Goal: Information Seeking & Learning: Learn about a topic

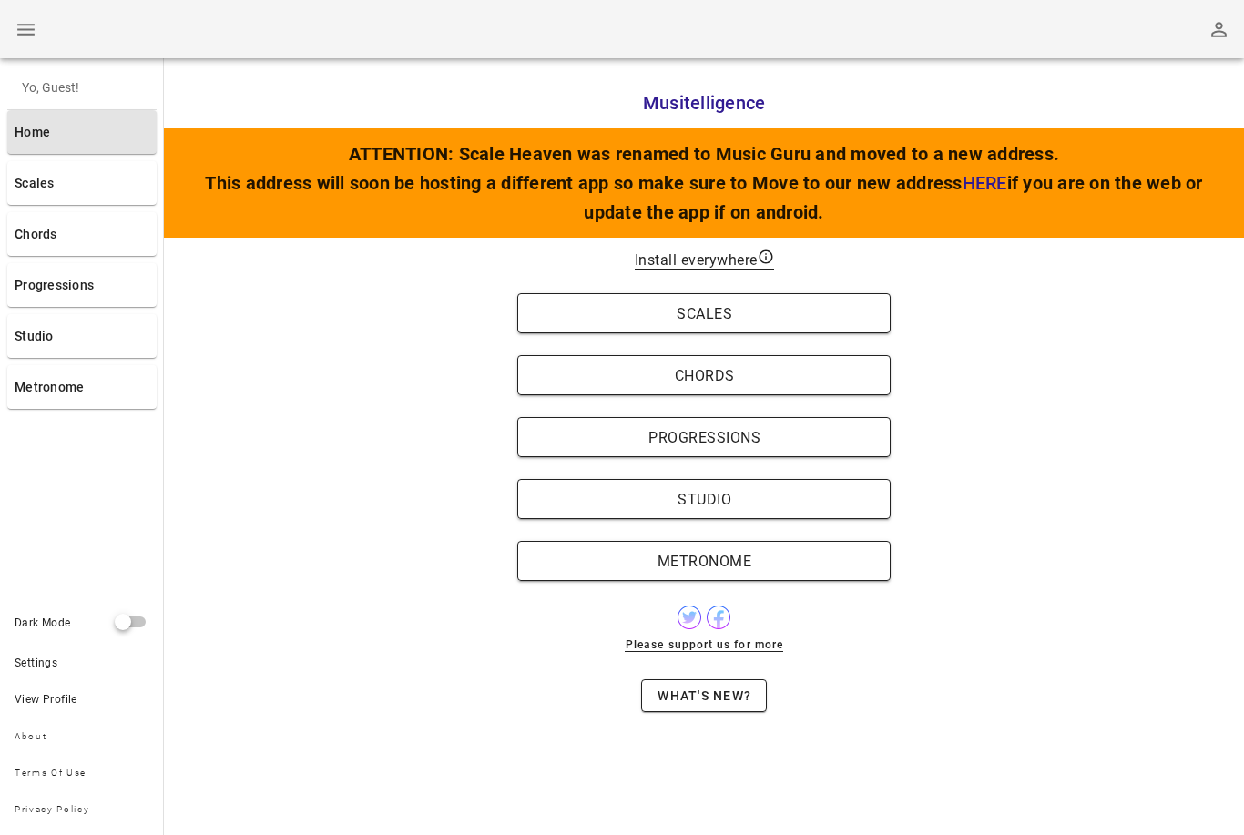
click at [790, 448] on button "Progressions" at bounding box center [703, 437] width 373 height 40
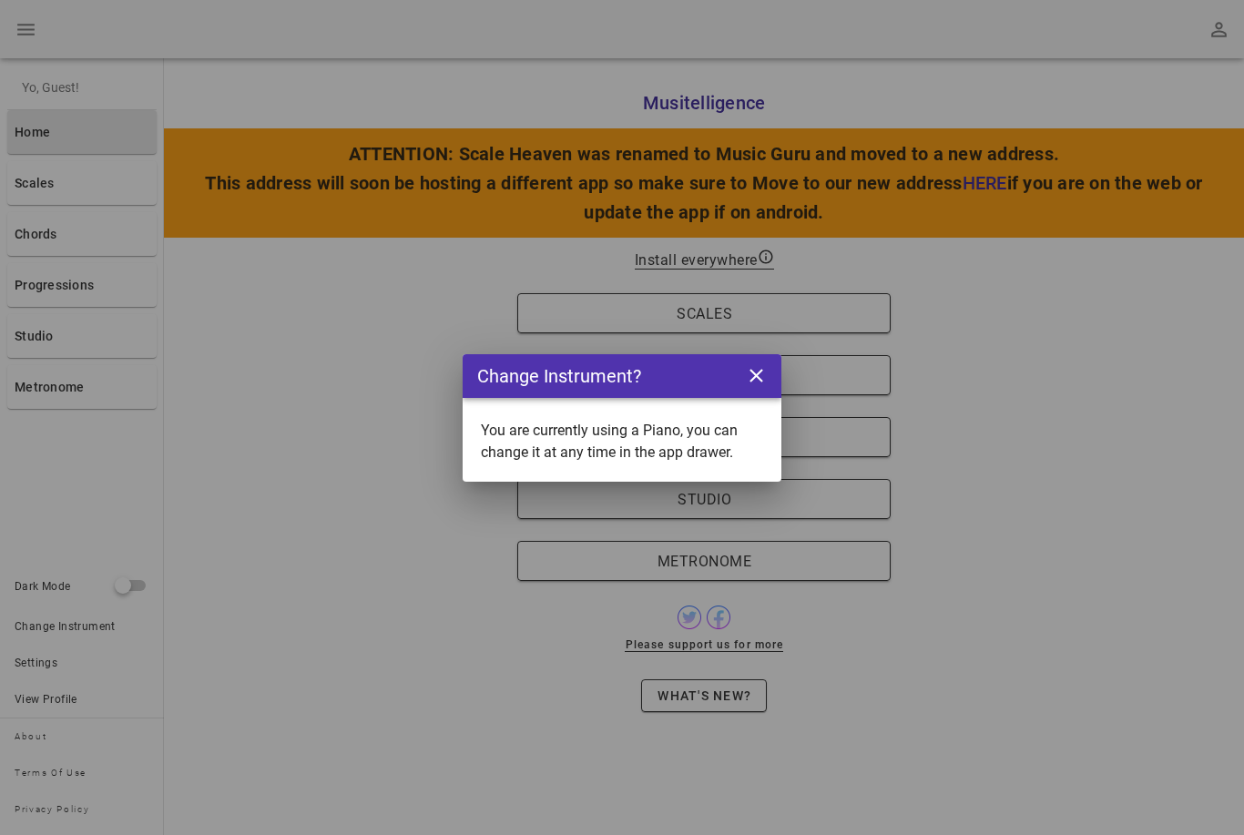
click at [745, 377] on icon "close icon" at bounding box center [756, 375] width 23 height 23
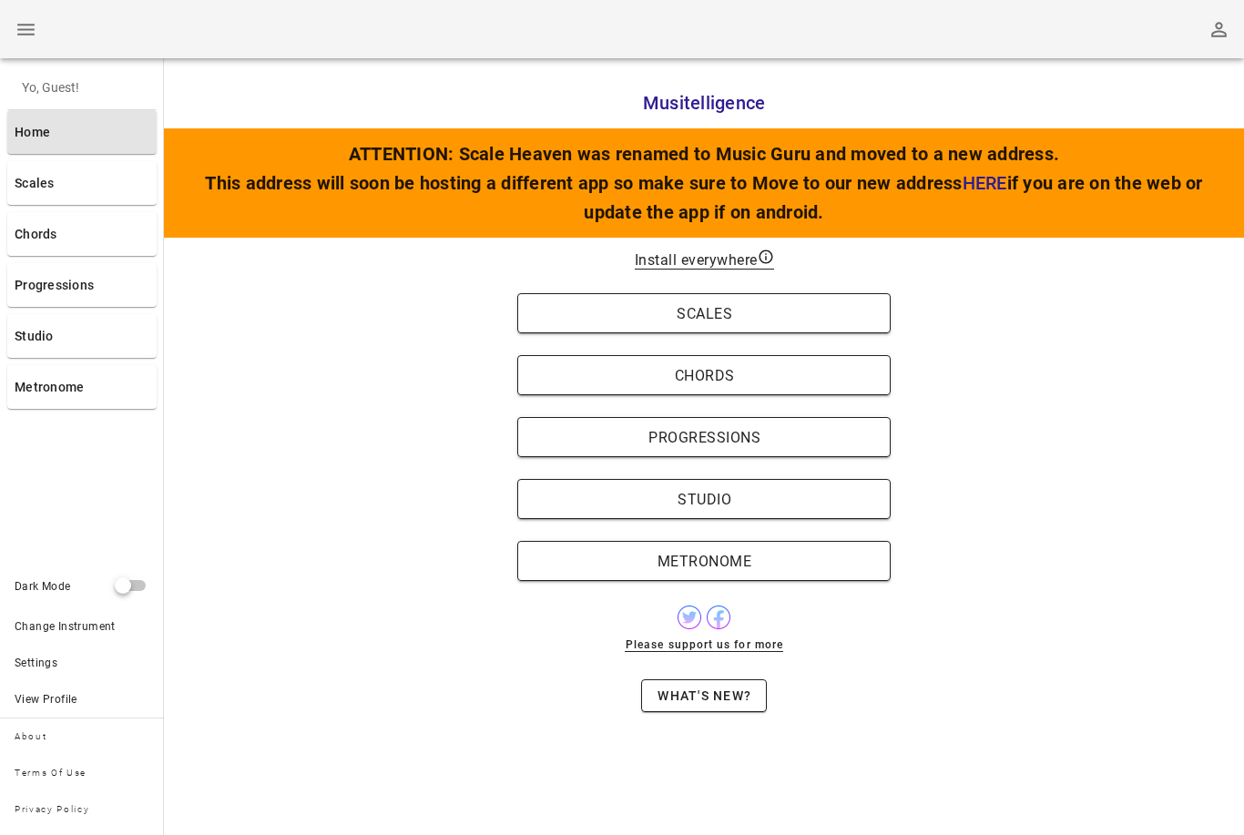
click at [764, 441] on span "Progressions" at bounding box center [704, 437] width 336 height 17
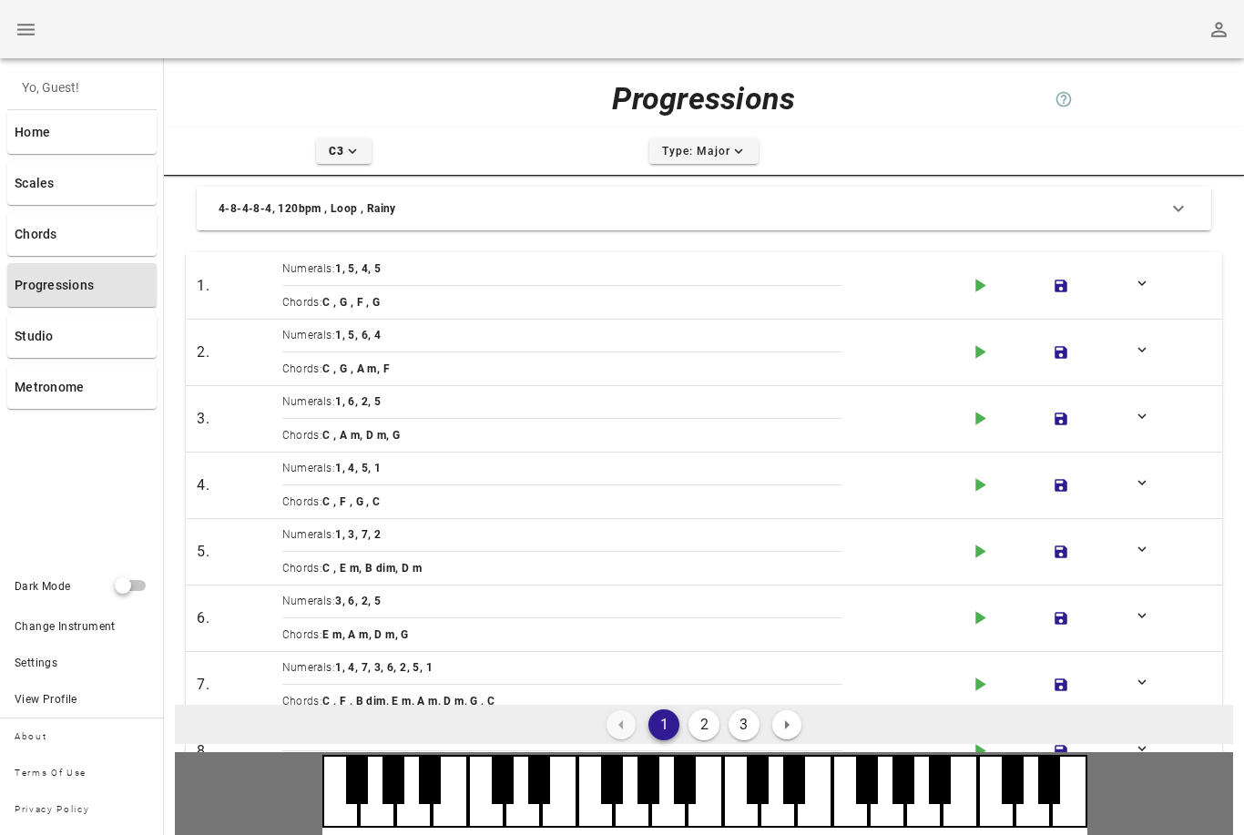
click at [311, 268] on span "Numerals:" at bounding box center [309, 268] width 54 height 13
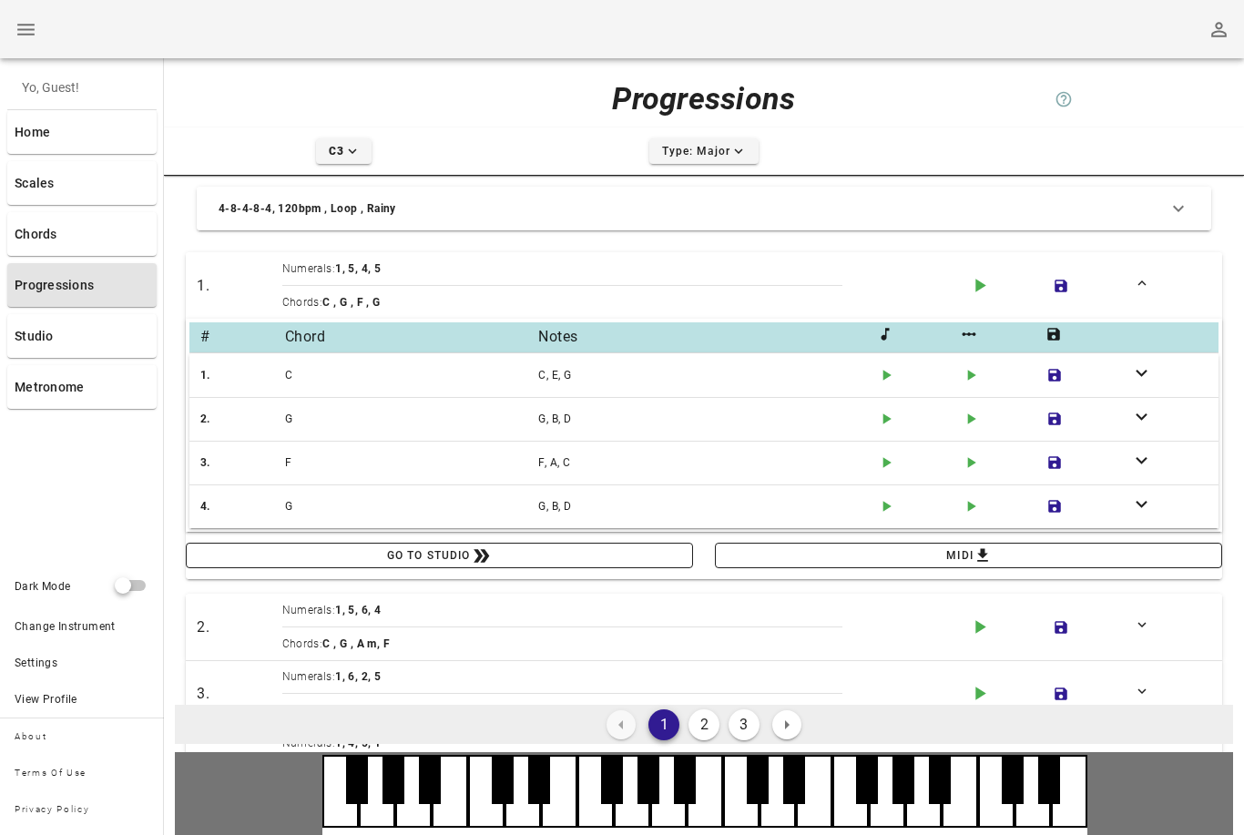
click at [299, 212] on div "4-8-4-8-4, 120bpm , Loop , Rainy" at bounding box center [693, 208] width 949 height 18
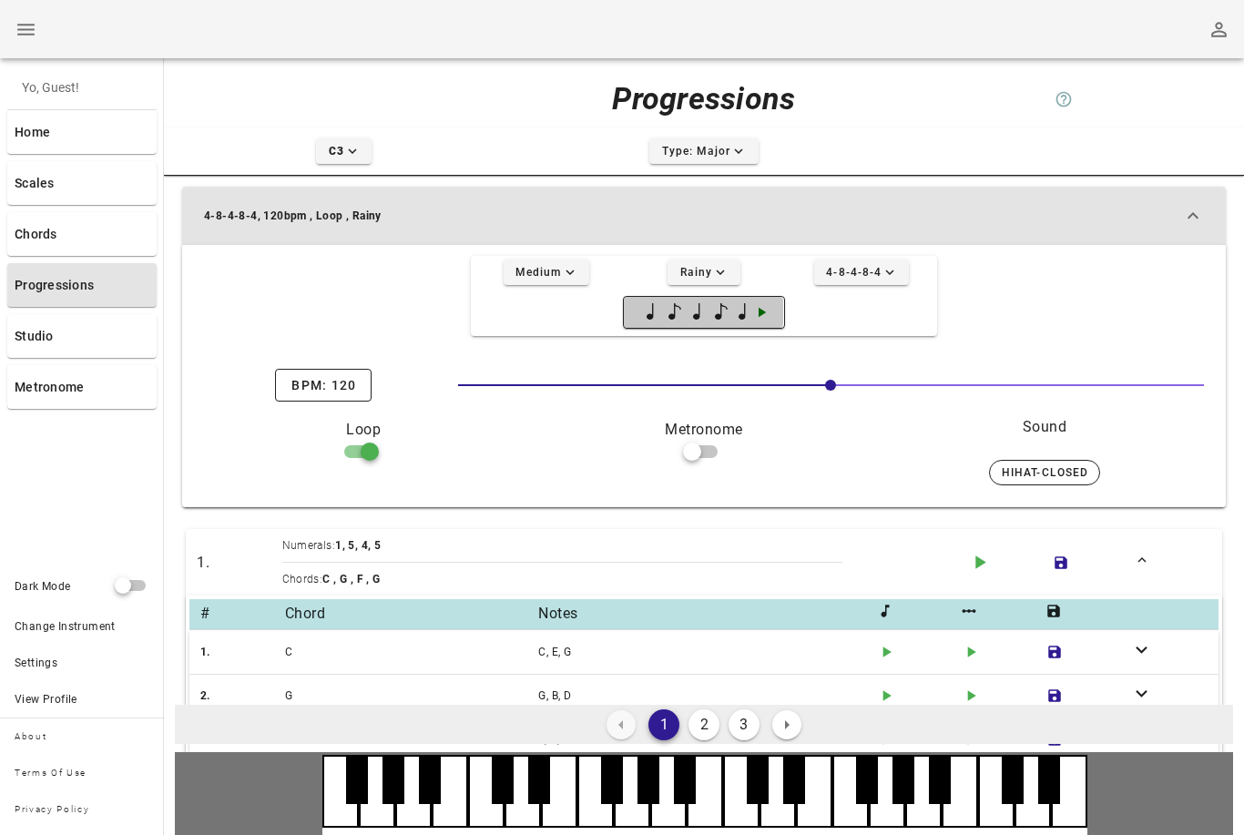
click at [762, 314] on icon "button" at bounding box center [761, 313] width 7 height 10
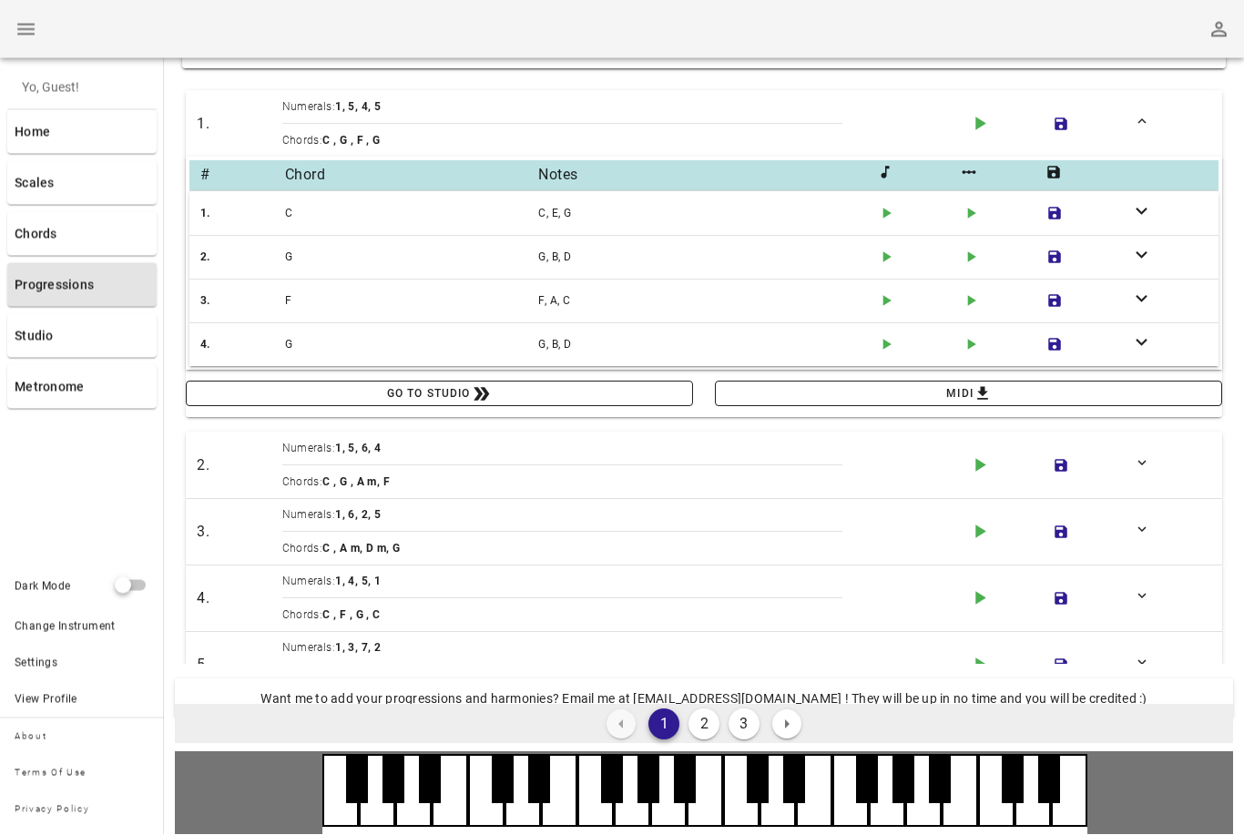
scroll to position [439, 0]
click at [804, 481] on div "Chords: C , G , A m, F" at bounding box center [619, 482] width 674 height 18
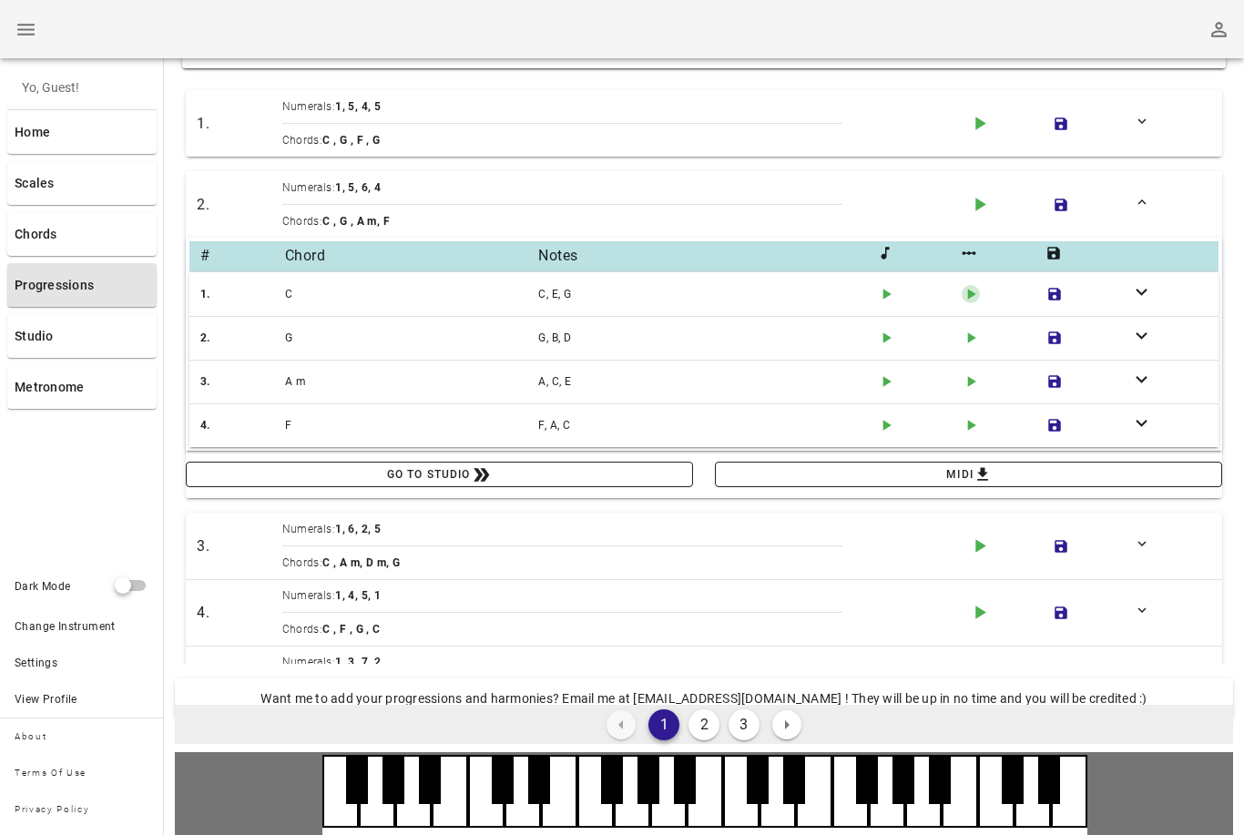
click at [976, 293] on icon "play-arrow icon" at bounding box center [970, 294] width 18 height 18
click at [971, 338] on icon "button" at bounding box center [971, 338] width 8 height 11
click at [969, 383] on icon "button" at bounding box center [971, 382] width 8 height 11
click at [971, 426] on icon "button" at bounding box center [971, 426] width 8 height 11
click at [871, 524] on div "Numerals: 1, 6, 2, 5" at bounding box center [619, 529] width 674 height 18
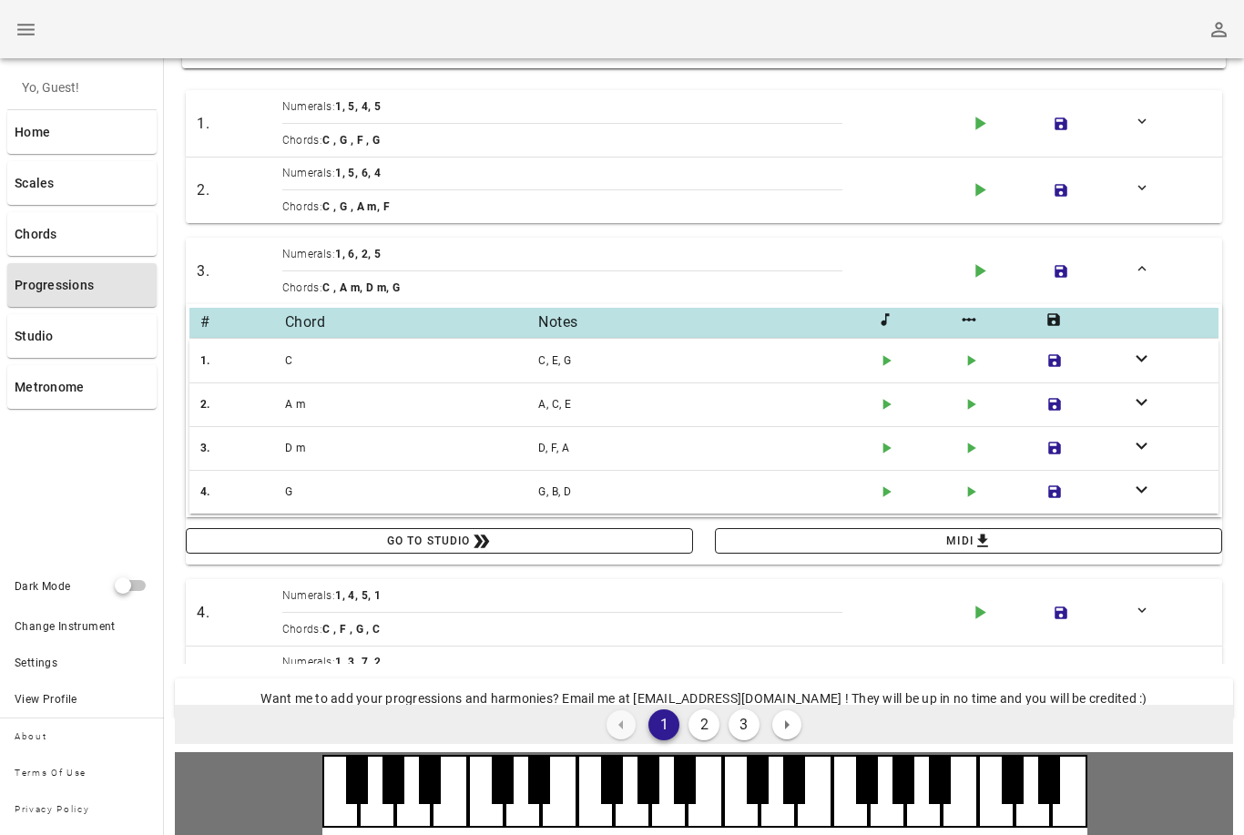
click at [987, 267] on icon "play-arrow icon" at bounding box center [979, 270] width 23 height 23
click at [985, 265] on icon "stop icon" at bounding box center [979, 270] width 23 height 23
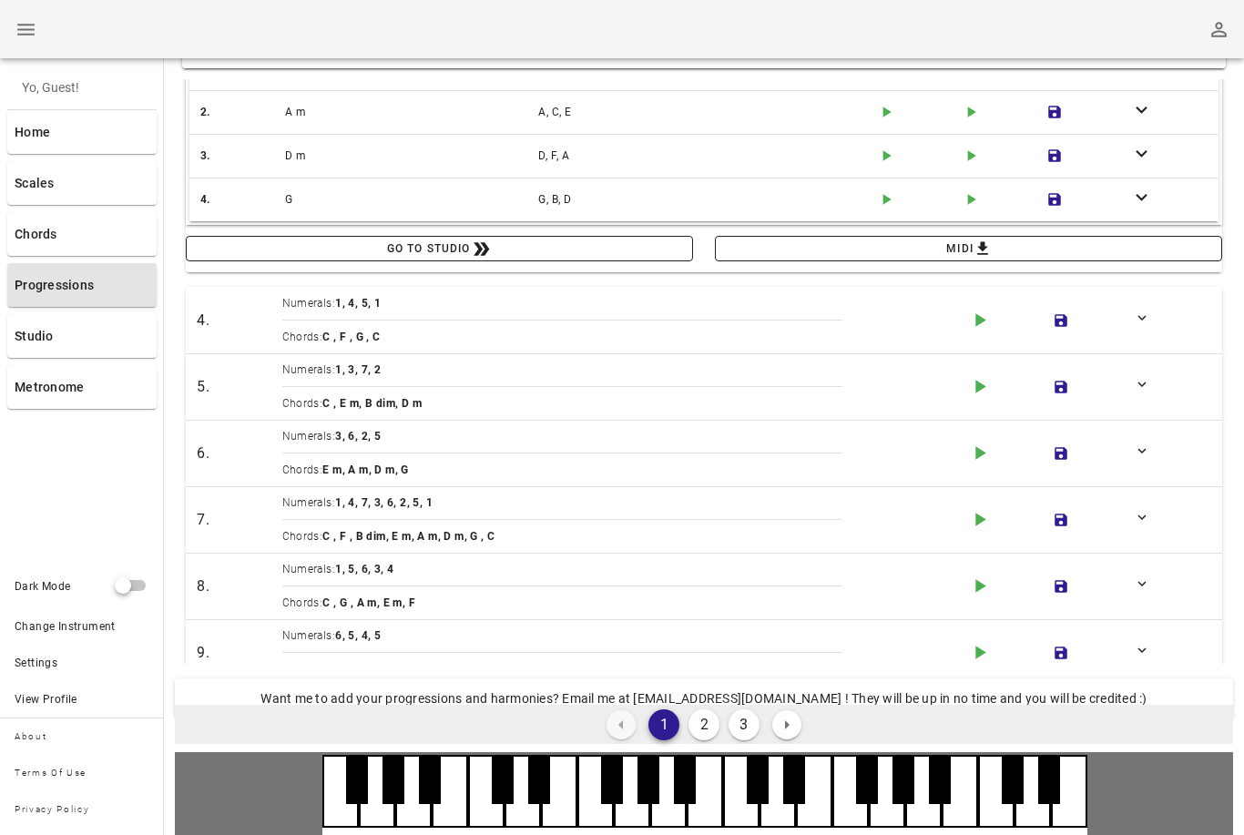
scroll to position [310, 0]
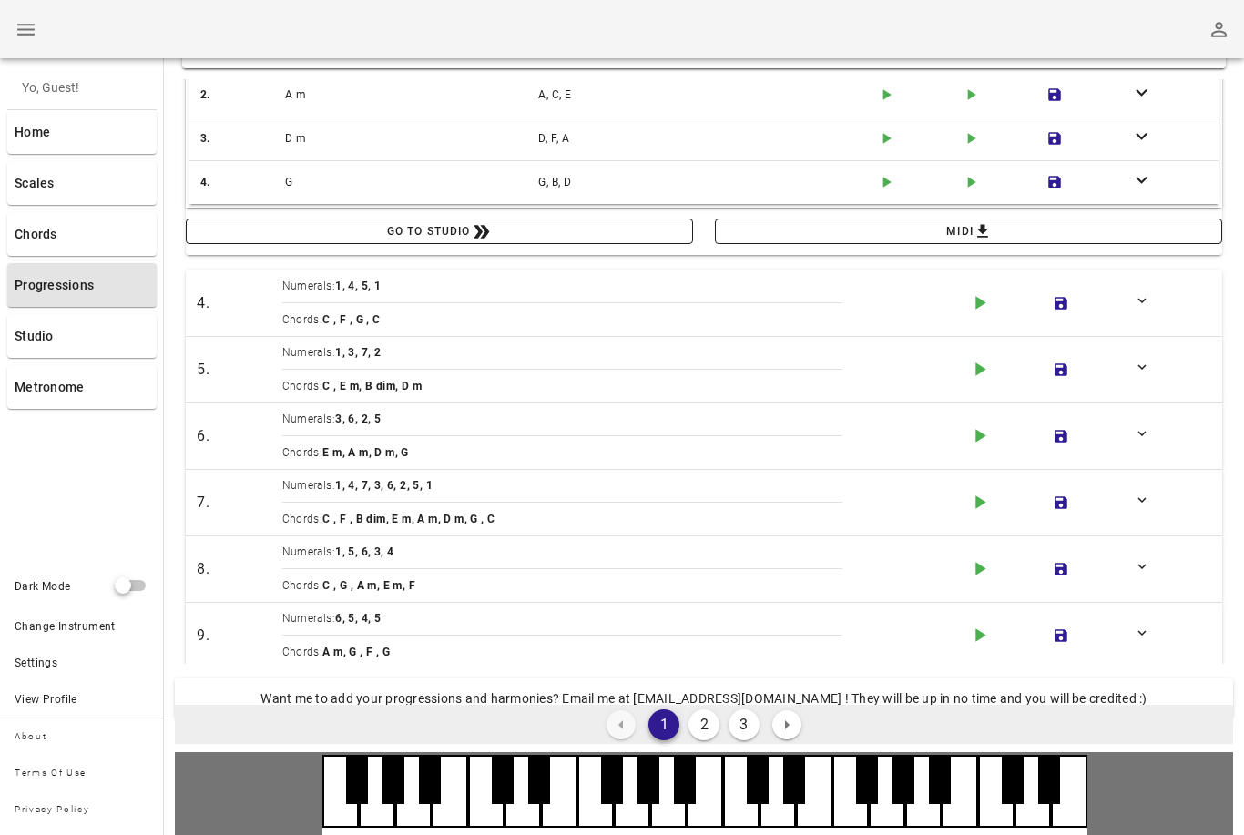
click at [983, 300] on icon "play-arrow icon" at bounding box center [979, 302] width 23 height 23
click at [981, 289] on button "stop icon" at bounding box center [979, 303] width 33 height 33
click at [980, 371] on icon "button" at bounding box center [980, 369] width 10 height 14
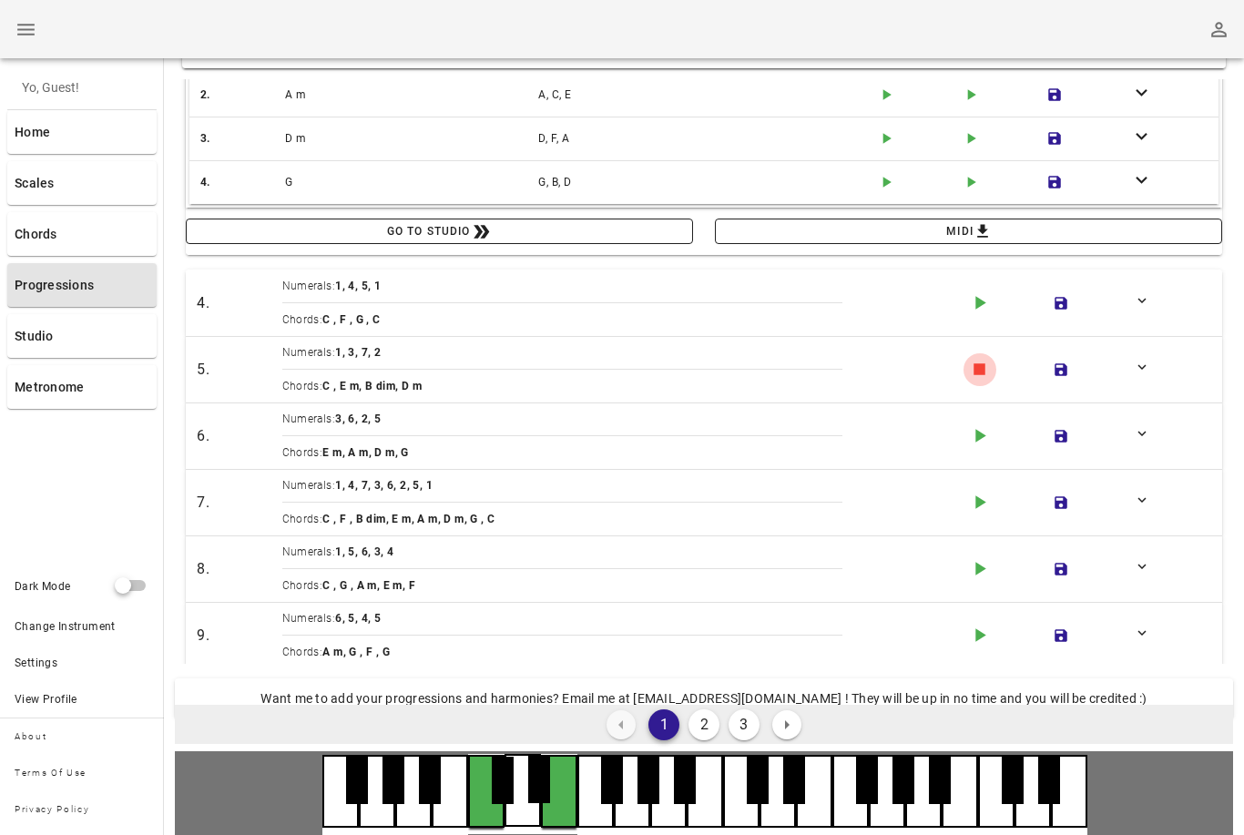
click at [972, 371] on icon "stop icon" at bounding box center [979, 369] width 23 height 23
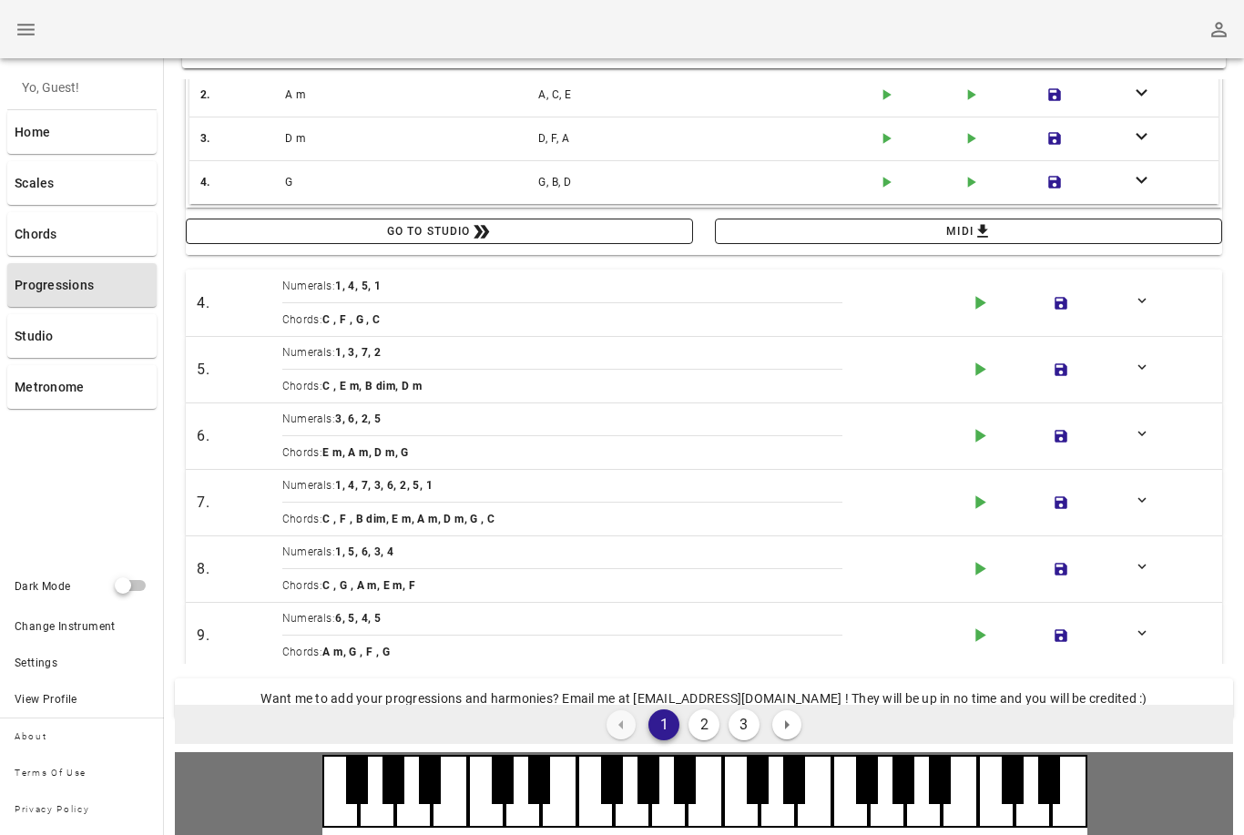
click at [975, 444] on icon "play-arrow icon" at bounding box center [979, 435] width 23 height 23
click at [975, 441] on icon "button" at bounding box center [979, 436] width 12 height 12
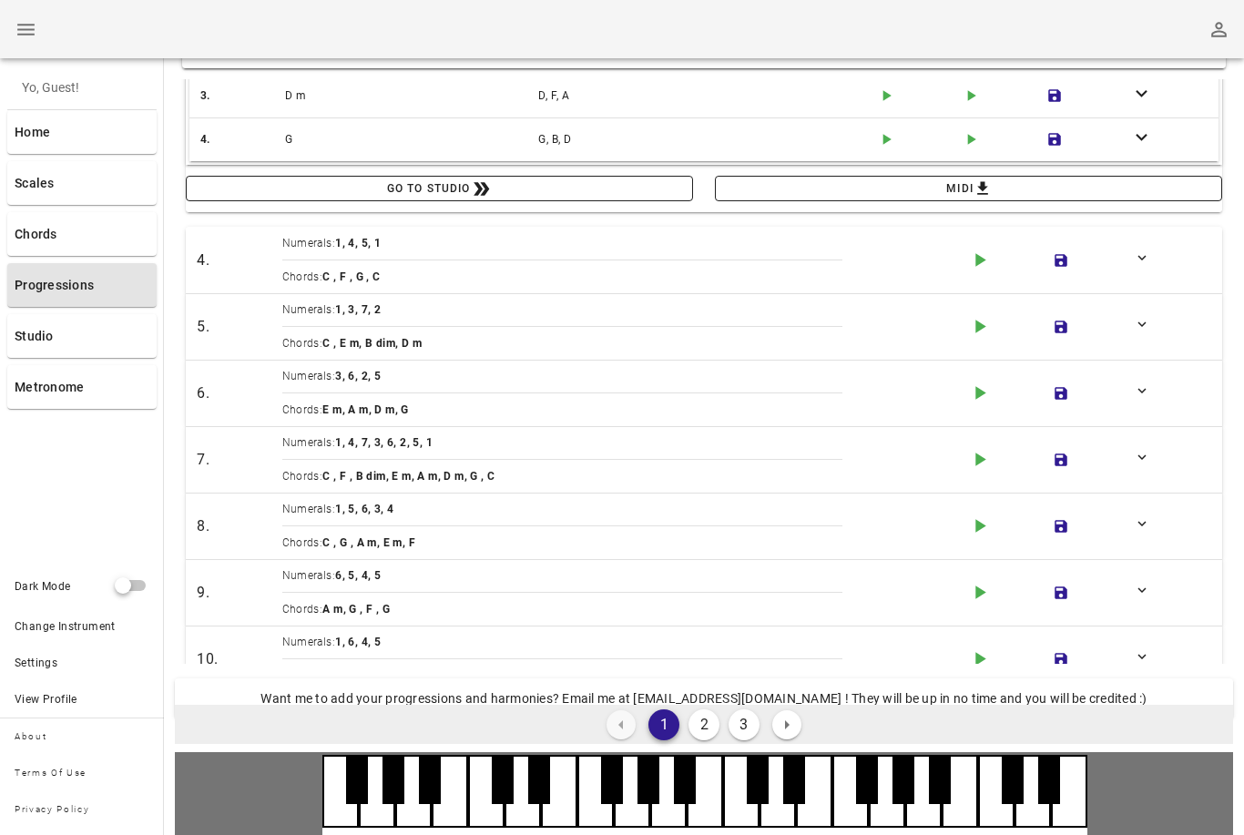
scroll to position [351, 0]
click at [974, 472] on icon "play-arrow icon" at bounding box center [979, 461] width 23 height 23
click at [977, 466] on icon "button" at bounding box center [979, 461] width 12 height 12
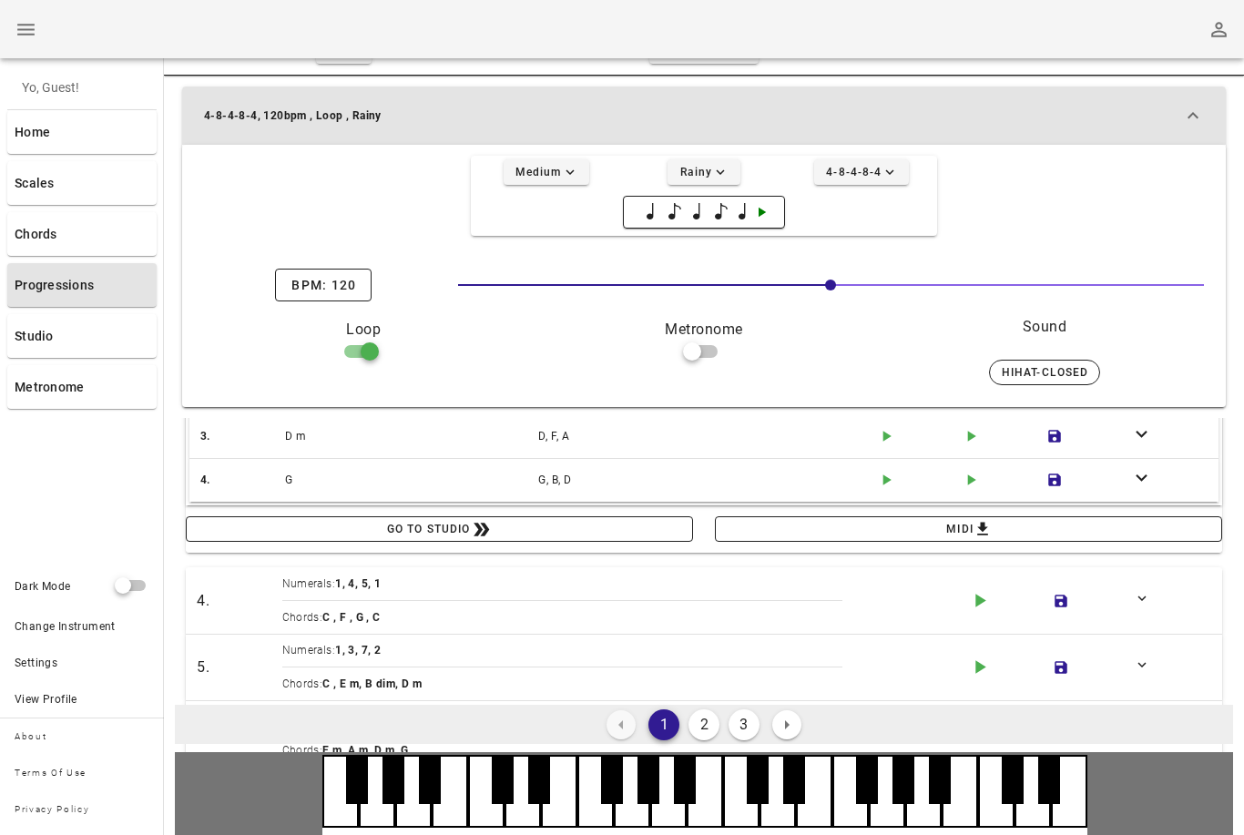
scroll to position [0, 0]
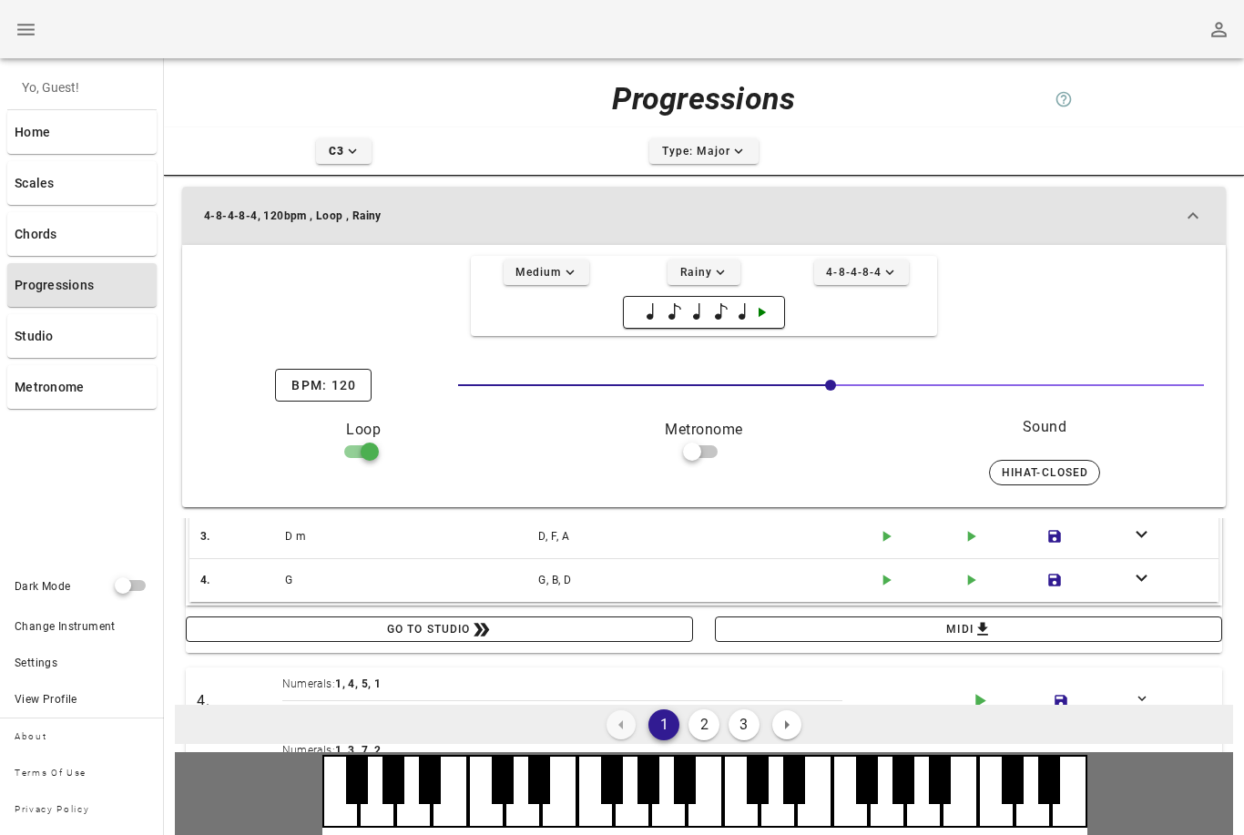
click at [730, 146] on icon "expand-more icon" at bounding box center [738, 151] width 16 height 16
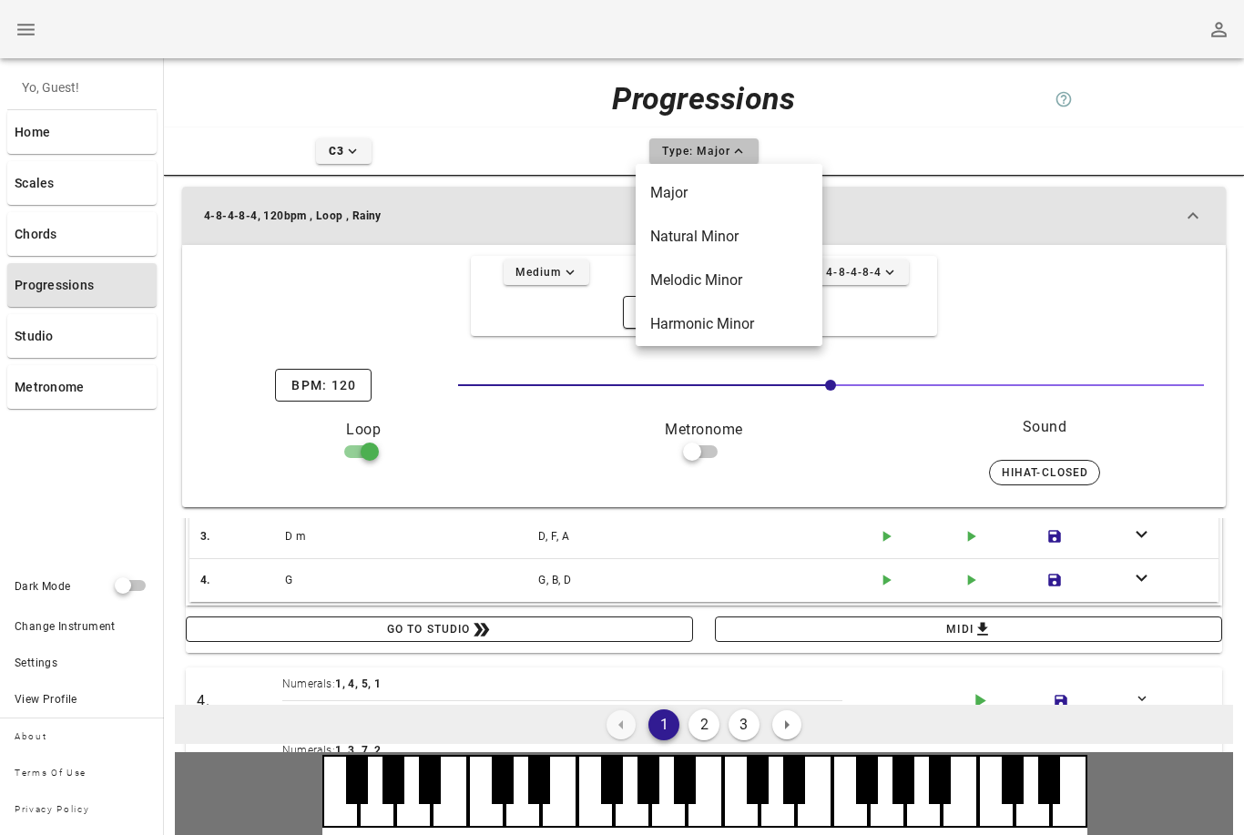
click at [354, 143] on icon "expand-more icon" at bounding box center [352, 151] width 16 height 16
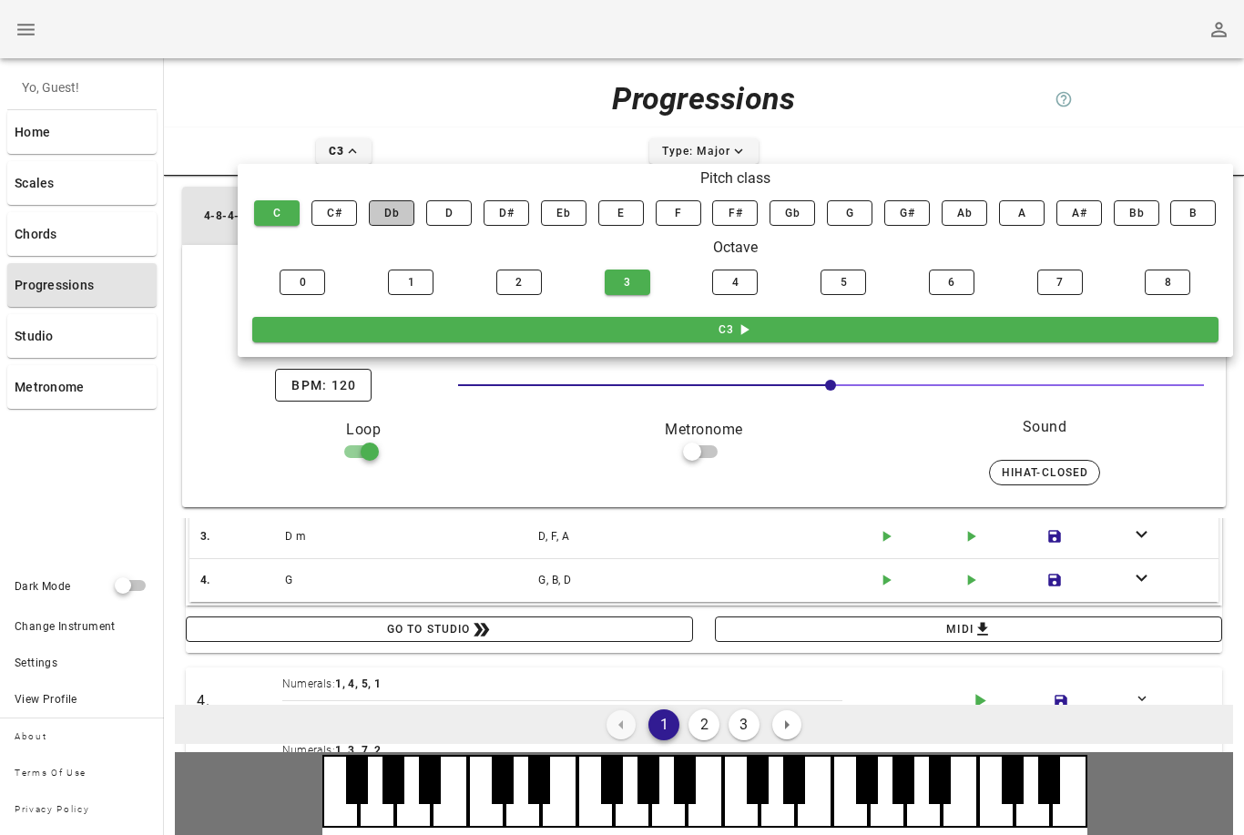
click at [404, 219] on button "Db" at bounding box center [392, 212] width 46 height 25
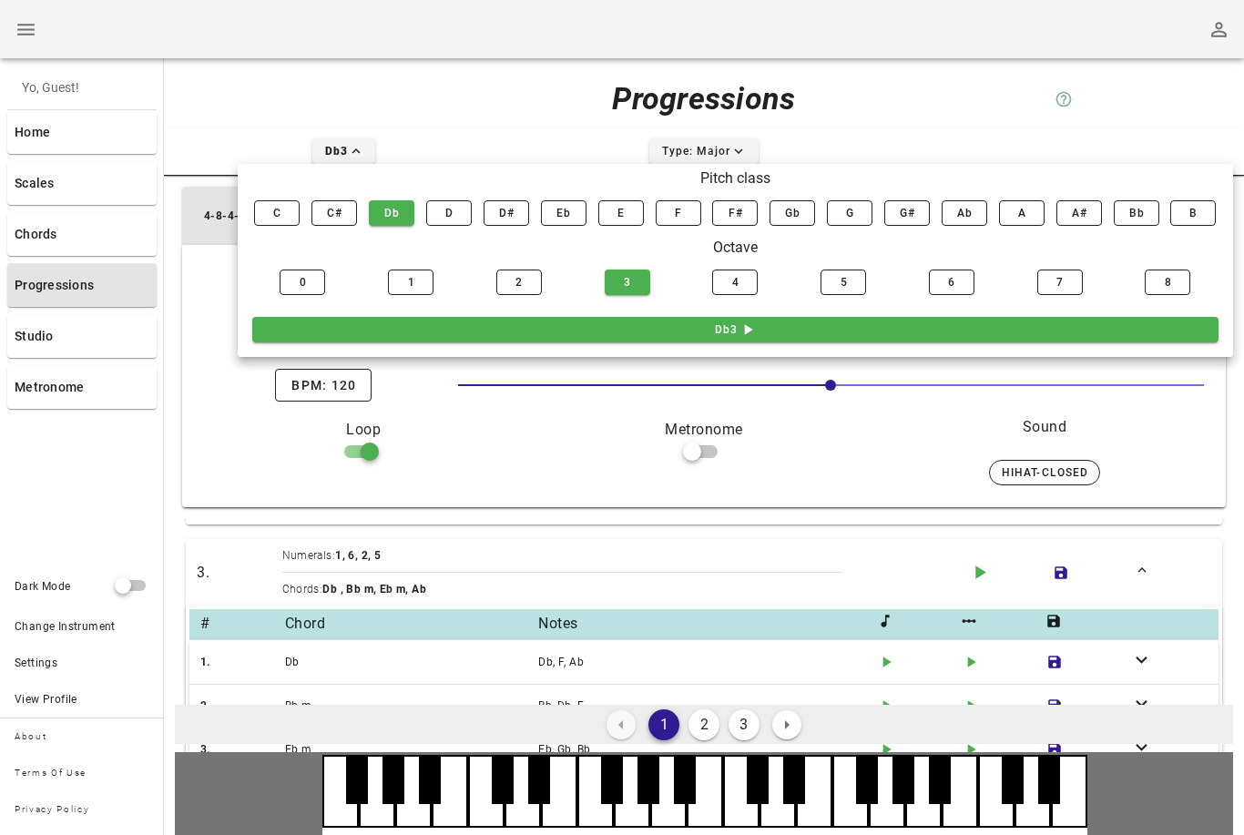
click at [308, 94] on div at bounding box center [344, 98] width 360 height 22
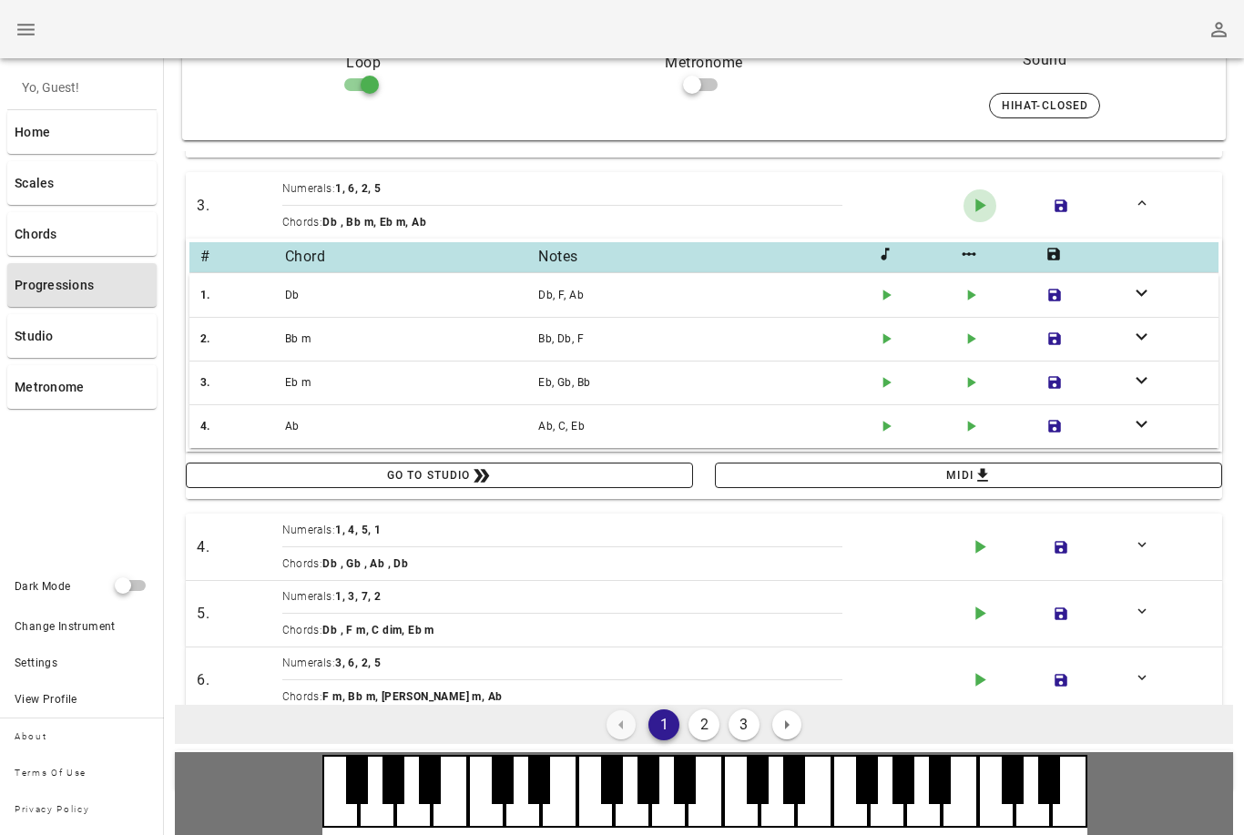
scroll to position [138, 0]
click at [979, 209] on icon "play-arrow icon" at bounding box center [979, 204] width 23 height 23
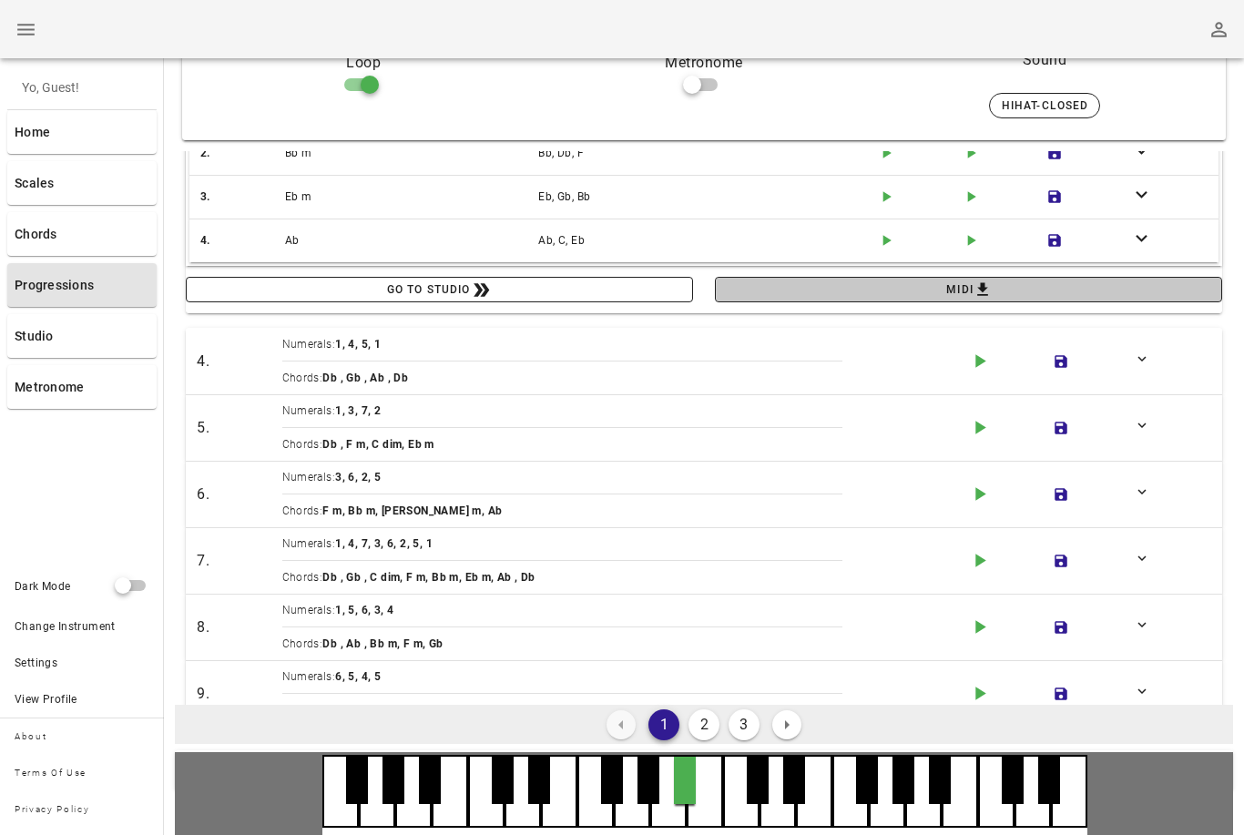
scroll to position [336, 0]
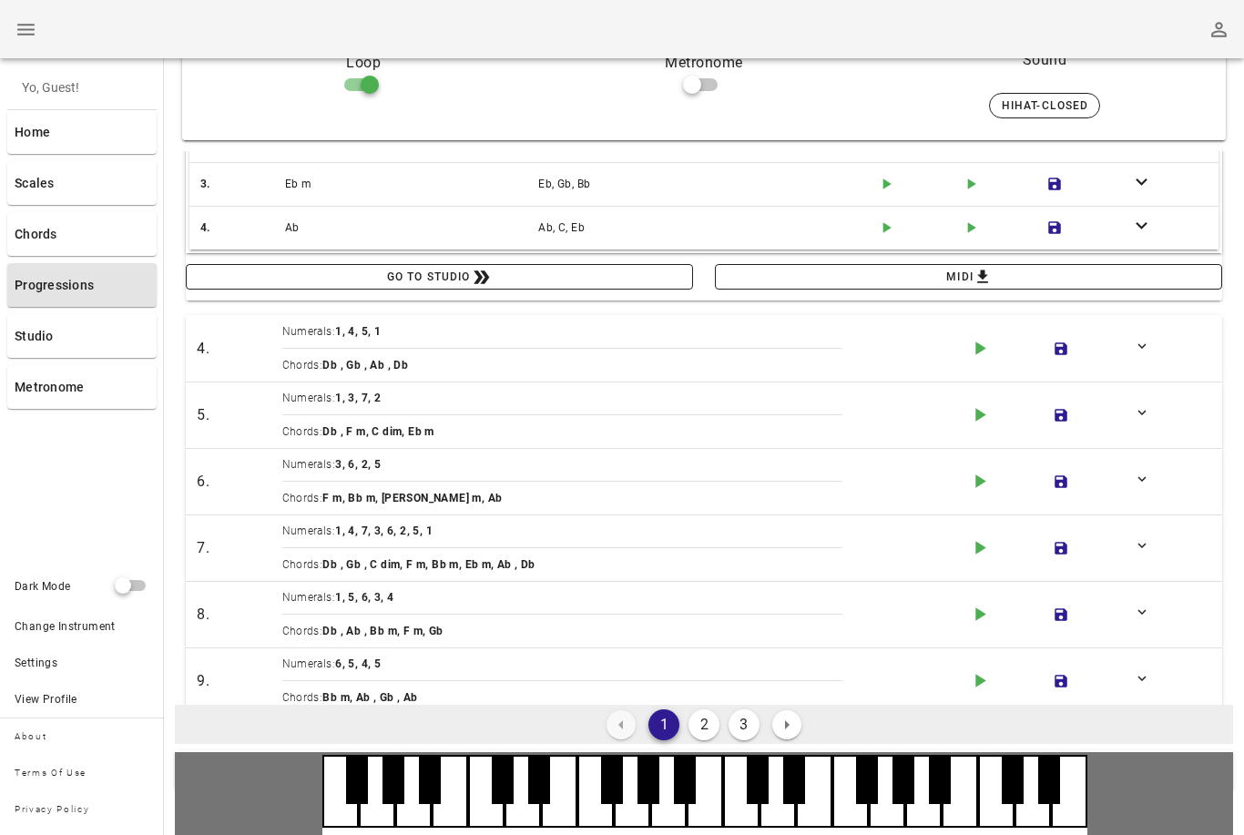
click at [971, 350] on icon "play-arrow icon" at bounding box center [979, 348] width 23 height 23
click at [973, 353] on icon "play-arrow icon" at bounding box center [979, 348] width 23 height 23
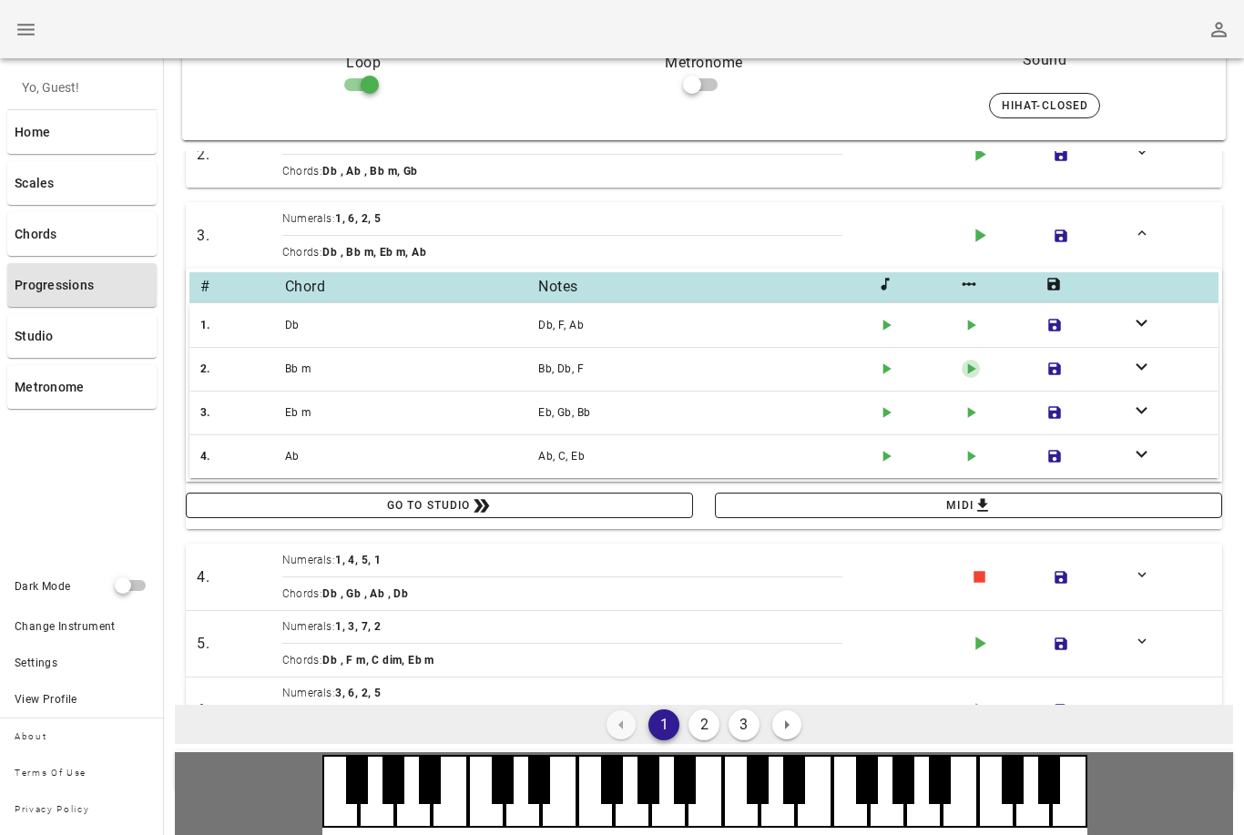
scroll to position [174, 0]
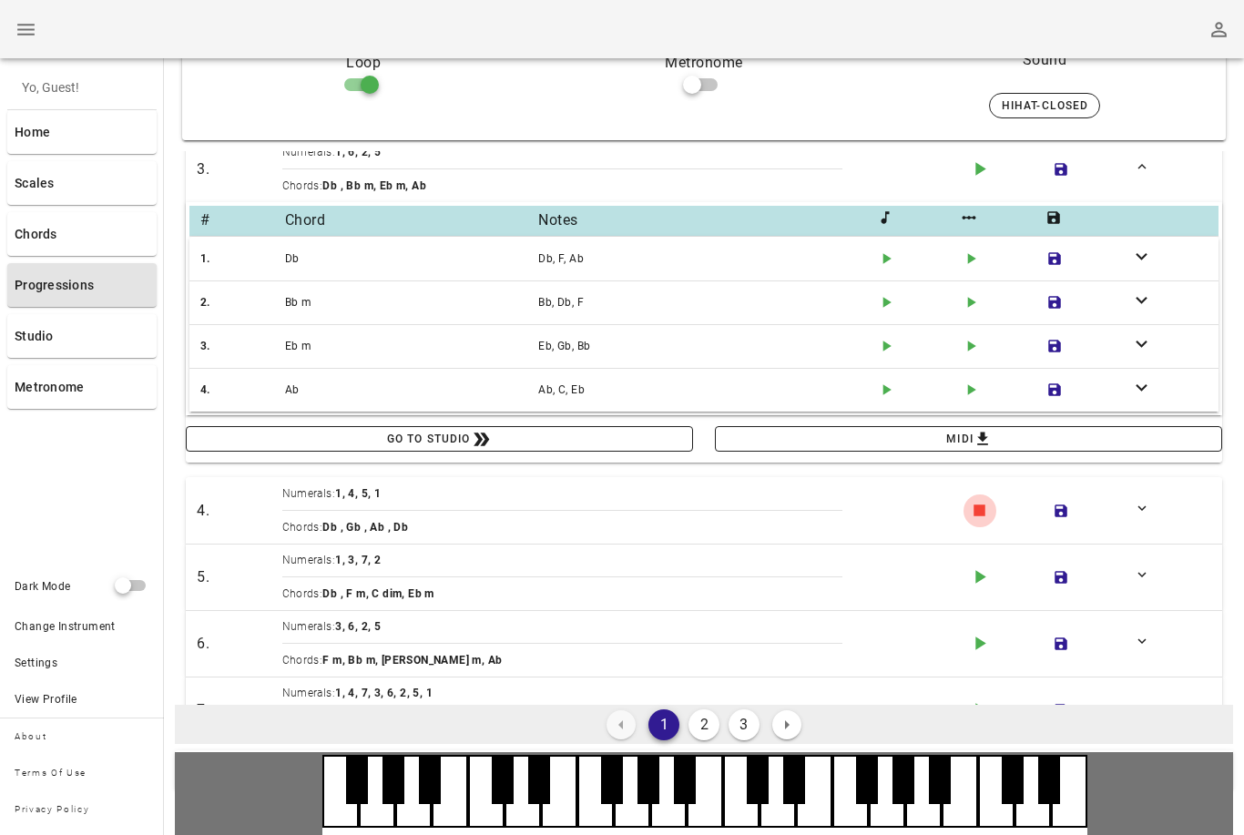
click at [967, 514] on span "stop icon" at bounding box center [979, 510] width 33 height 23
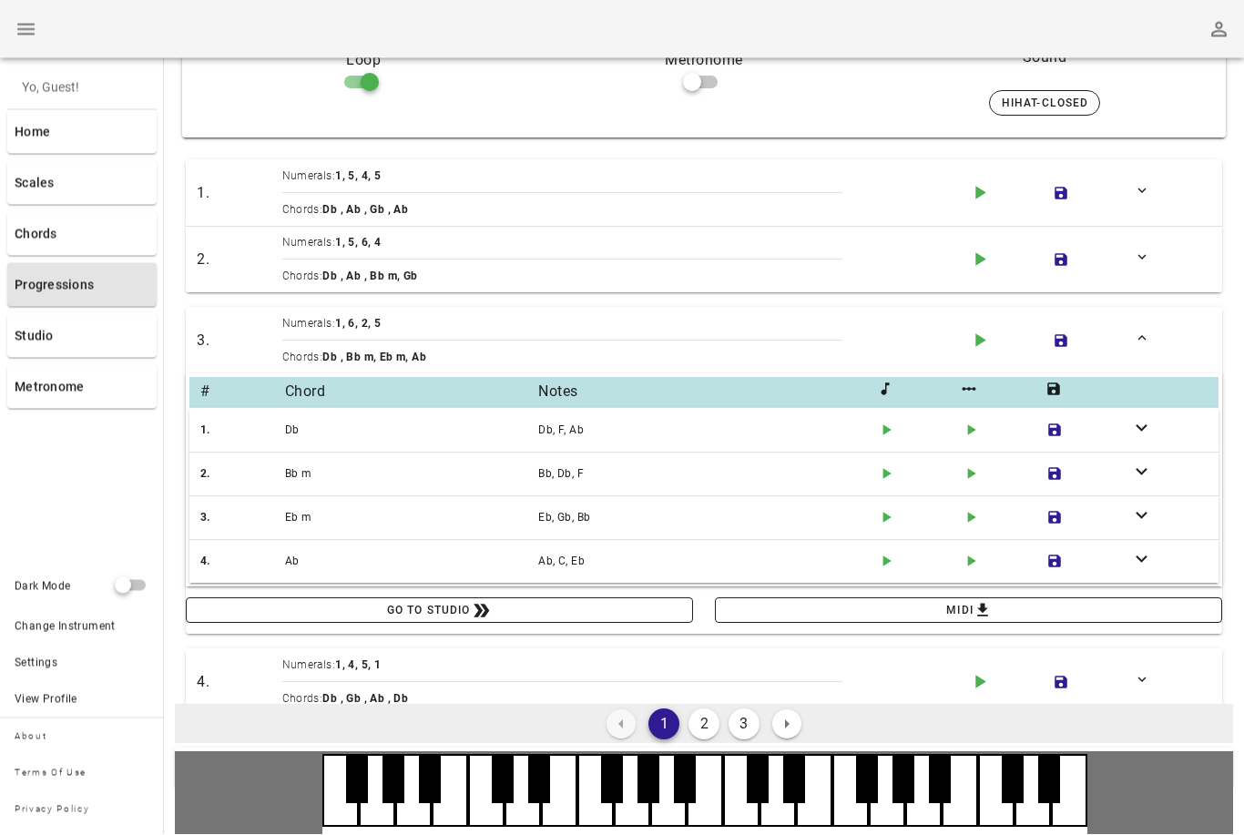
scroll to position [370, 0]
click at [250, 344] on div "3." at bounding box center [236, 340] width 86 height 29
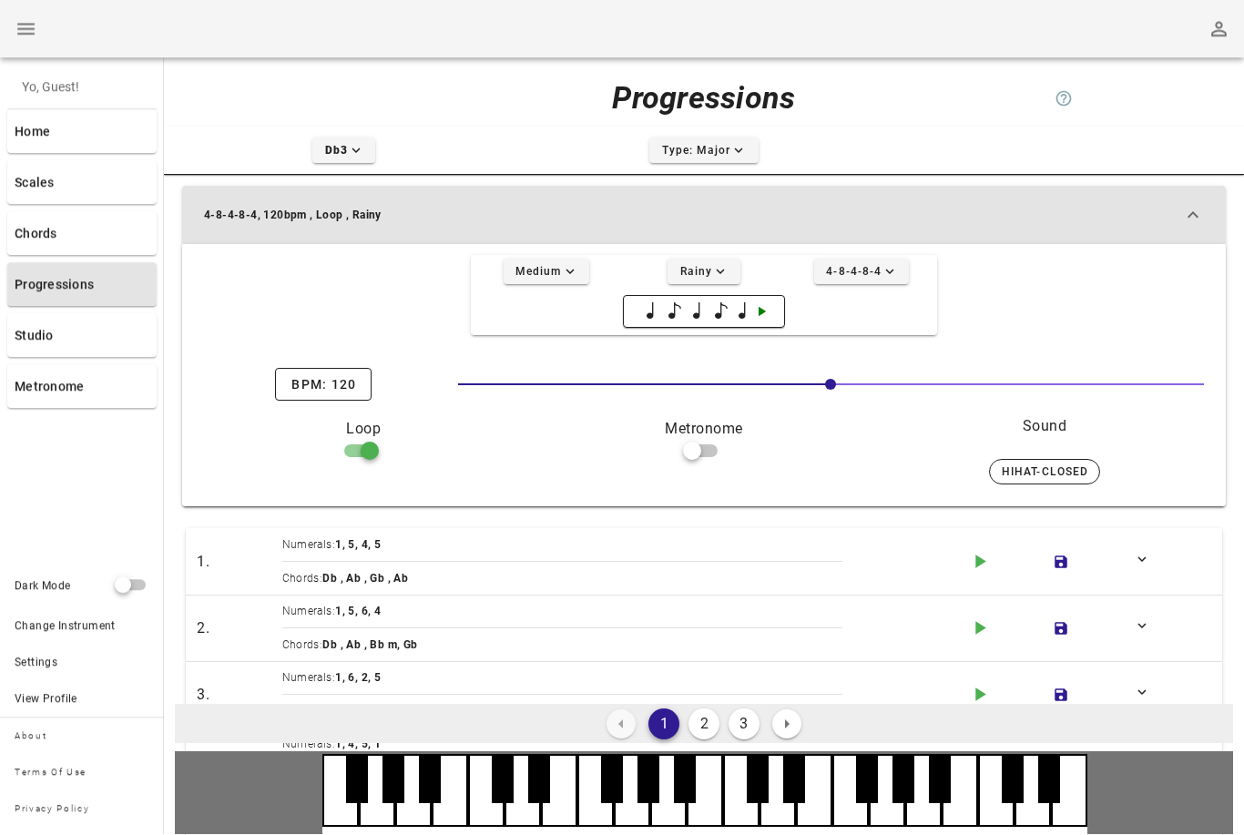
scroll to position [36, 0]
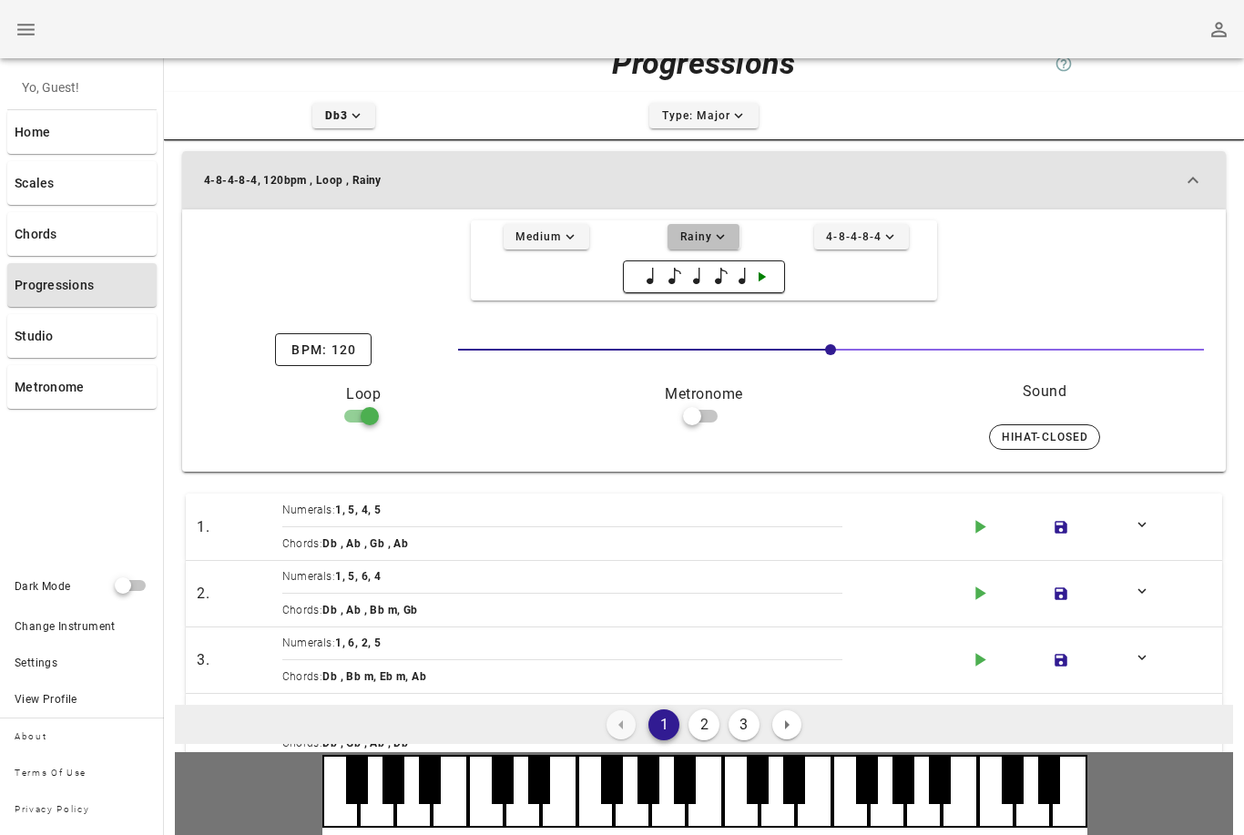
click at [710, 240] on span "Rainy expand-more icon" at bounding box center [703, 237] width 49 height 16
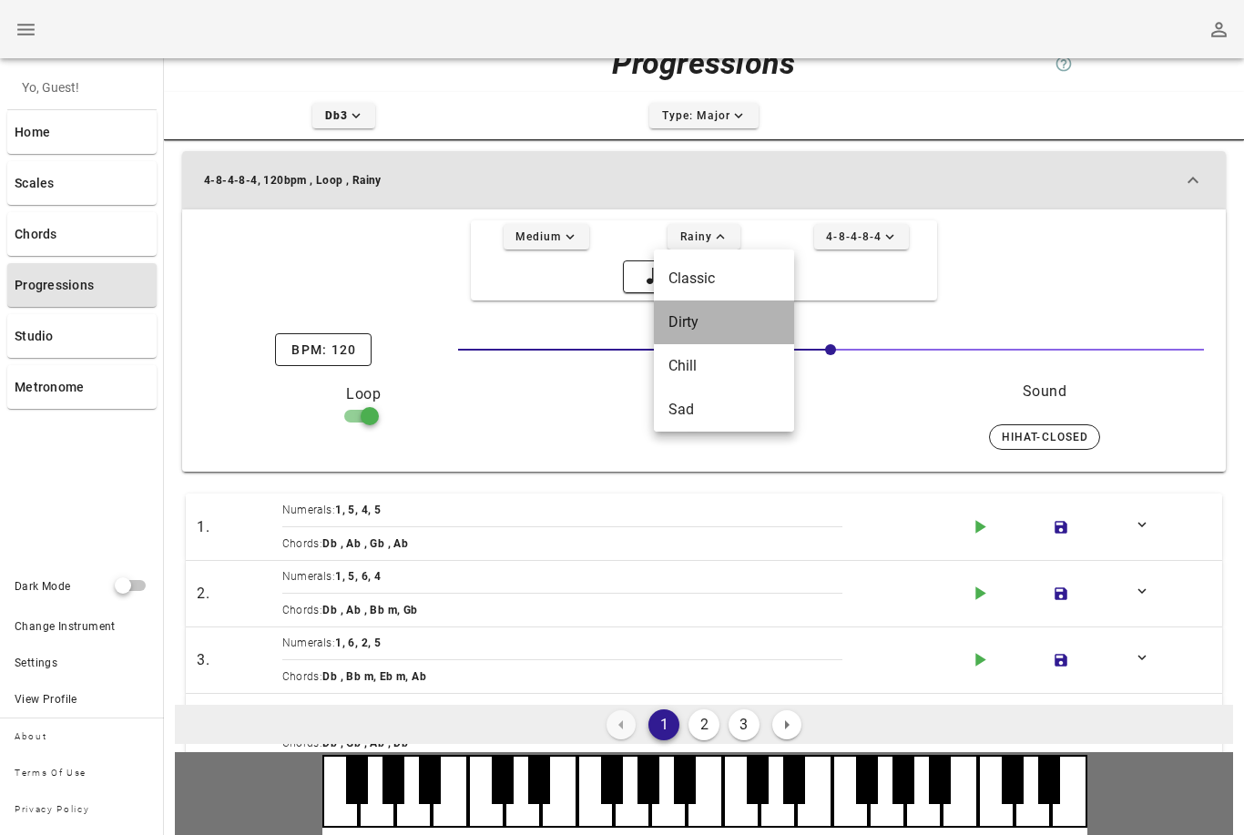
click at [733, 328] on div "Dirty" at bounding box center [723, 321] width 111 height 17
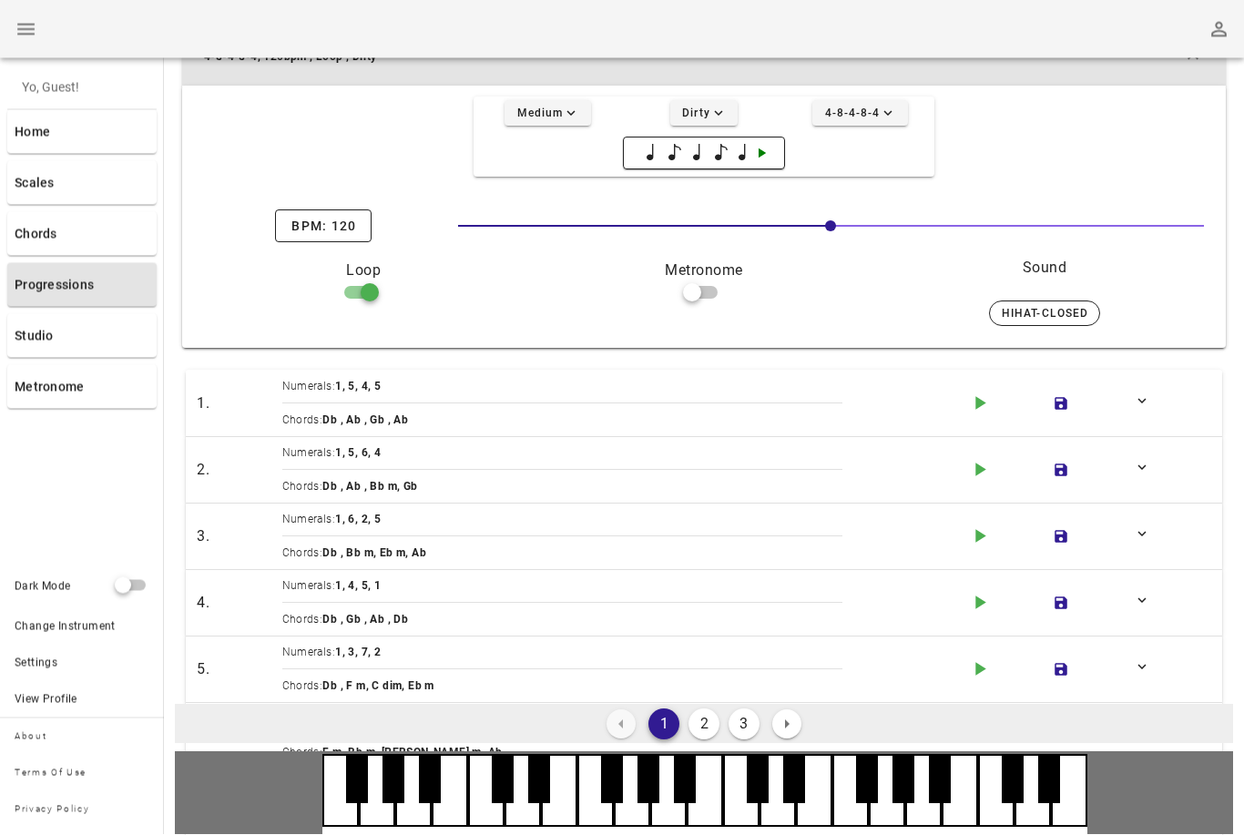
scroll to position [161, 0]
click at [975, 469] on icon "play-arrow icon" at bounding box center [979, 467] width 23 height 23
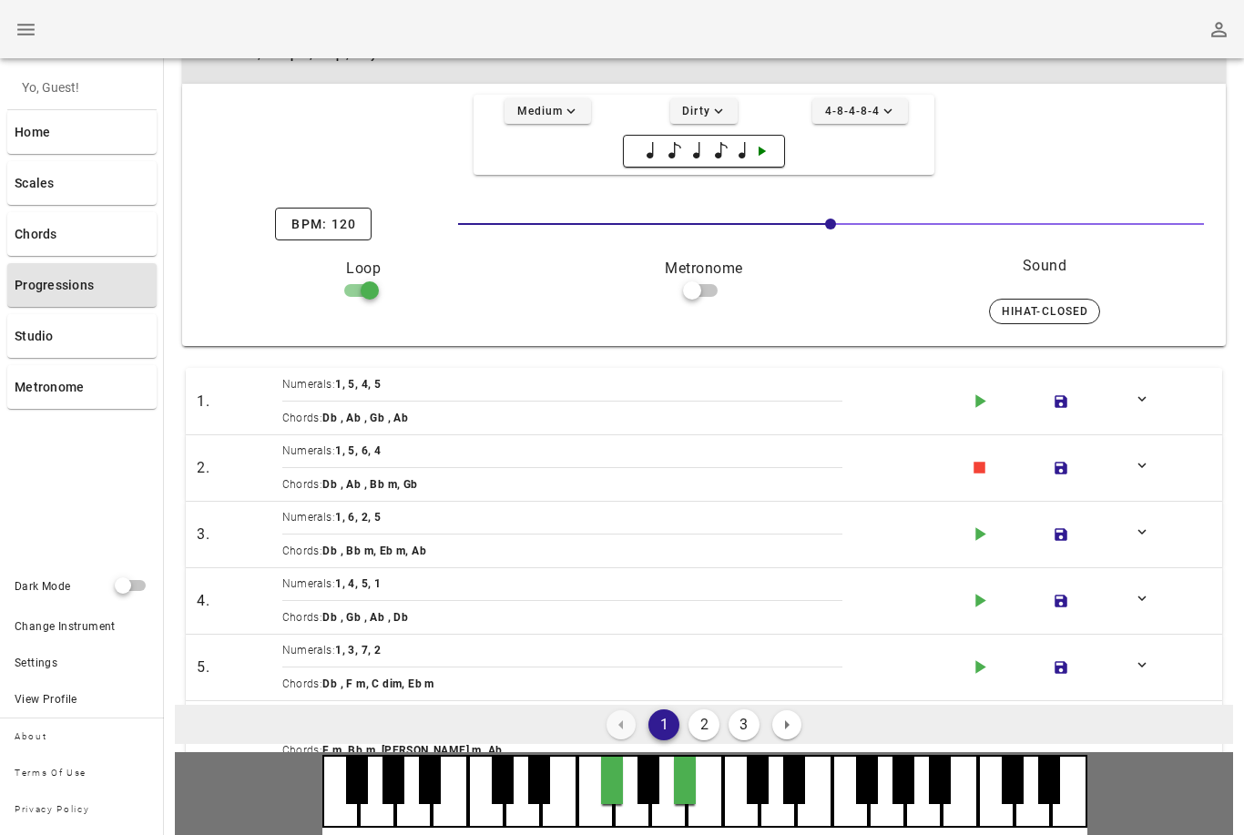
click at [971, 468] on icon "stop icon" at bounding box center [979, 467] width 23 height 23
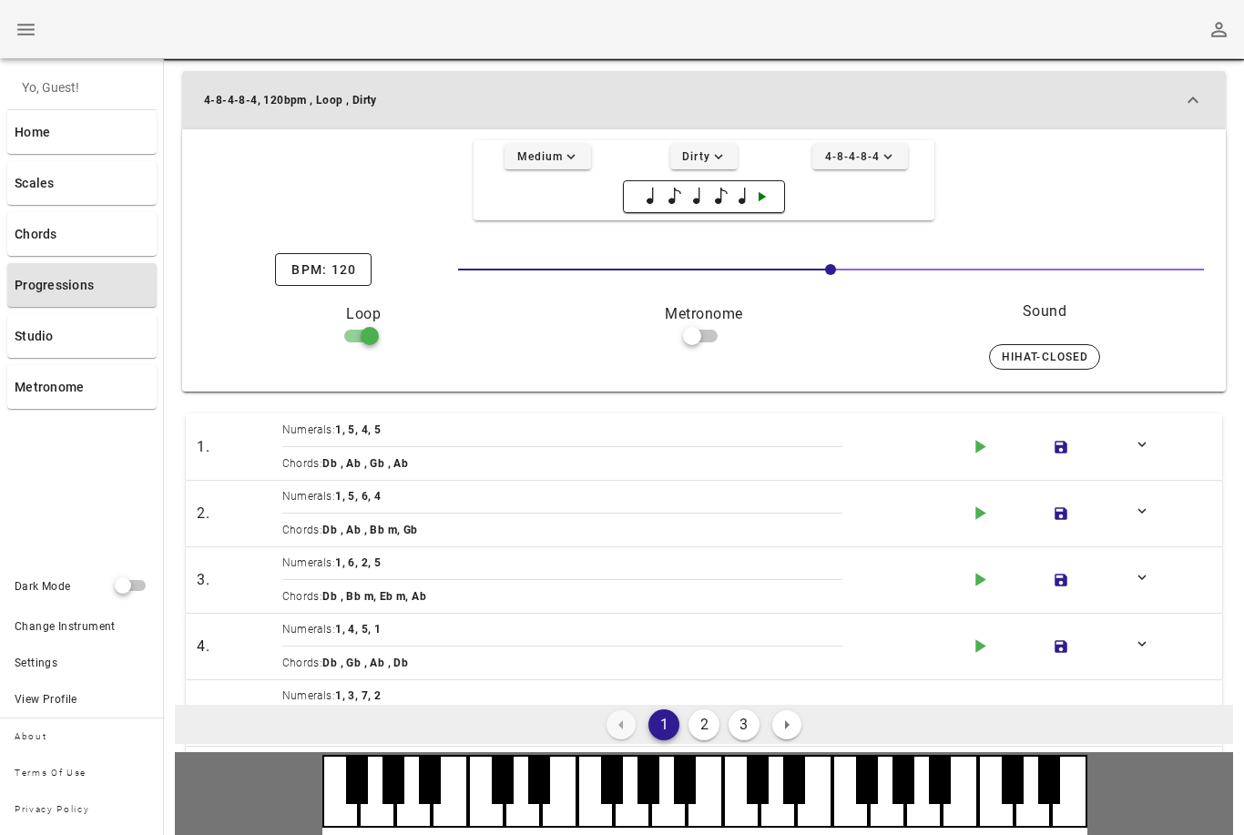
scroll to position [44, 0]
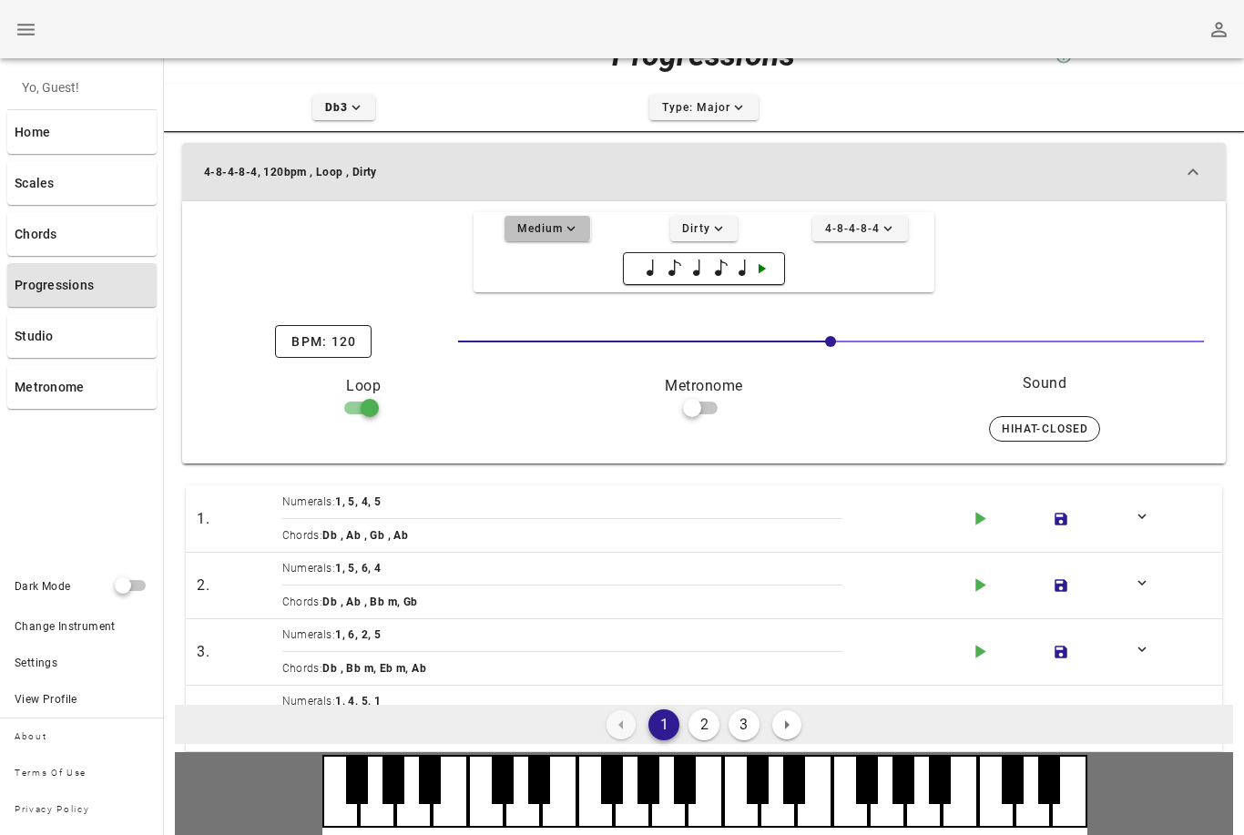
click at [551, 237] on button "Medium expand-more icon" at bounding box center [547, 228] width 86 height 25
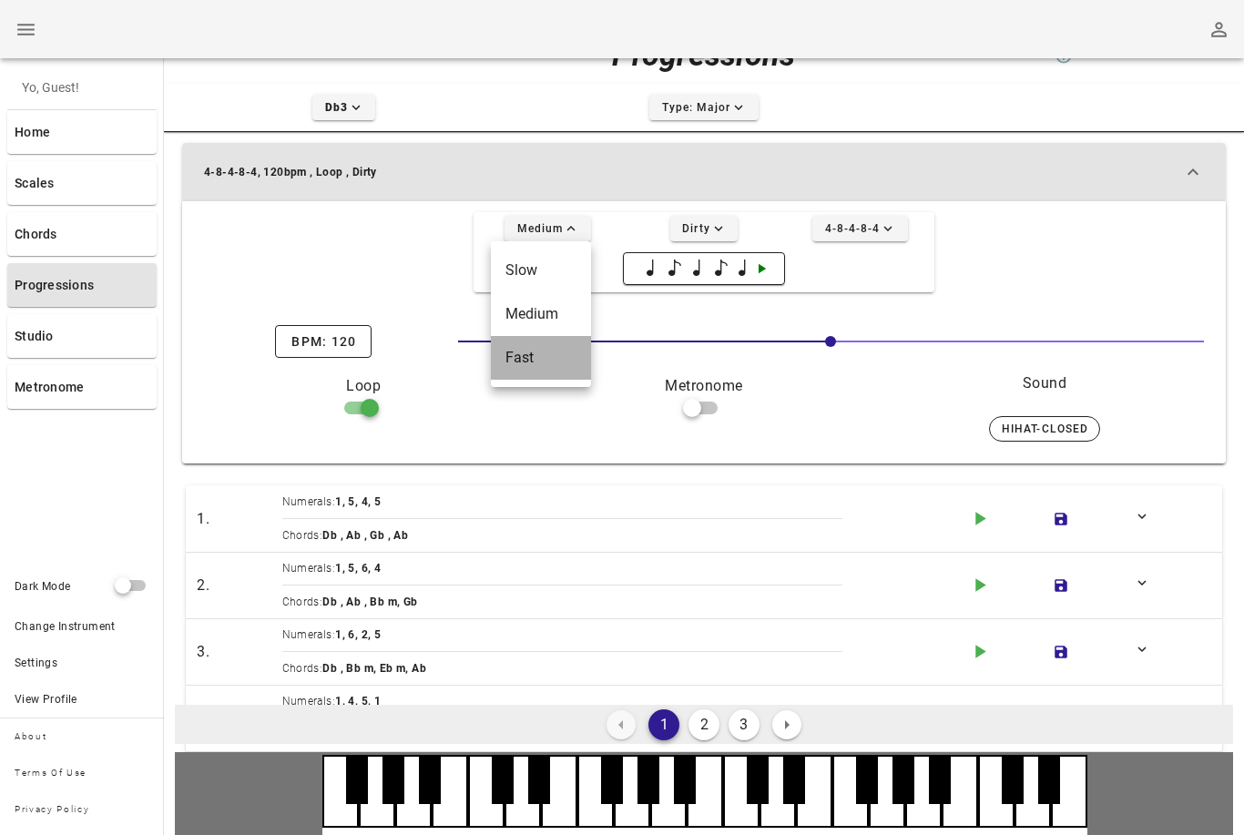
click at [514, 360] on div "Fast" at bounding box center [540, 357] width 71 height 17
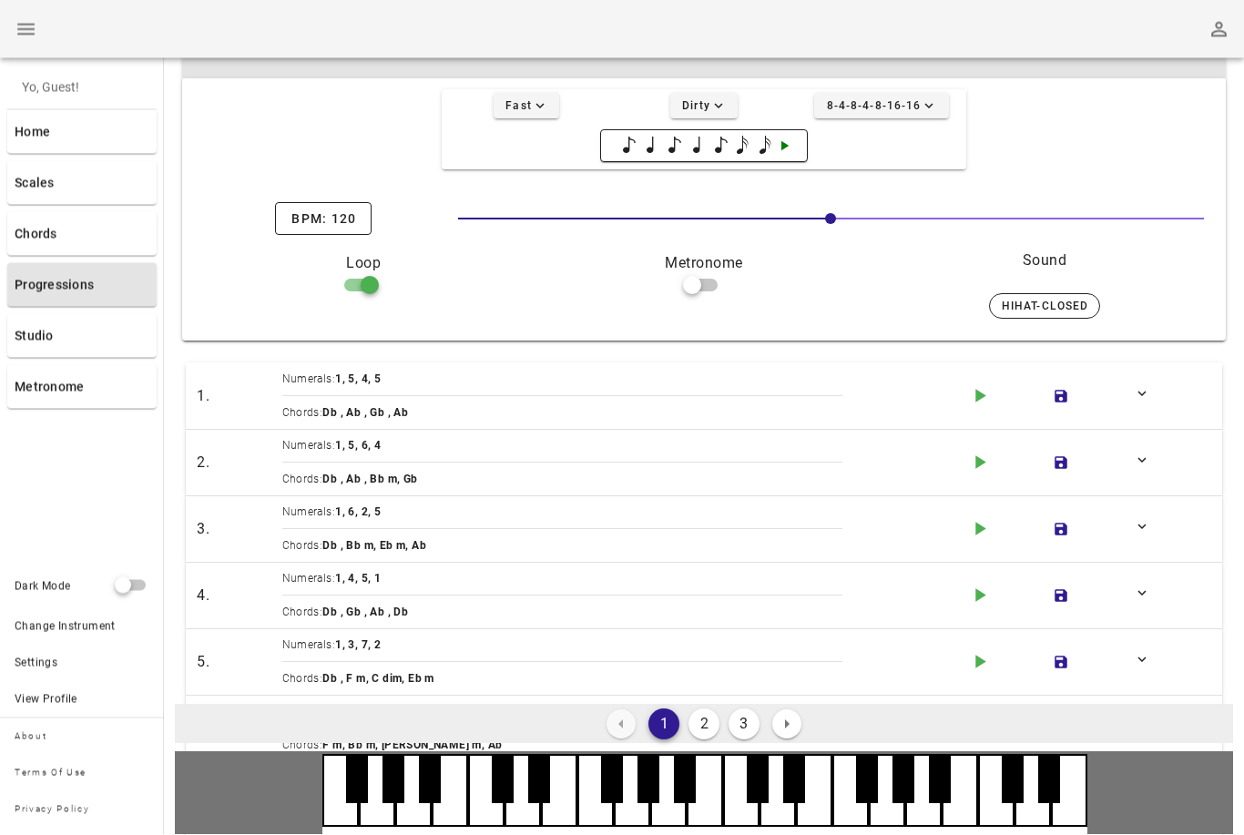
scroll to position [167, 0]
click at [971, 465] on icon "play-arrow icon" at bounding box center [979, 462] width 23 height 23
click at [970, 466] on icon "stop icon" at bounding box center [979, 462] width 23 height 23
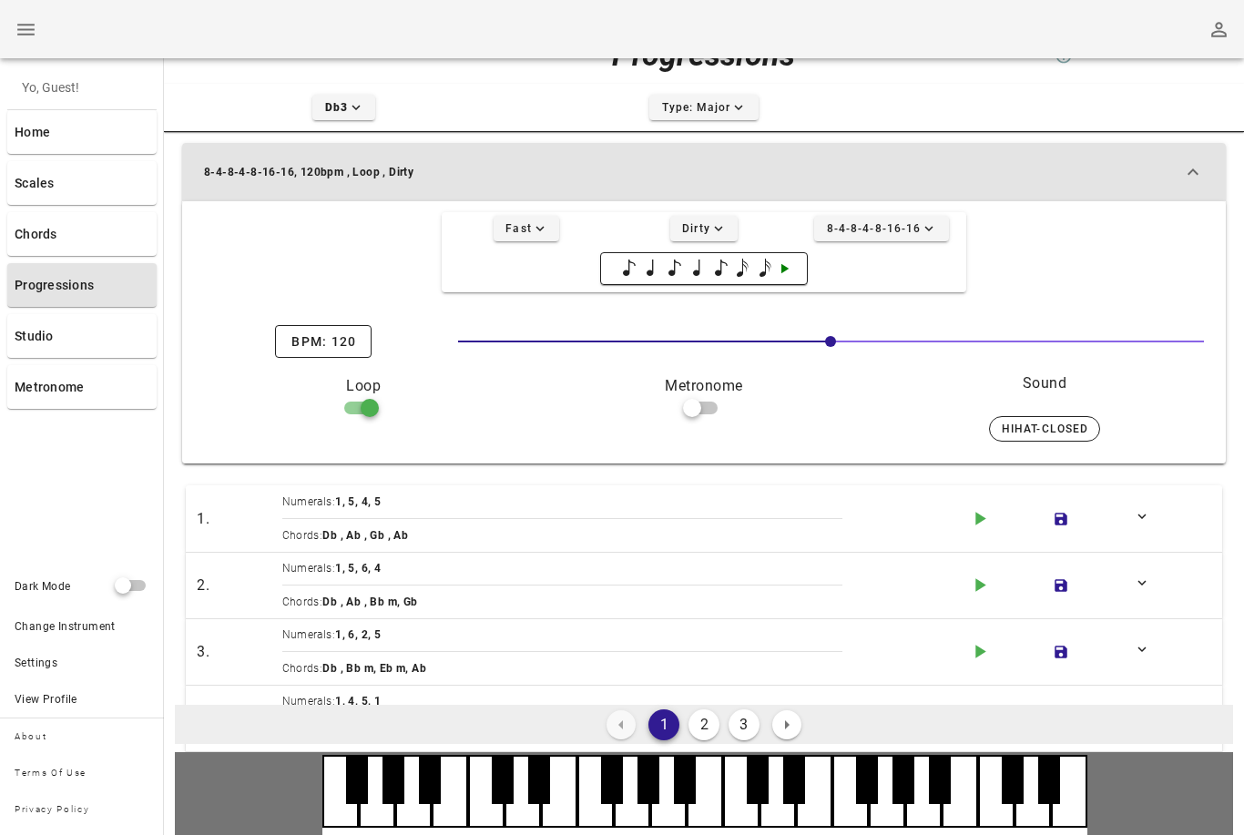
scroll to position [42, 0]
click at [929, 229] on icon "expand-more icon" at bounding box center [928, 230] width 16 height 16
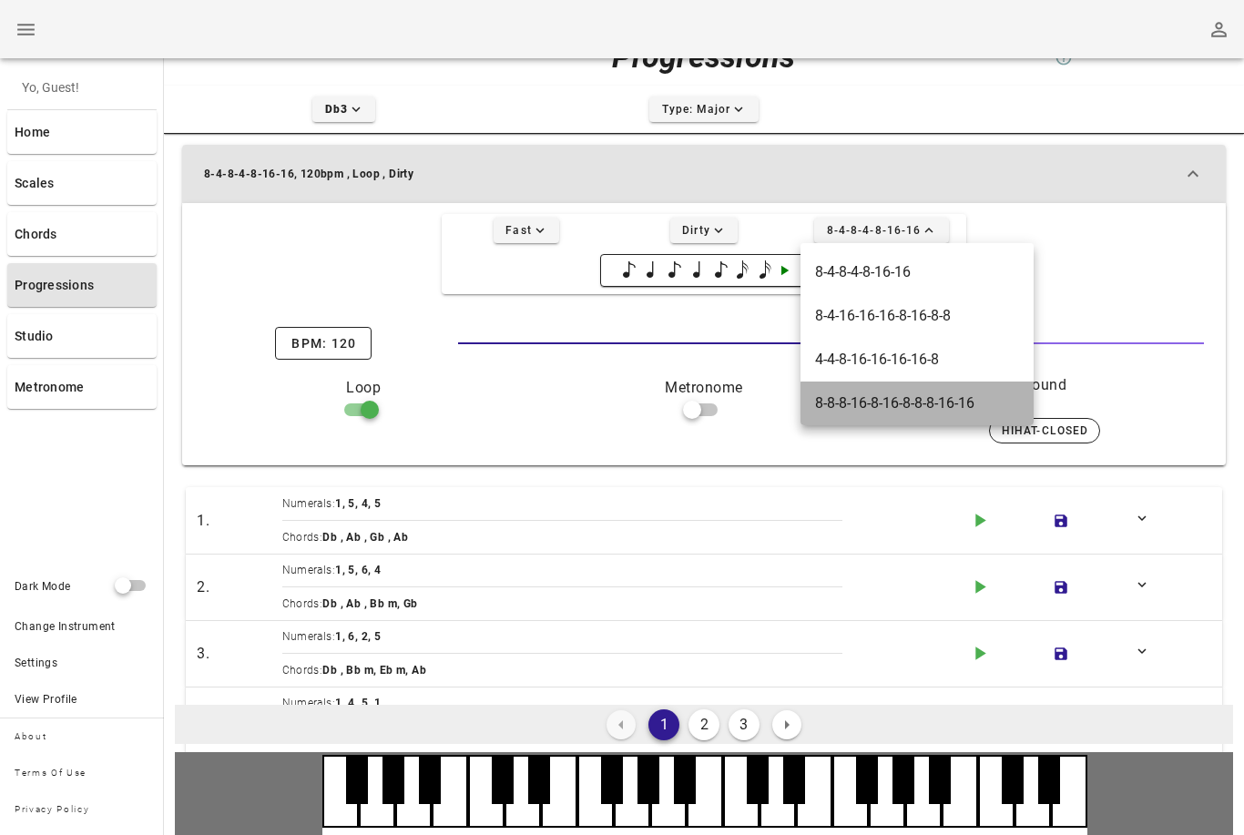
click at [931, 411] on div "8-8-8-16-8-16-8-8-8-16-16" at bounding box center [917, 402] width 204 height 17
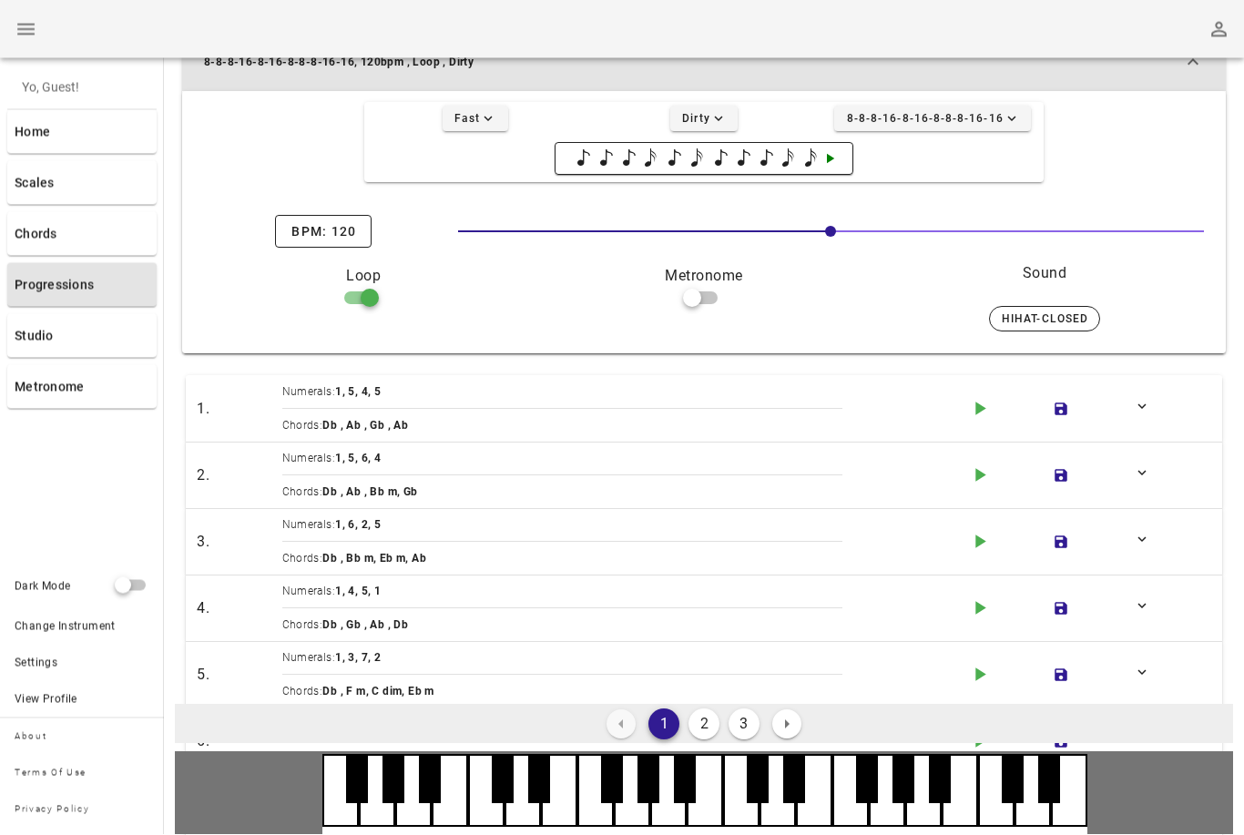
scroll to position [154, 0]
click at [971, 482] on icon "play-arrow icon" at bounding box center [979, 474] width 23 height 23
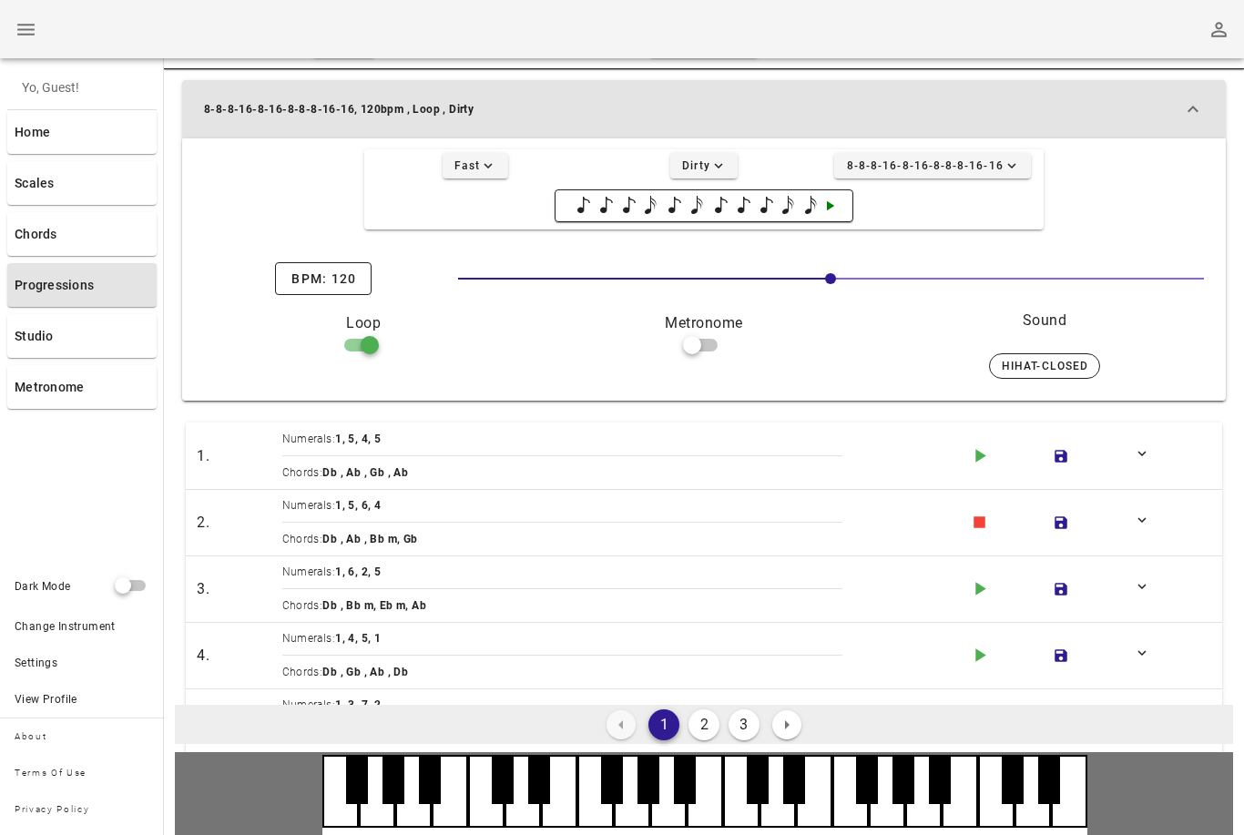
scroll to position [77, 0]
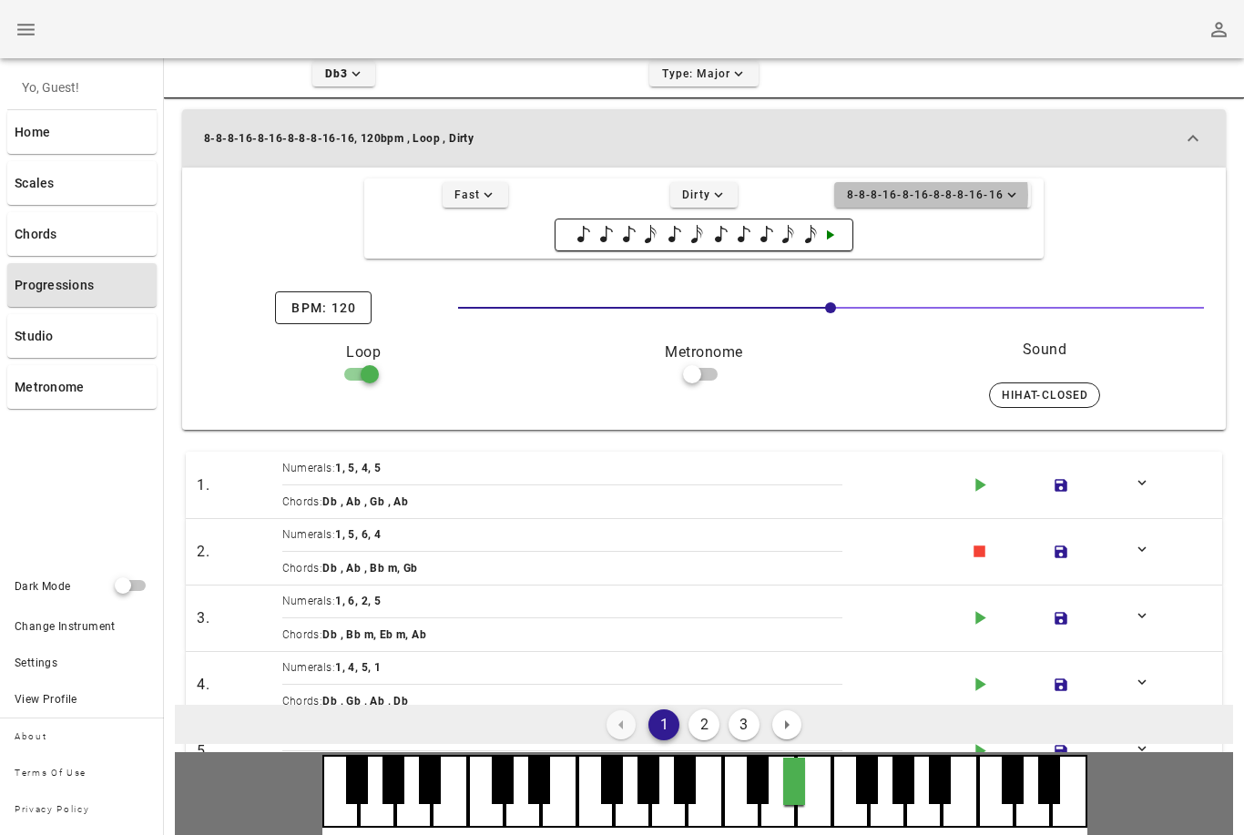
click at [1003, 194] on icon "expand-more icon" at bounding box center [1011, 195] width 16 height 16
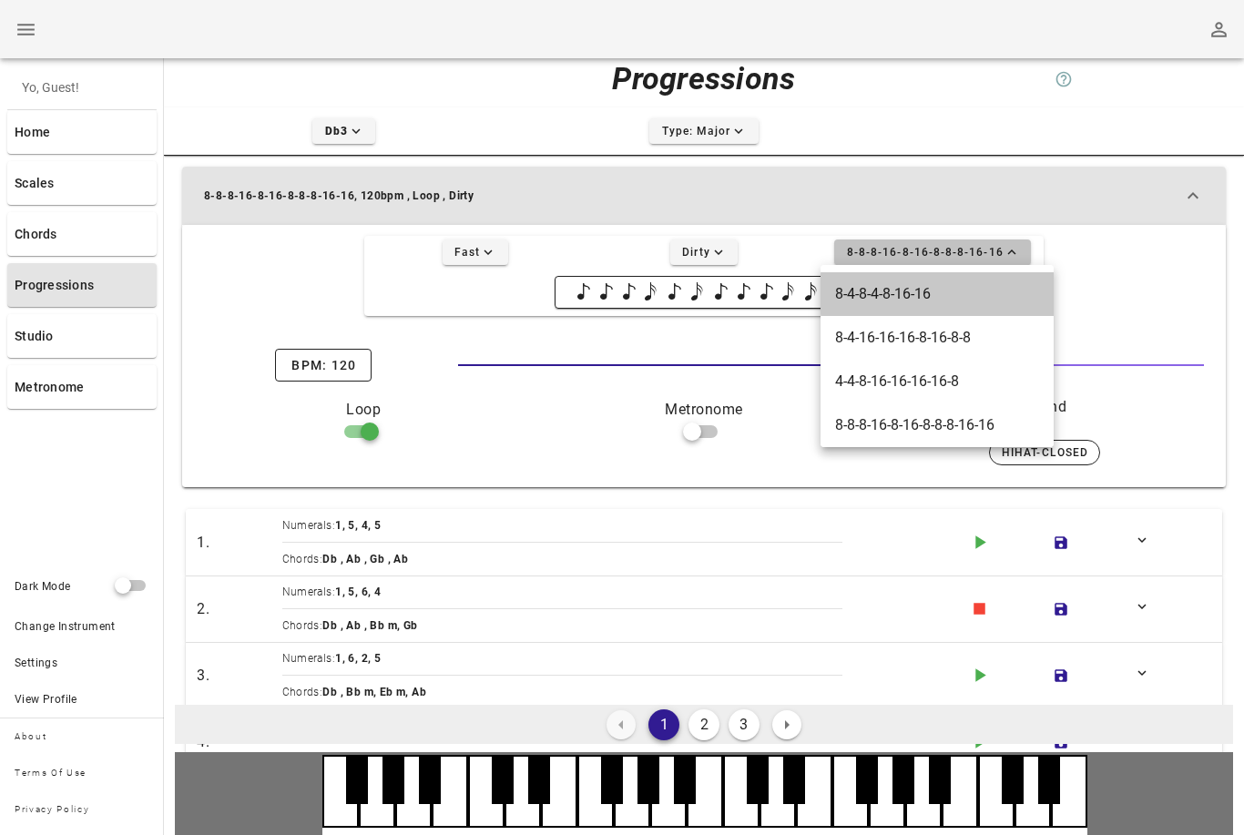
scroll to position [21, 0]
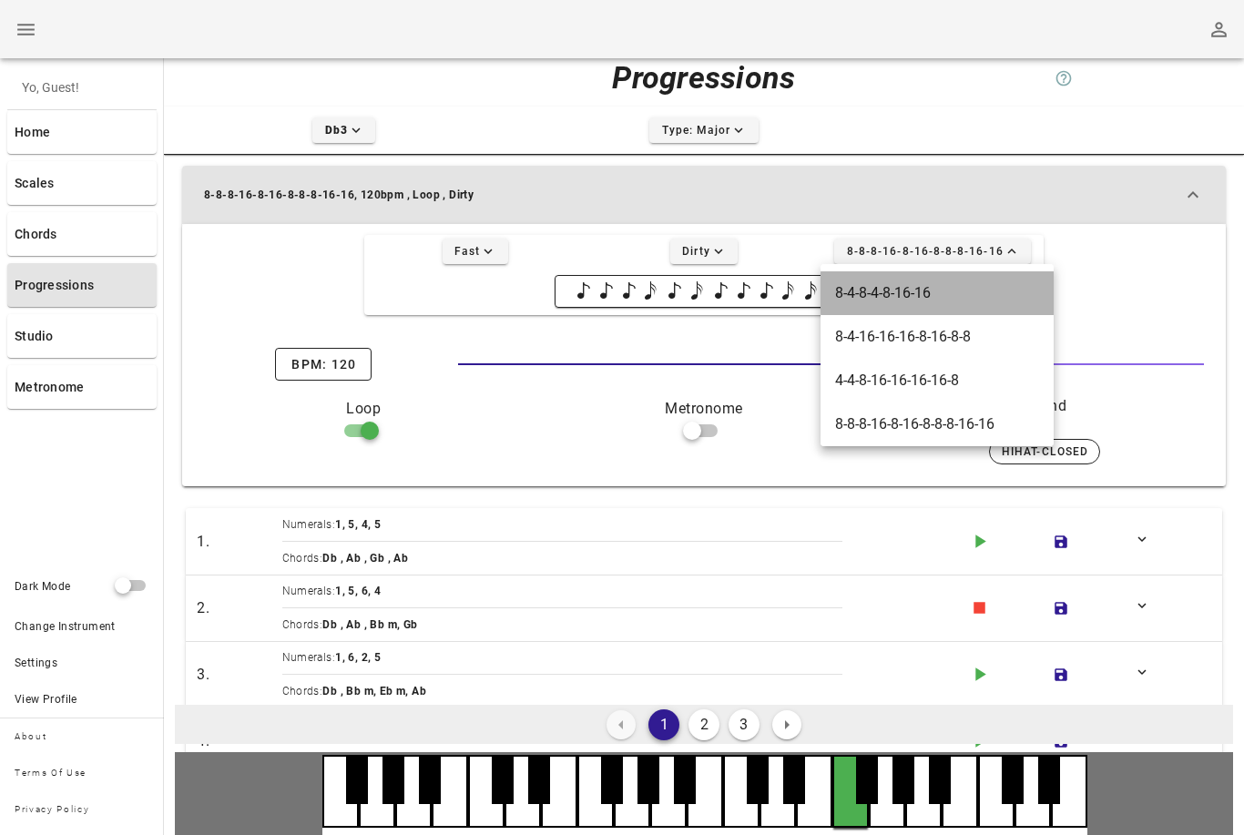
click at [921, 307] on div "8-4-8-4-8-16-16" at bounding box center [936, 293] width 233 height 44
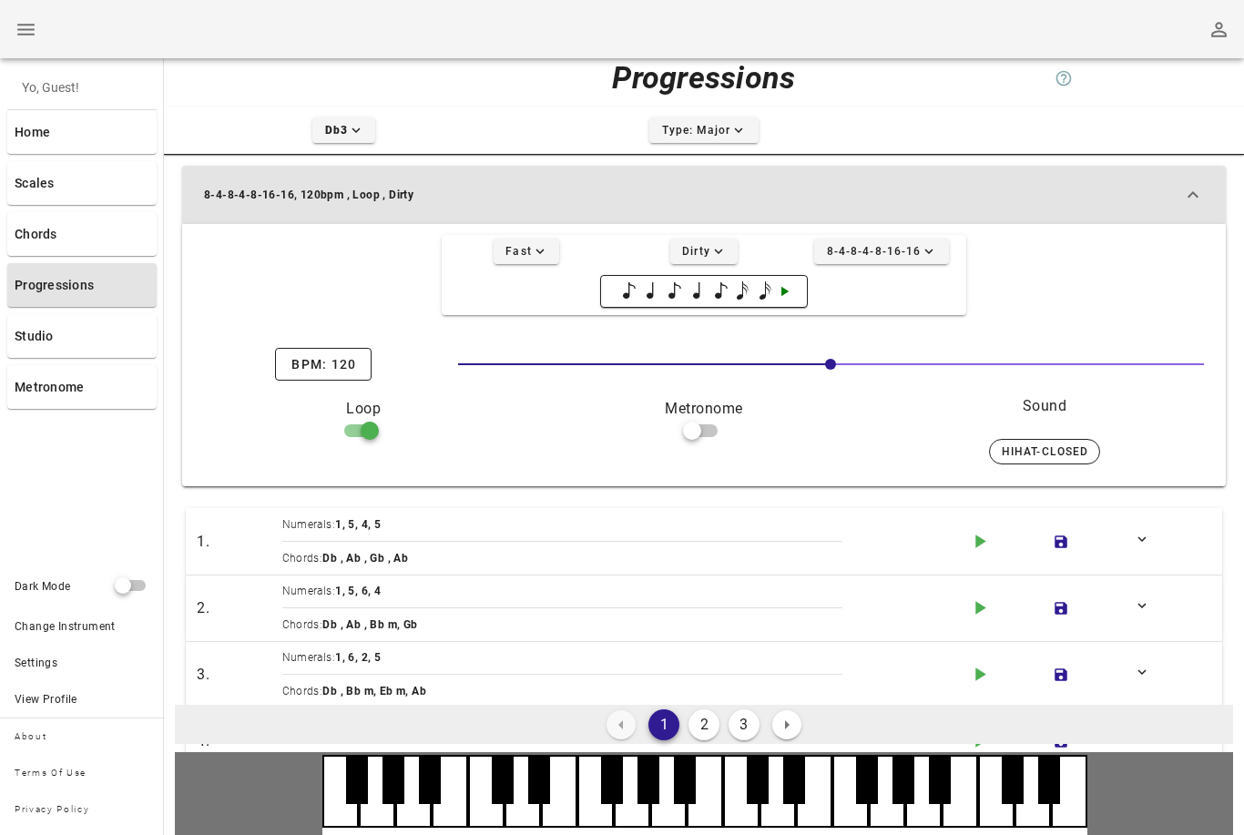
click at [717, 257] on icon "expand-more icon" at bounding box center [718, 251] width 16 height 16
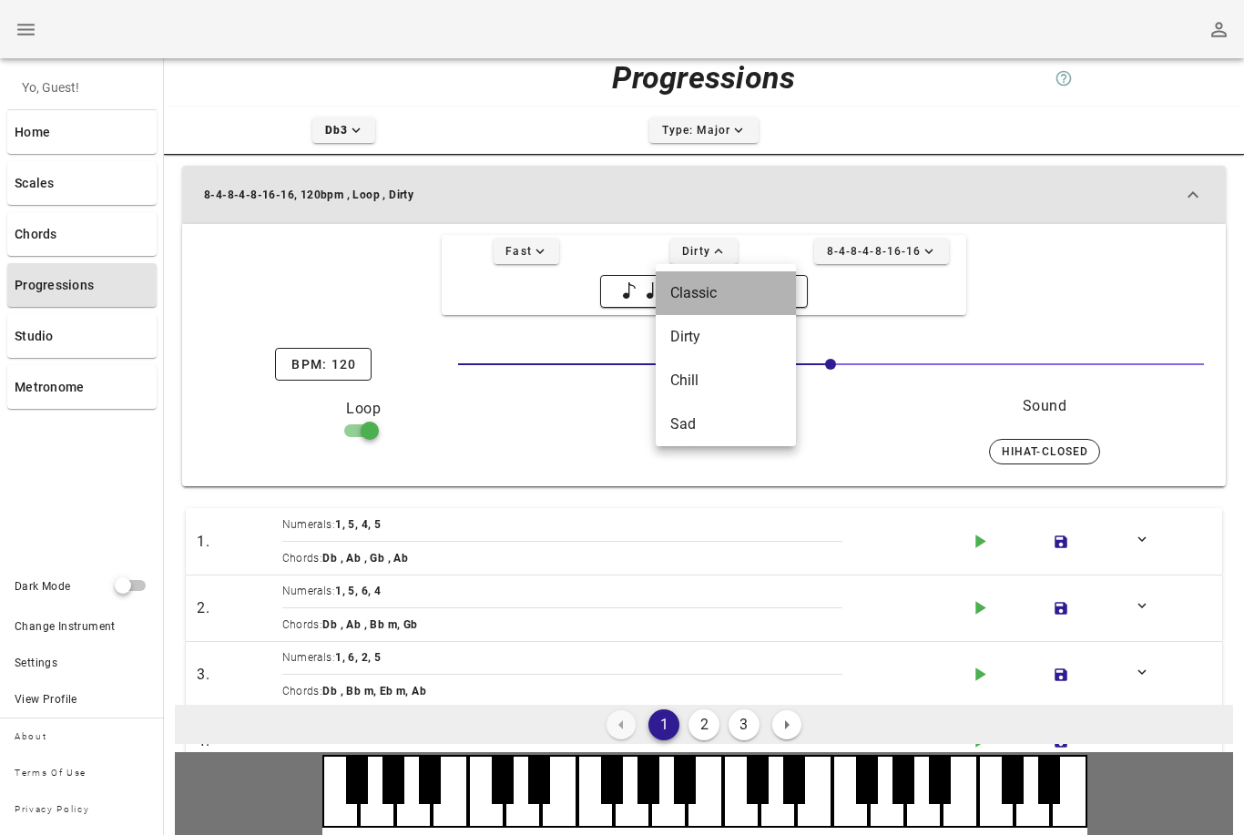
click at [762, 307] on div "Classic" at bounding box center [726, 293] width 140 height 44
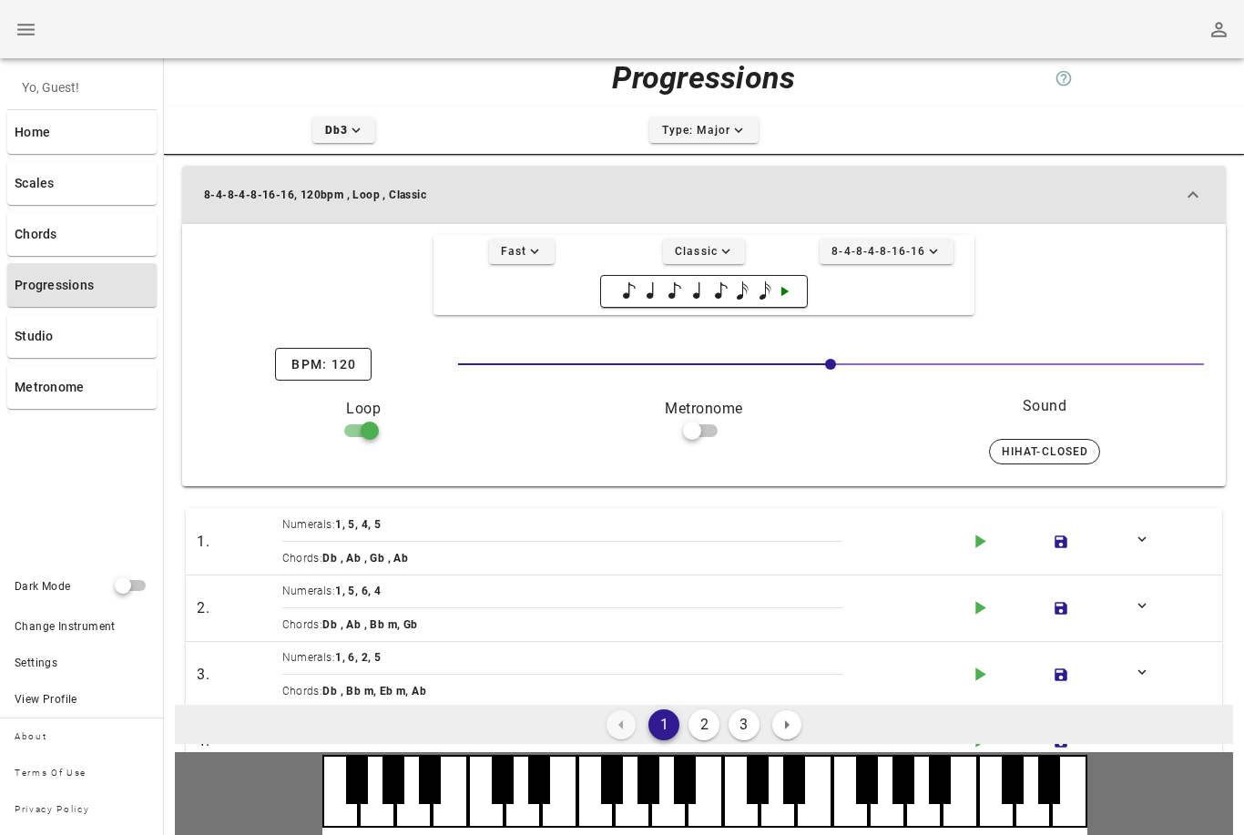
click at [728, 244] on icon "expand-more icon" at bounding box center [725, 251] width 16 height 16
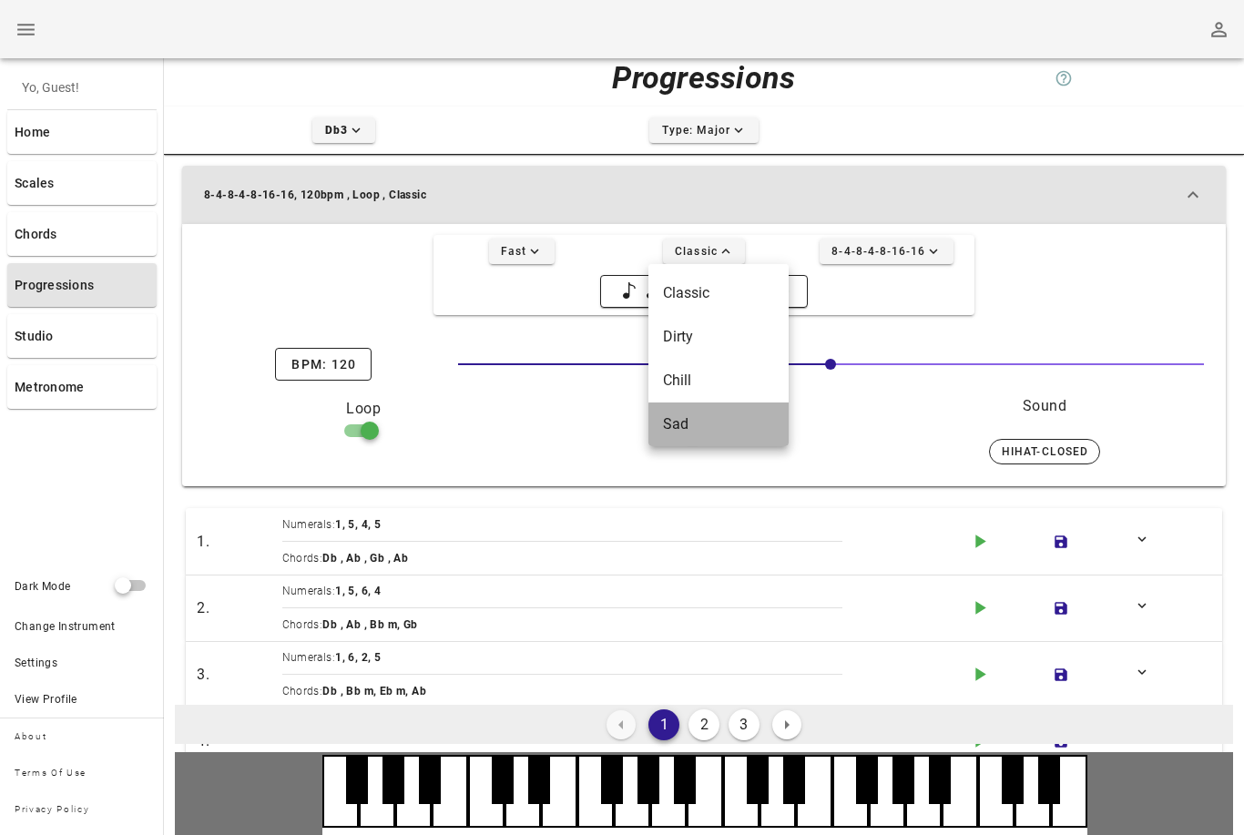
click at [737, 419] on div "Sad" at bounding box center [718, 423] width 111 height 17
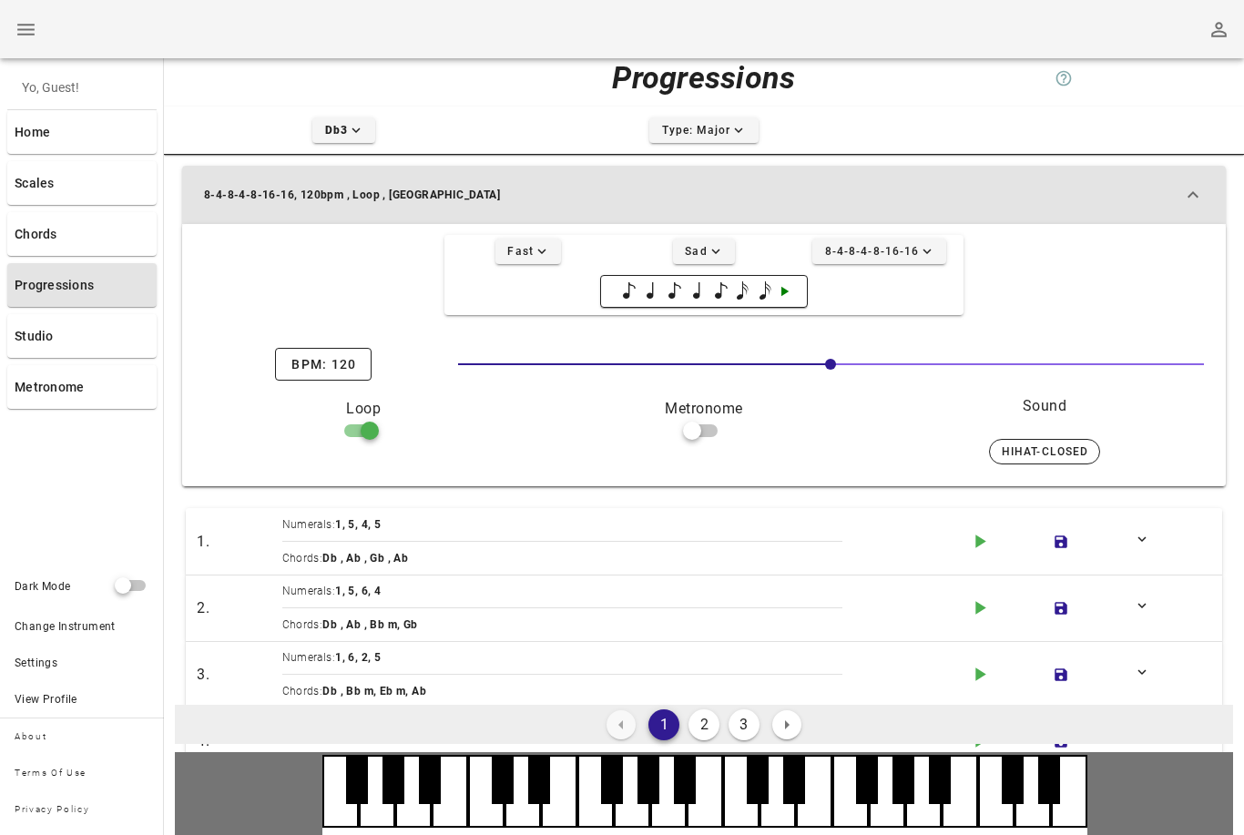
click at [730, 139] on button "Type: Major expand-more icon" at bounding box center [703, 129] width 109 height 25
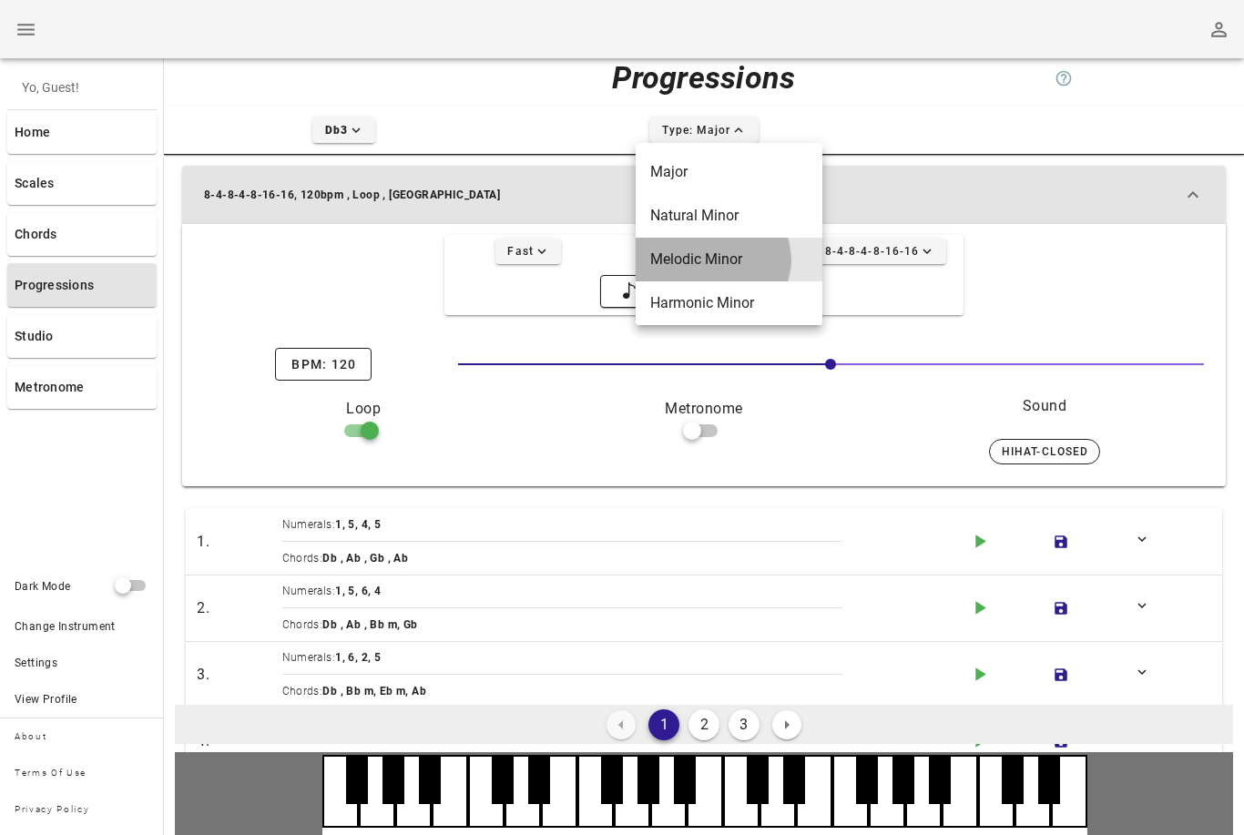
click at [751, 265] on div "Melodic Minor" at bounding box center [729, 258] width 158 height 17
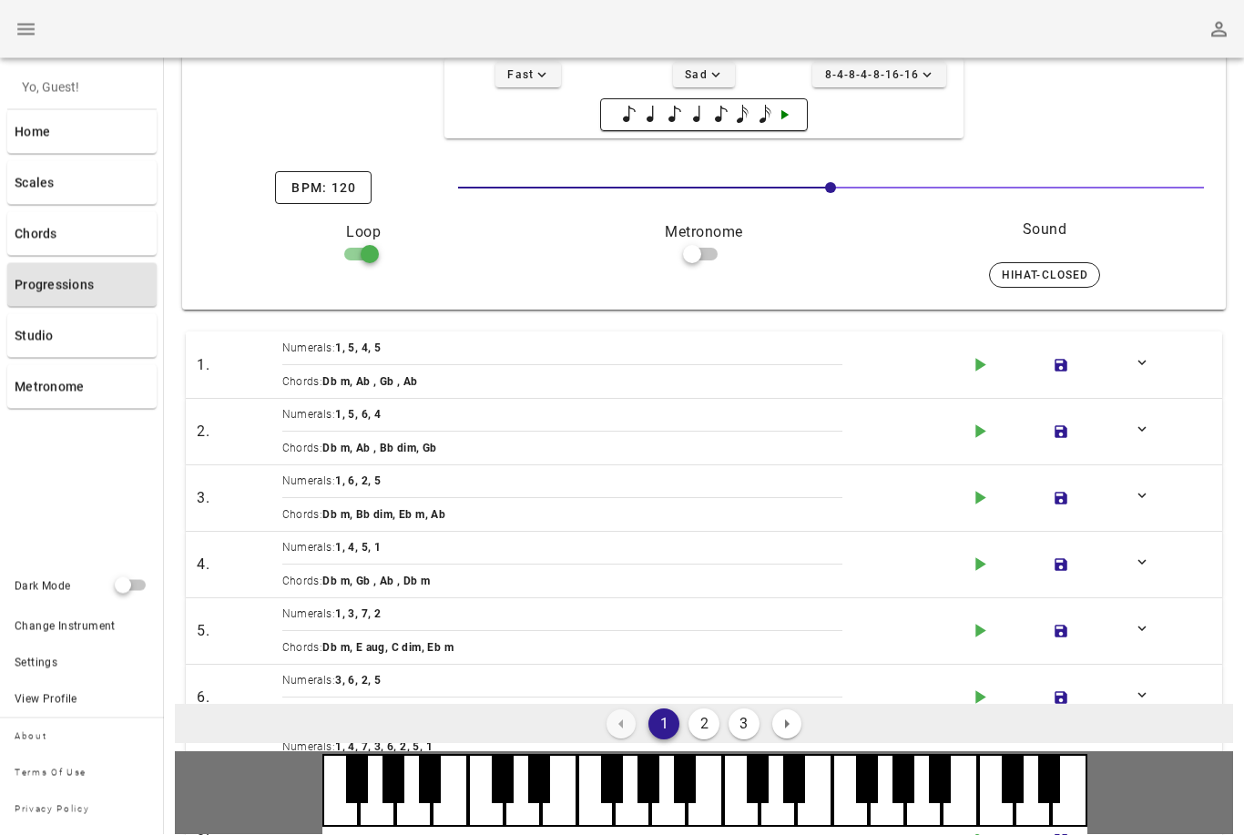
scroll to position [198, 0]
click at [984, 437] on icon "play-arrow icon" at bounding box center [979, 430] width 23 height 23
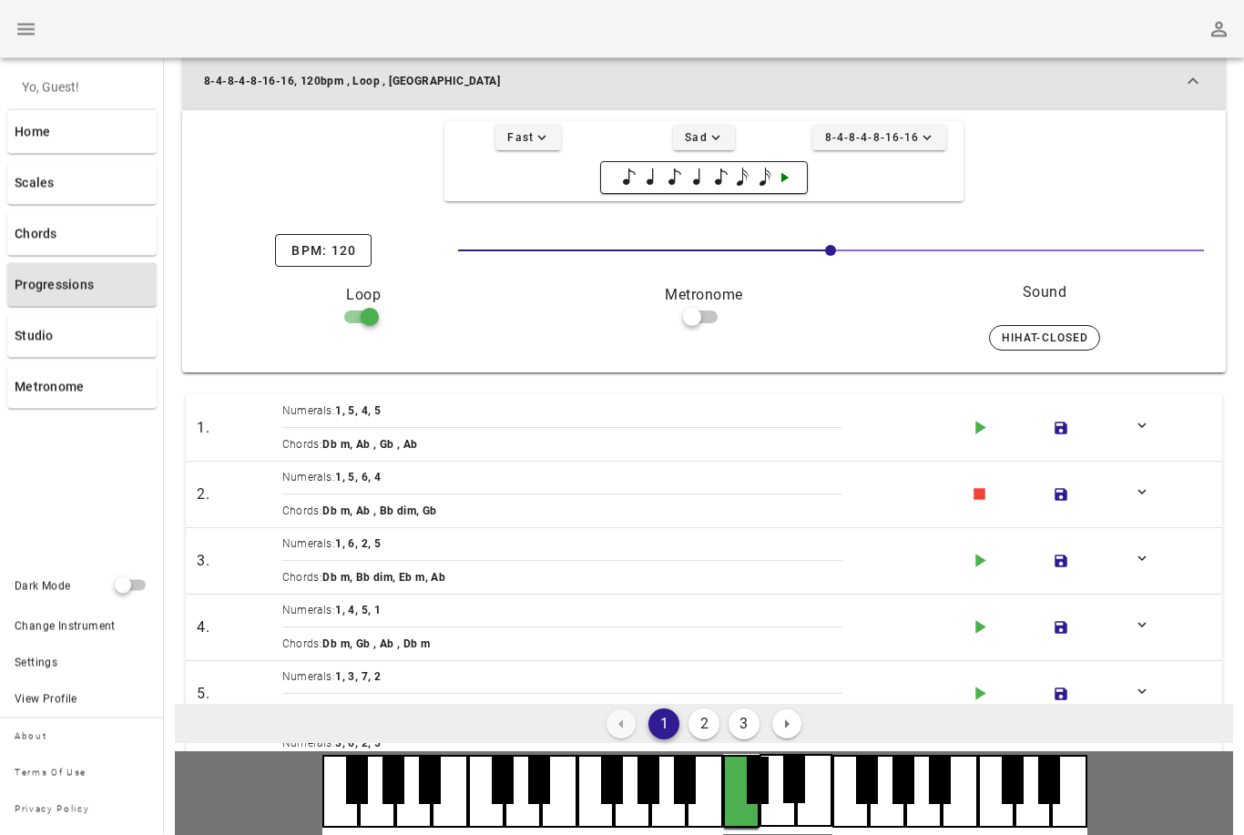
scroll to position [127, 0]
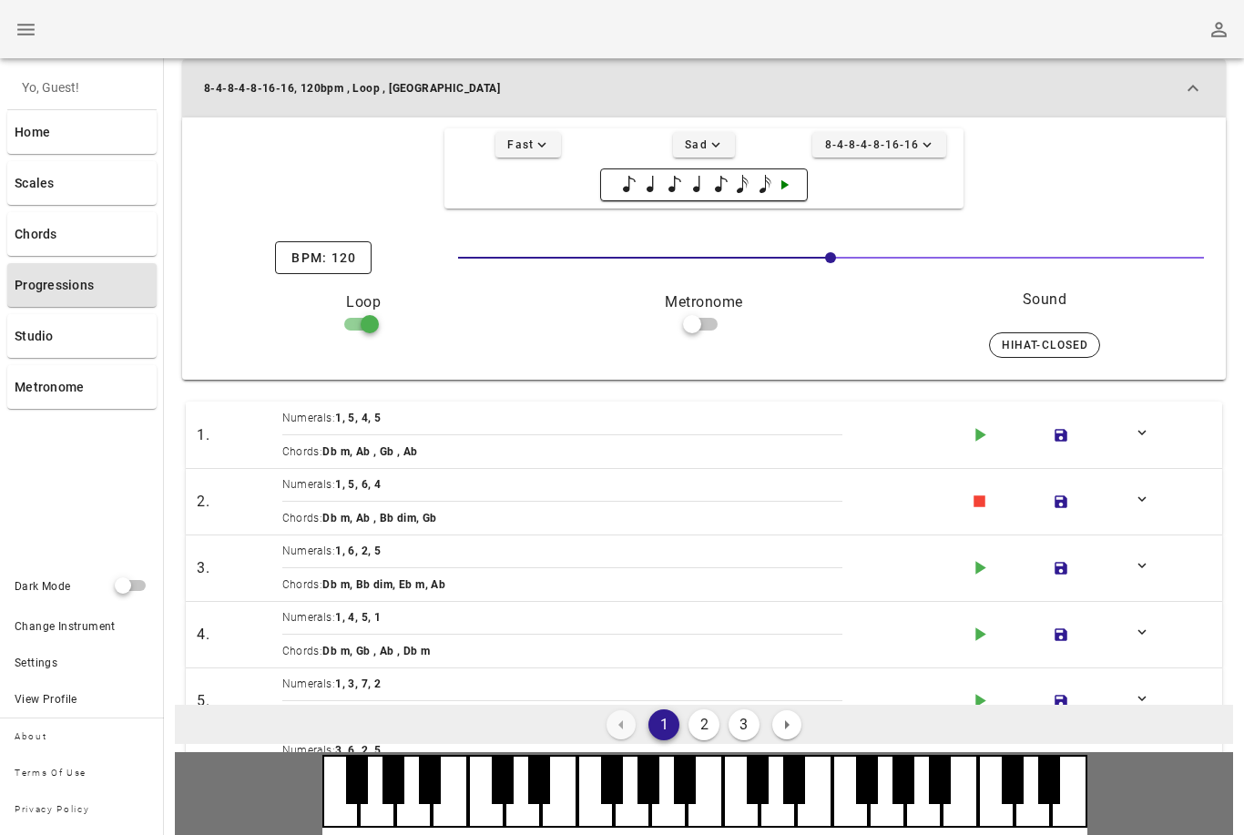
click at [900, 140] on span "8-4-8-4-8-16-16 expand-more icon" at bounding box center [879, 145] width 111 height 16
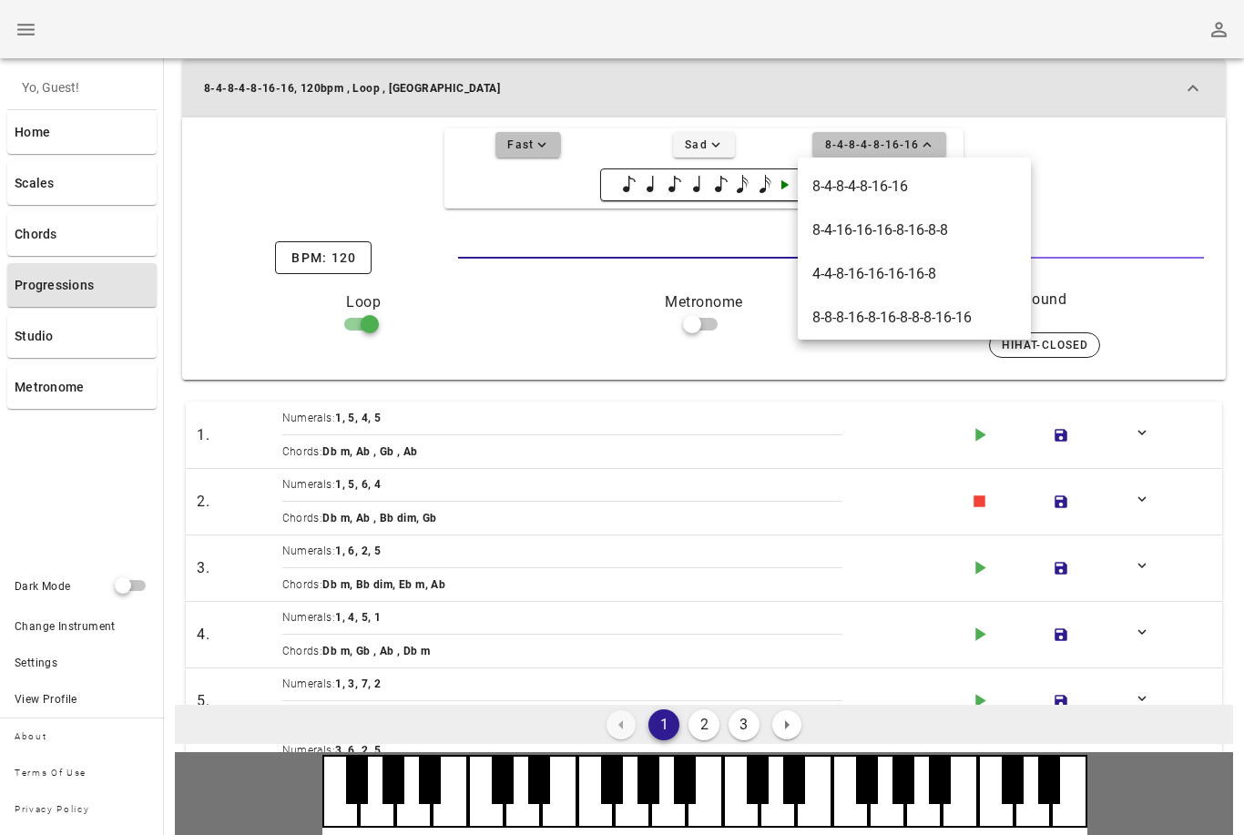
click at [525, 149] on span "Fast expand-more icon" at bounding box center [527, 145] width 43 height 16
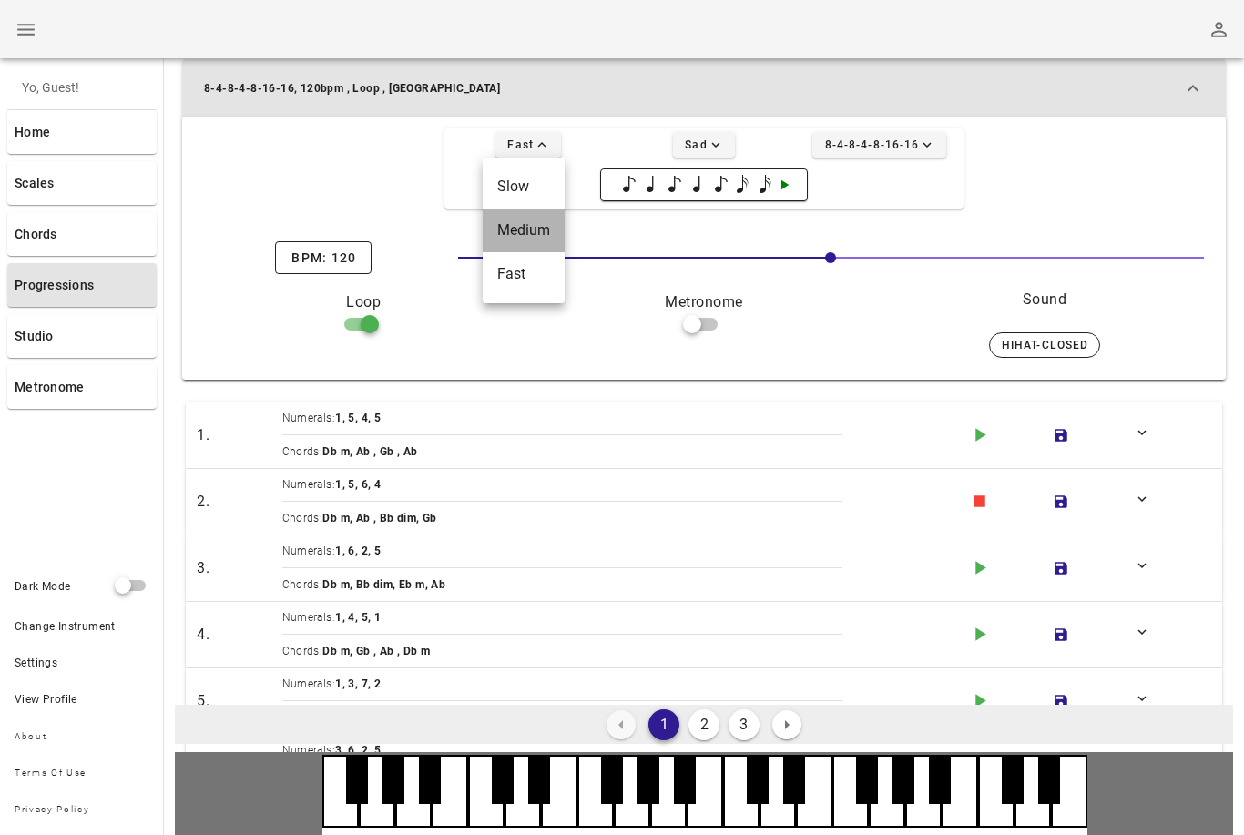
click at [511, 233] on div "Medium" at bounding box center [523, 229] width 53 height 17
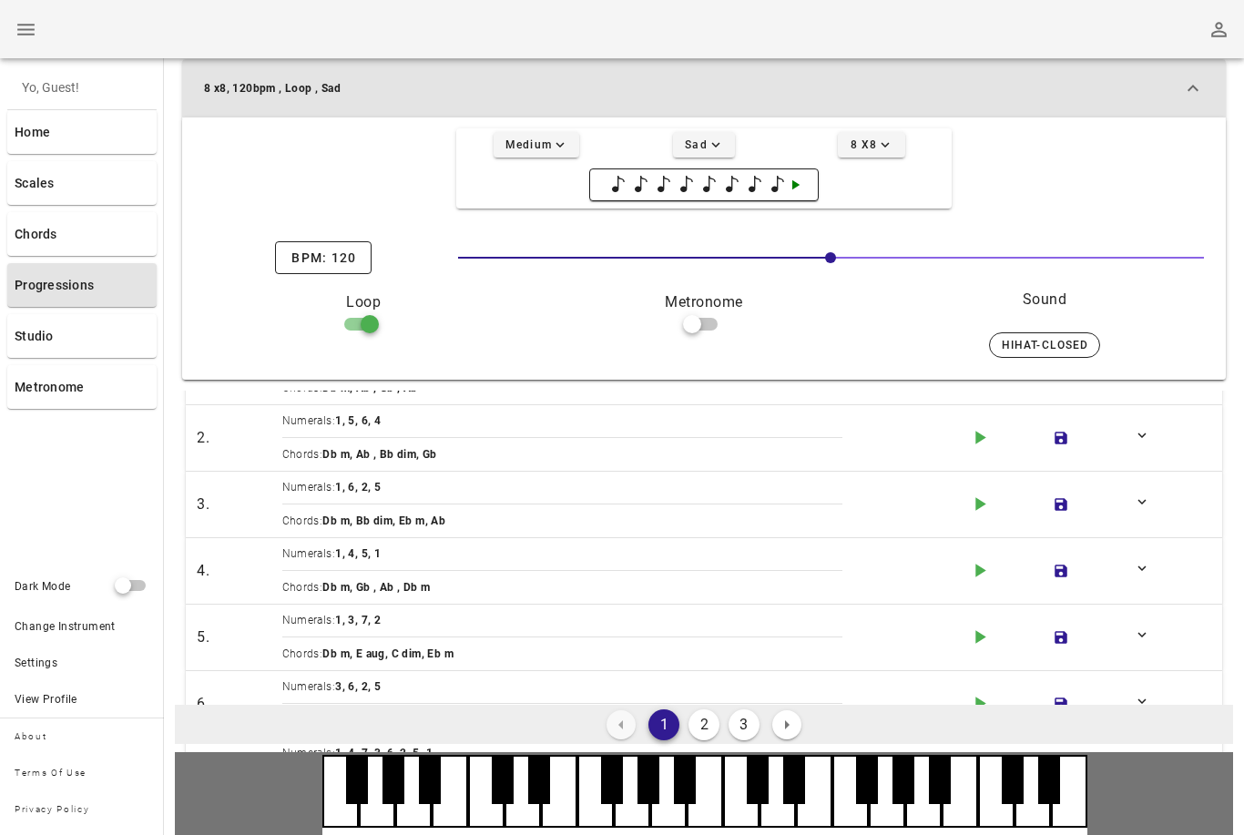
scroll to position [61, 0]
click at [964, 451] on span "play-arrow icon" at bounding box center [979, 440] width 33 height 23
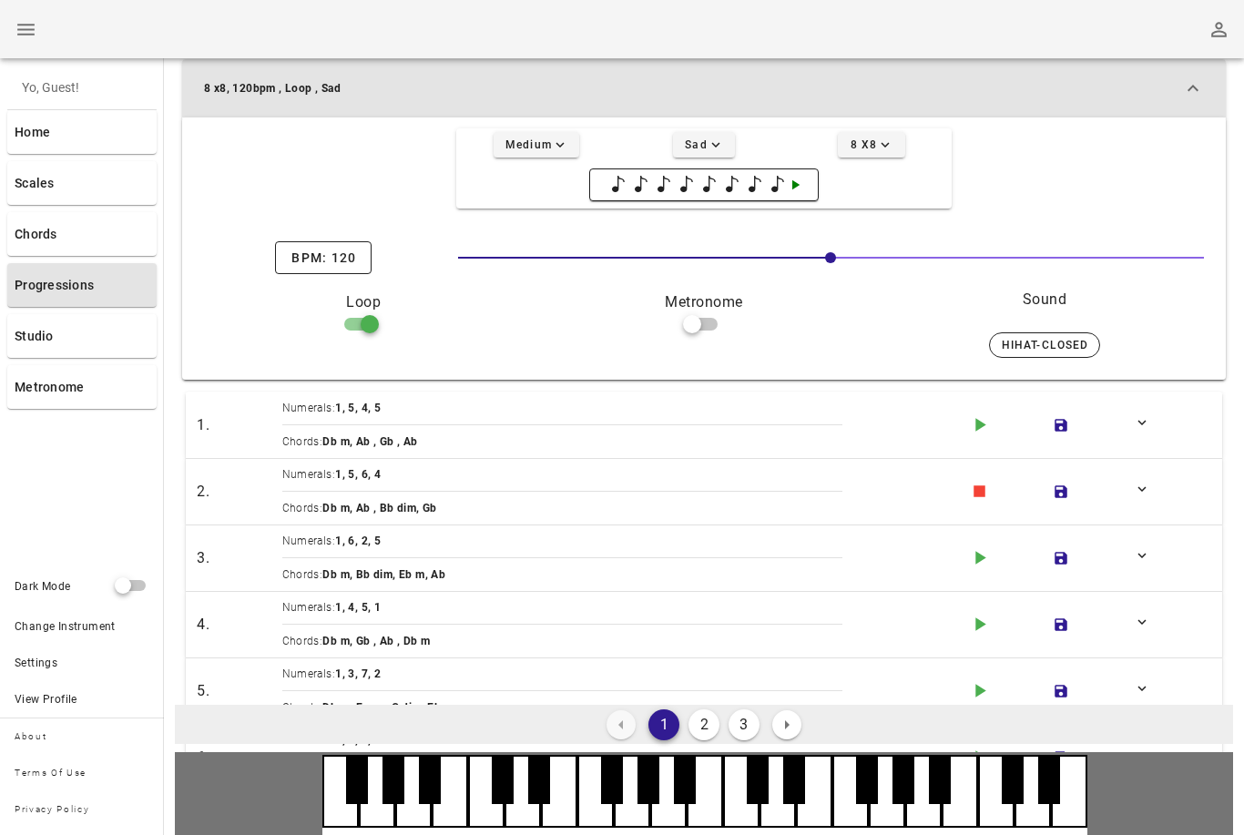
scroll to position [3, 0]
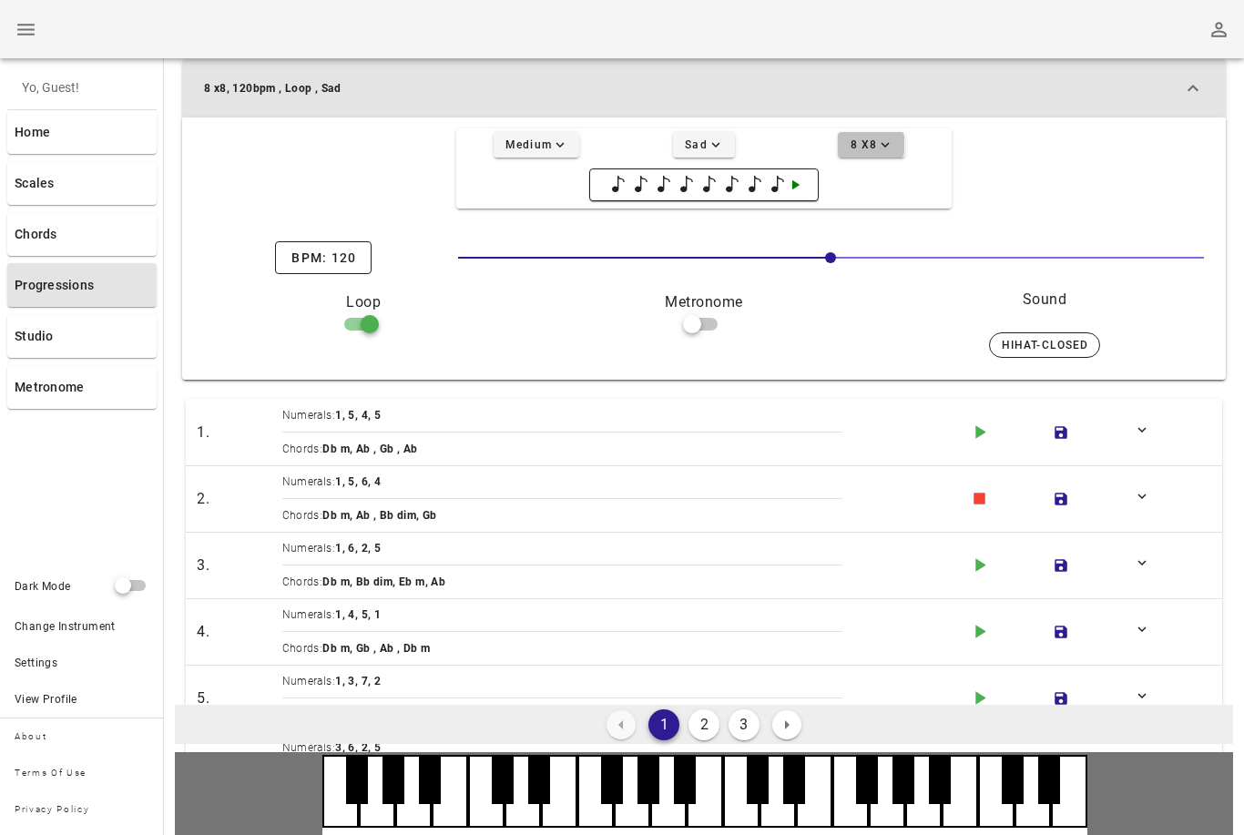
click at [899, 152] on button "8 x8 expand-more icon" at bounding box center [871, 144] width 66 height 25
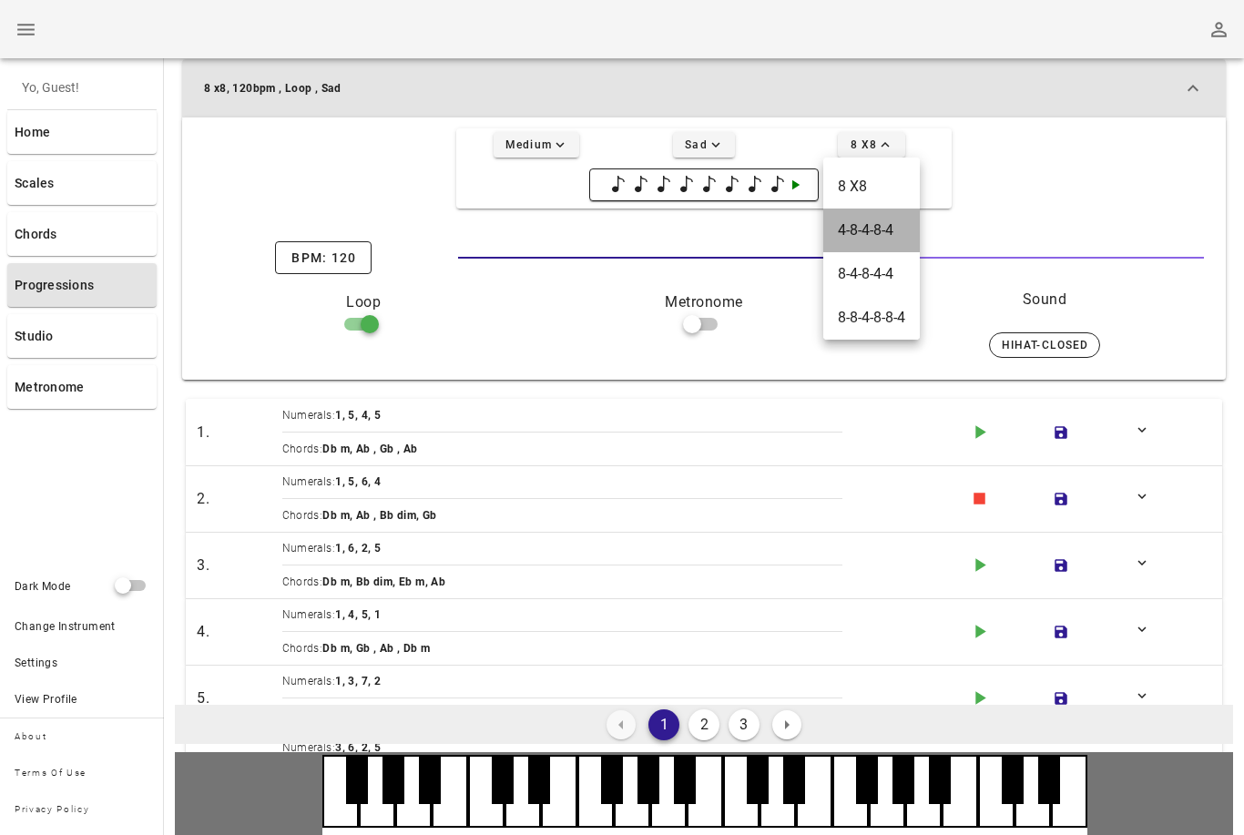
click at [896, 231] on div "4-8-4-8-4" at bounding box center [871, 229] width 67 height 17
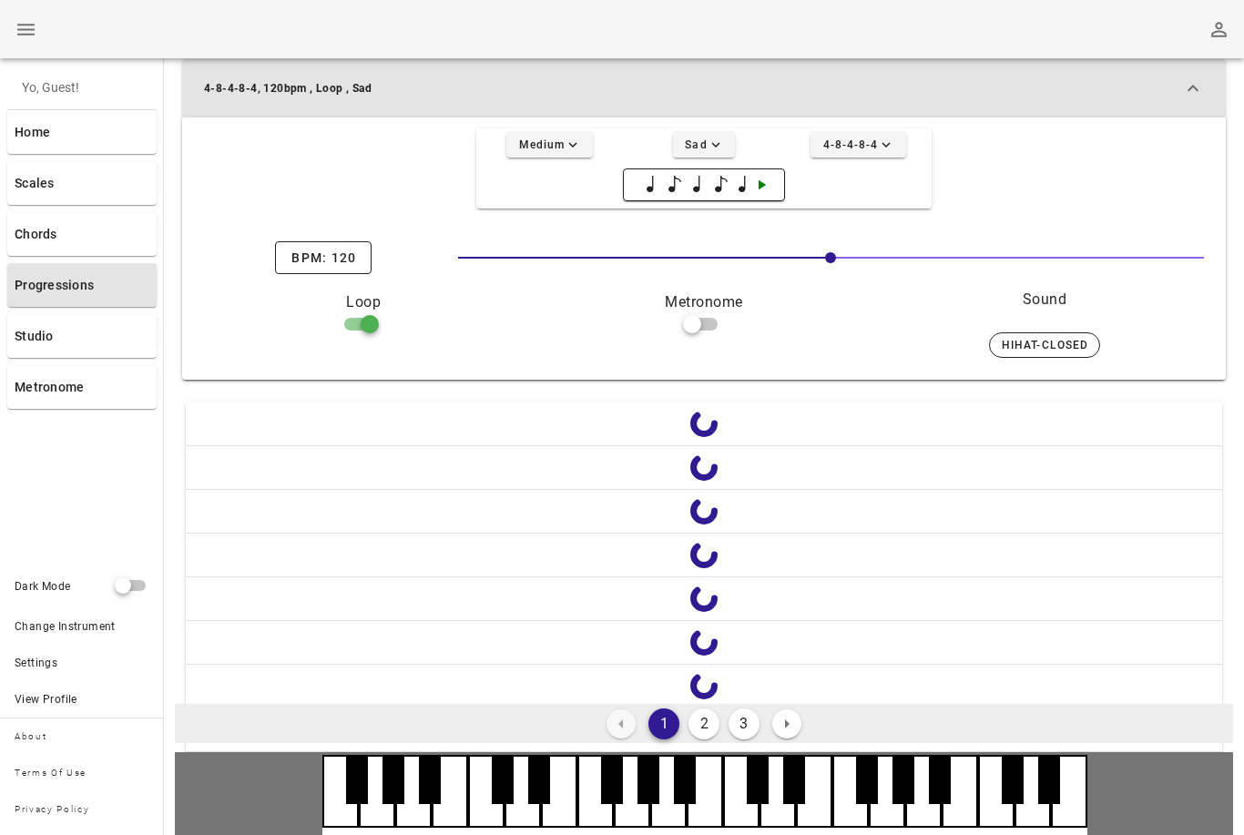
scroll to position [0, 0]
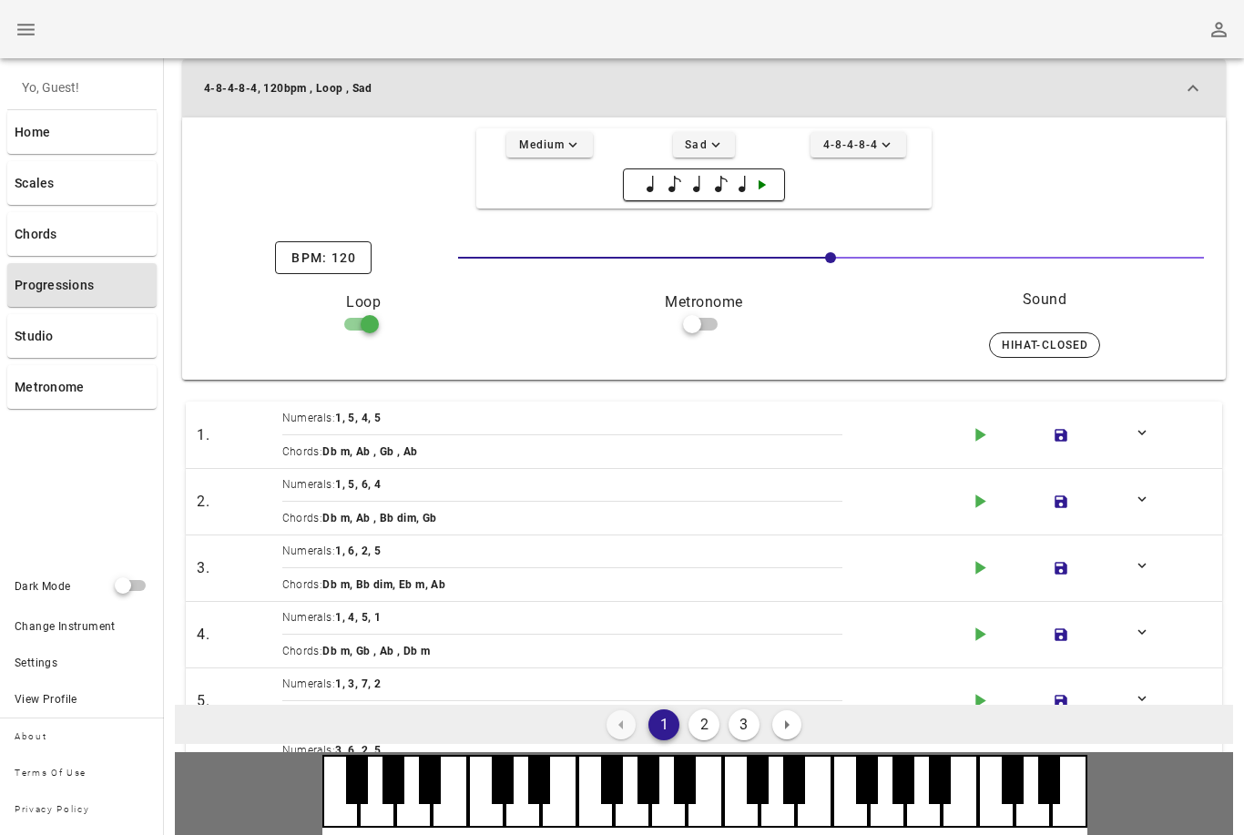
click at [974, 507] on icon "play-arrow icon" at bounding box center [979, 501] width 23 height 23
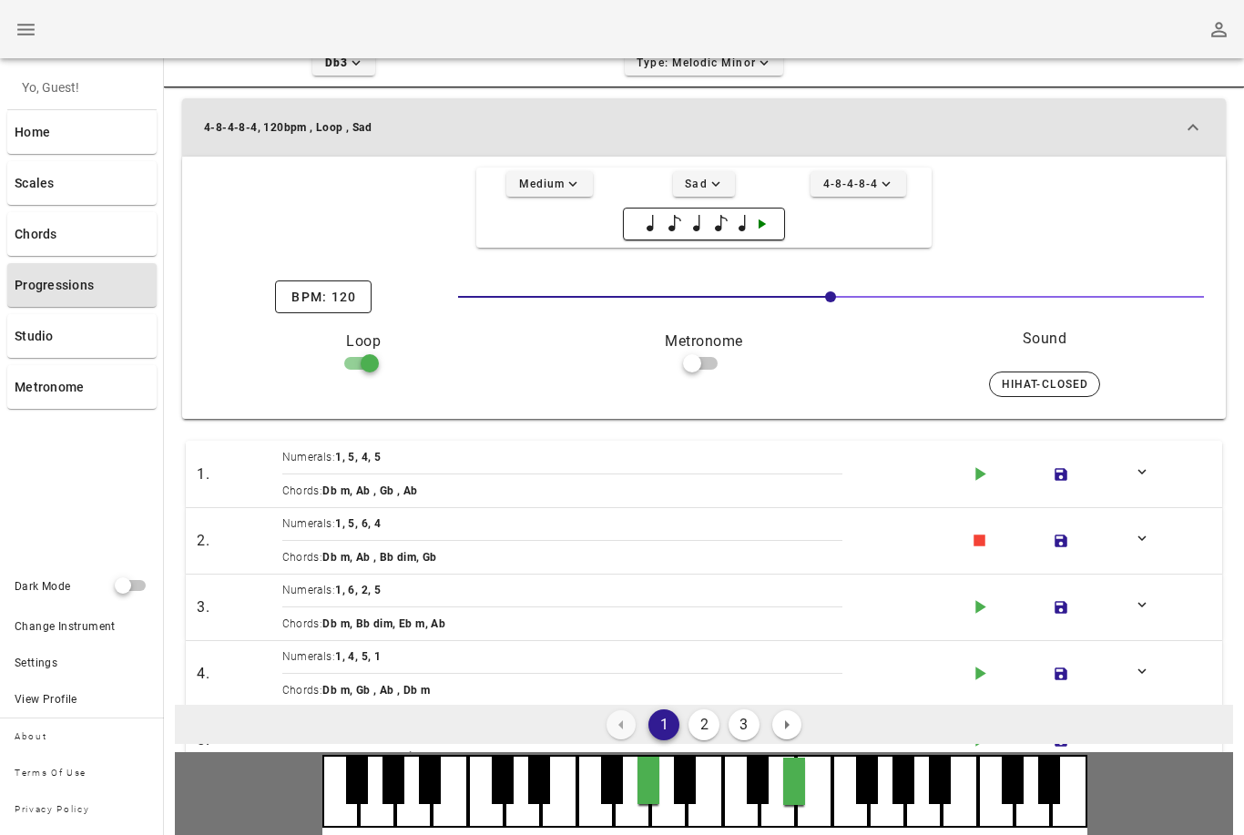
scroll to position [78, 0]
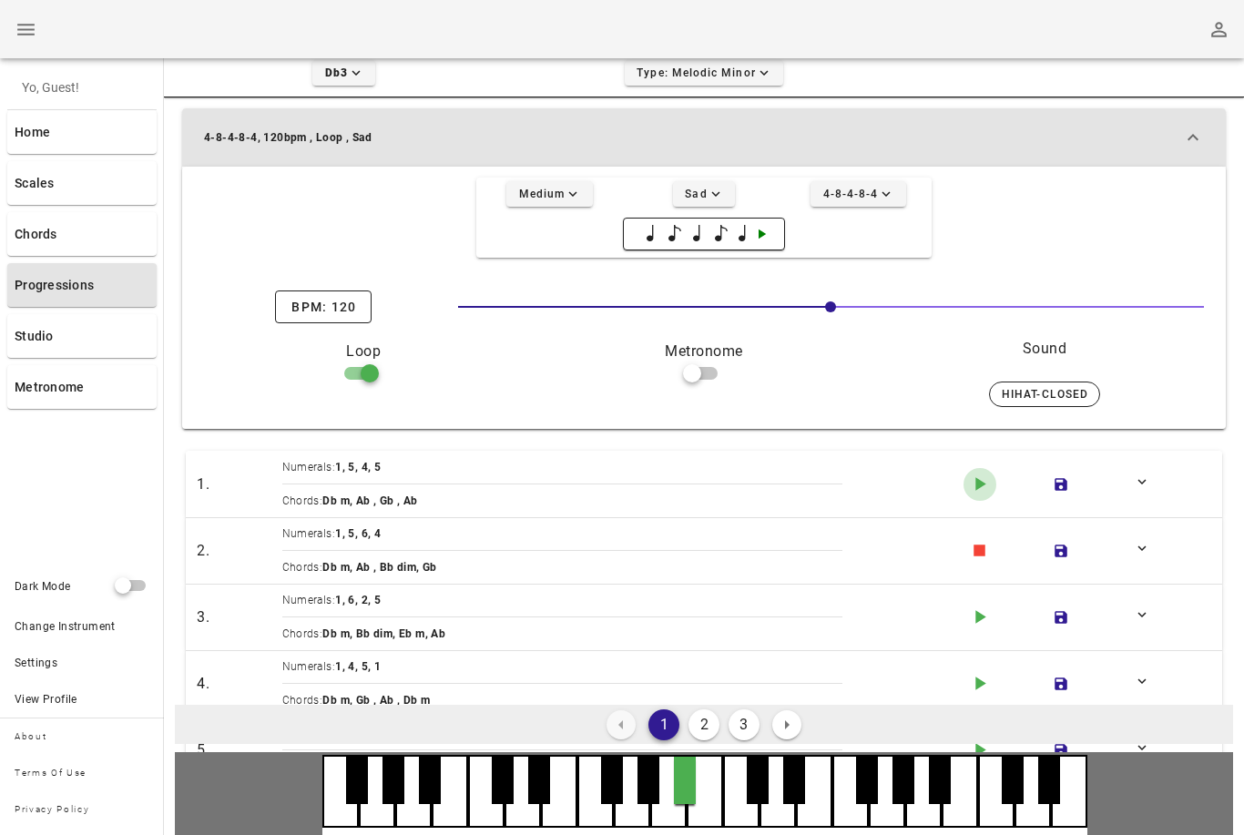
click at [970, 485] on icon "play-arrow icon" at bounding box center [979, 484] width 23 height 23
click at [974, 487] on icon "play-arrow icon" at bounding box center [979, 484] width 23 height 23
click at [981, 548] on icon "button" at bounding box center [980, 551] width 10 height 14
click at [979, 551] on icon "button" at bounding box center [980, 551] width 10 height 14
click at [720, 195] on icon "expand-more icon" at bounding box center [715, 194] width 16 height 16
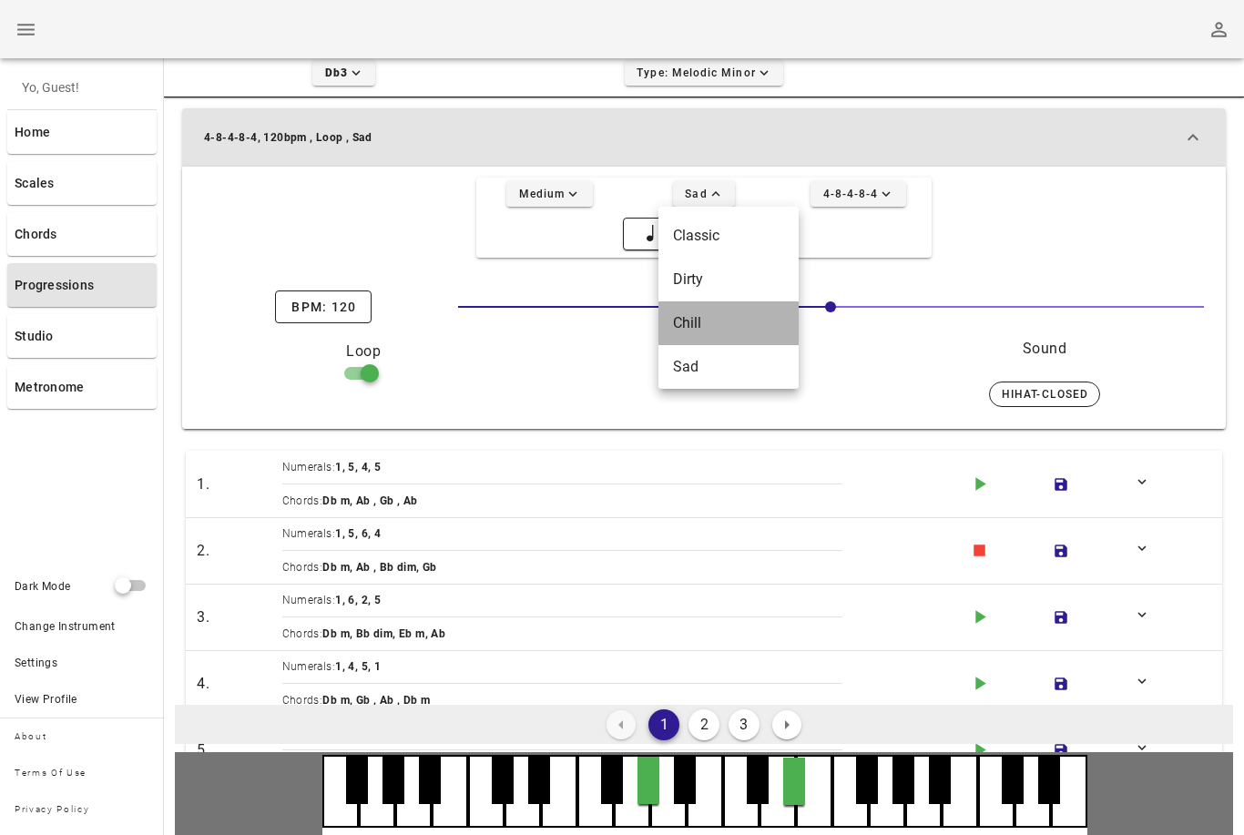
click at [752, 331] on div "Chill" at bounding box center [728, 322] width 111 height 17
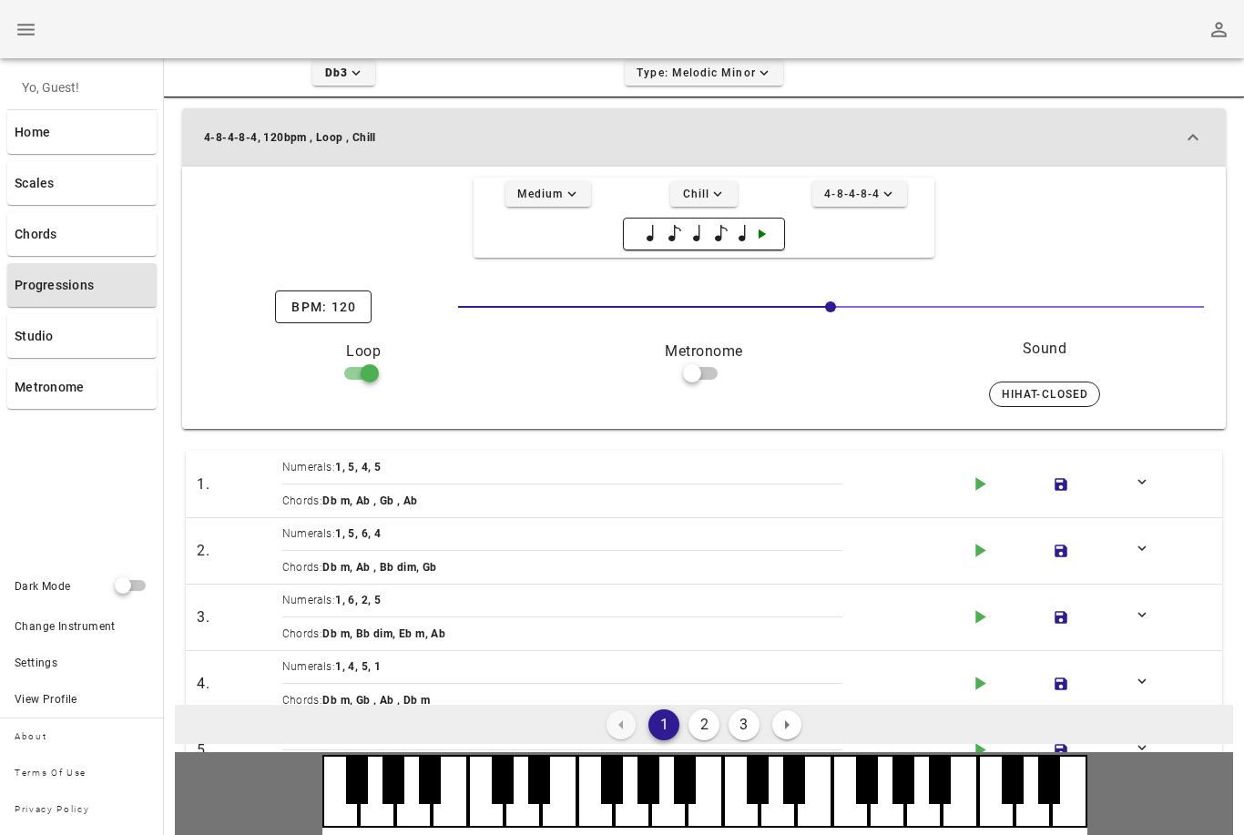
click at [977, 487] on icon "button" at bounding box center [980, 484] width 10 height 14
click at [858, 278] on div "BPM: 120 *** 120" at bounding box center [704, 292] width 1022 height 69
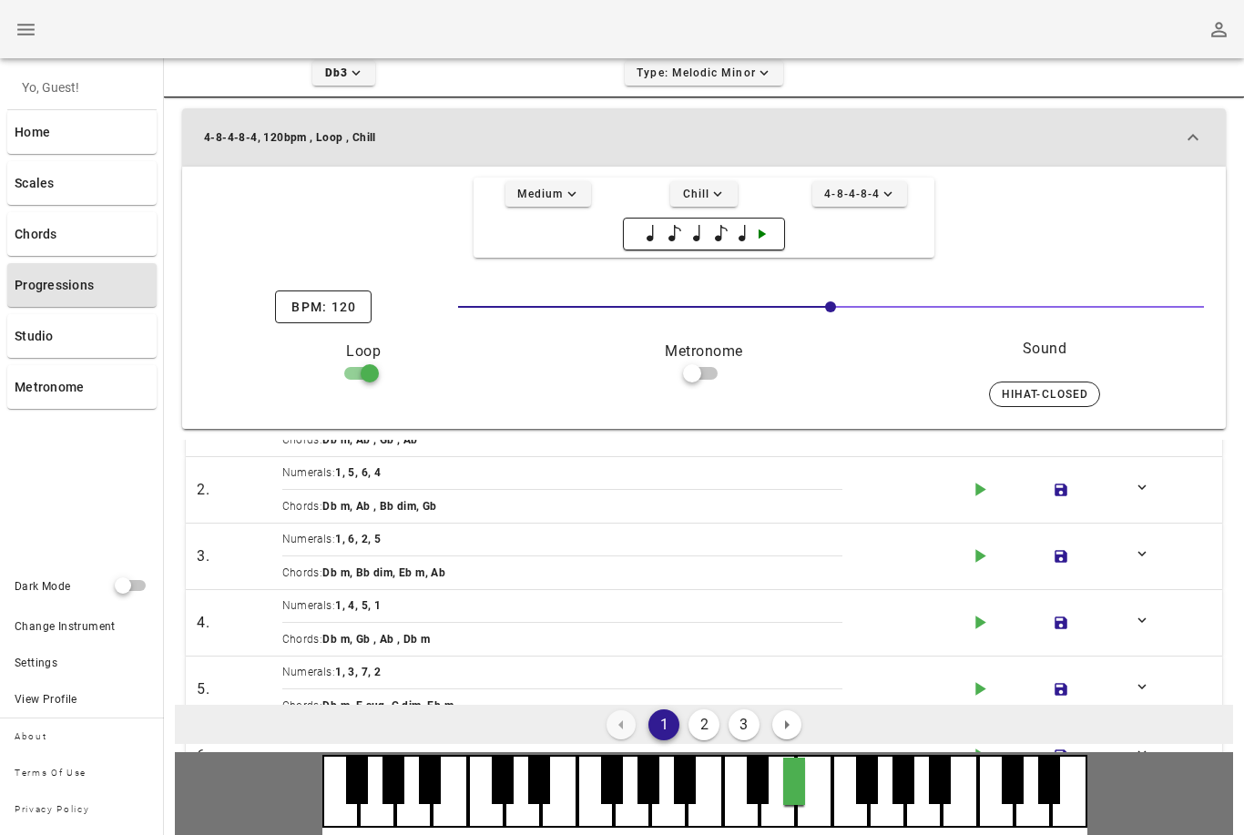
click at [703, 739] on button "2" at bounding box center [703, 723] width 31 height 31
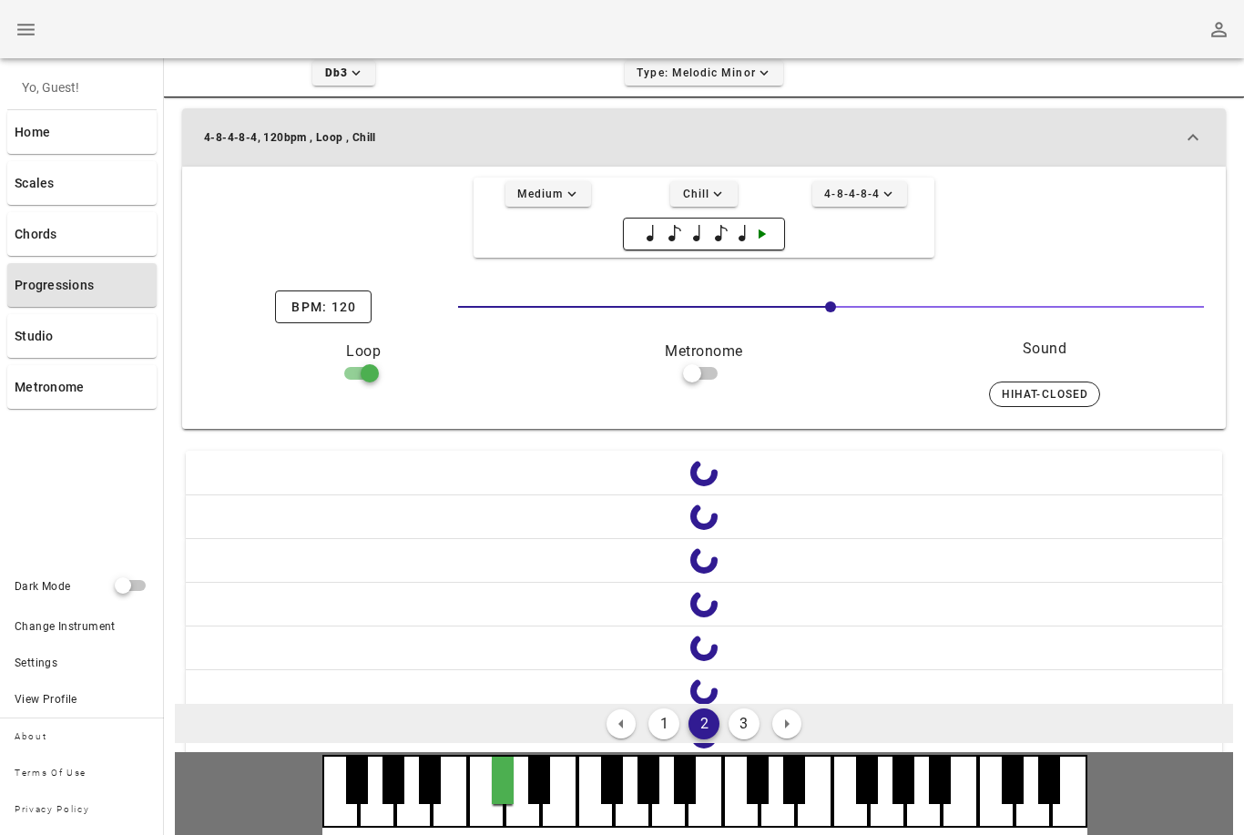
scroll to position [0, 0]
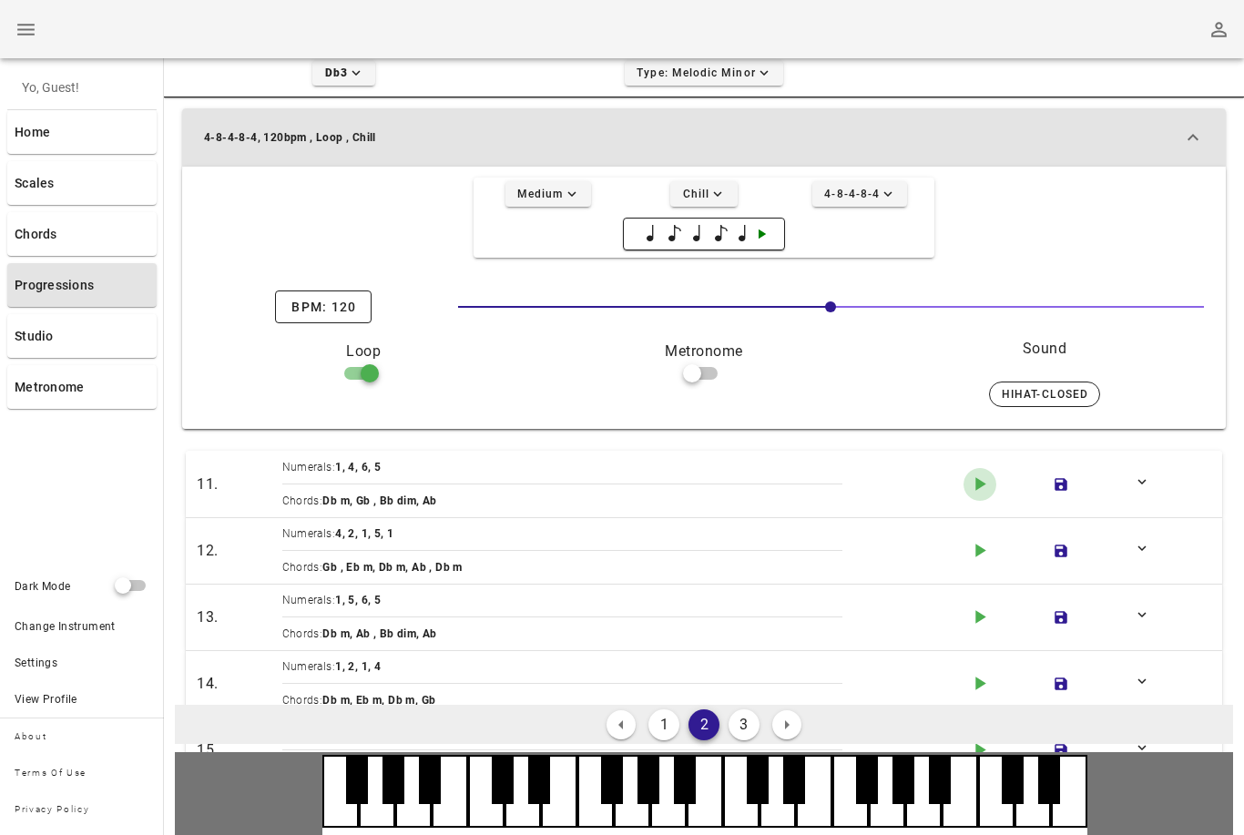
click at [979, 483] on icon "button" at bounding box center [980, 484] width 10 height 14
click at [974, 480] on icon "play-arrow icon" at bounding box center [979, 484] width 23 height 23
click at [38, 236] on link "Chords" at bounding box center [81, 234] width 149 height 44
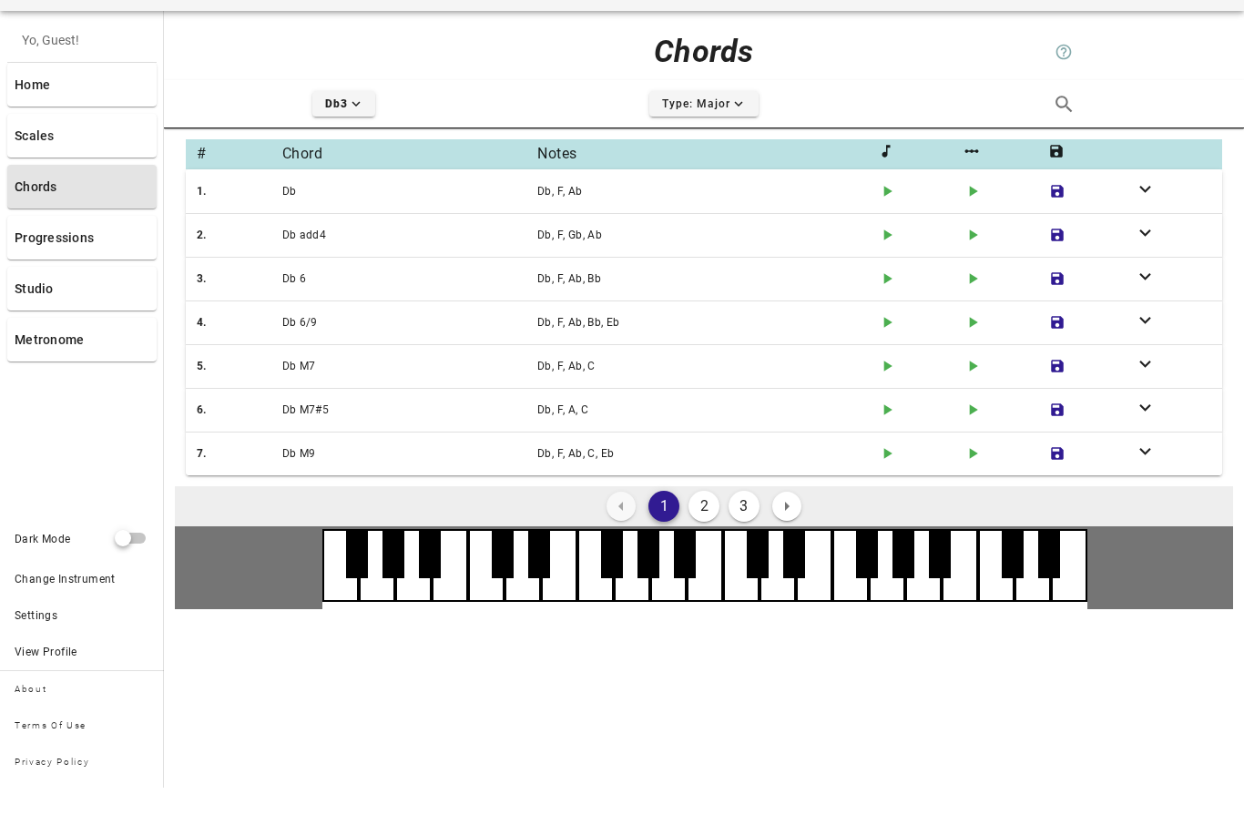
scroll to position [55, 0]
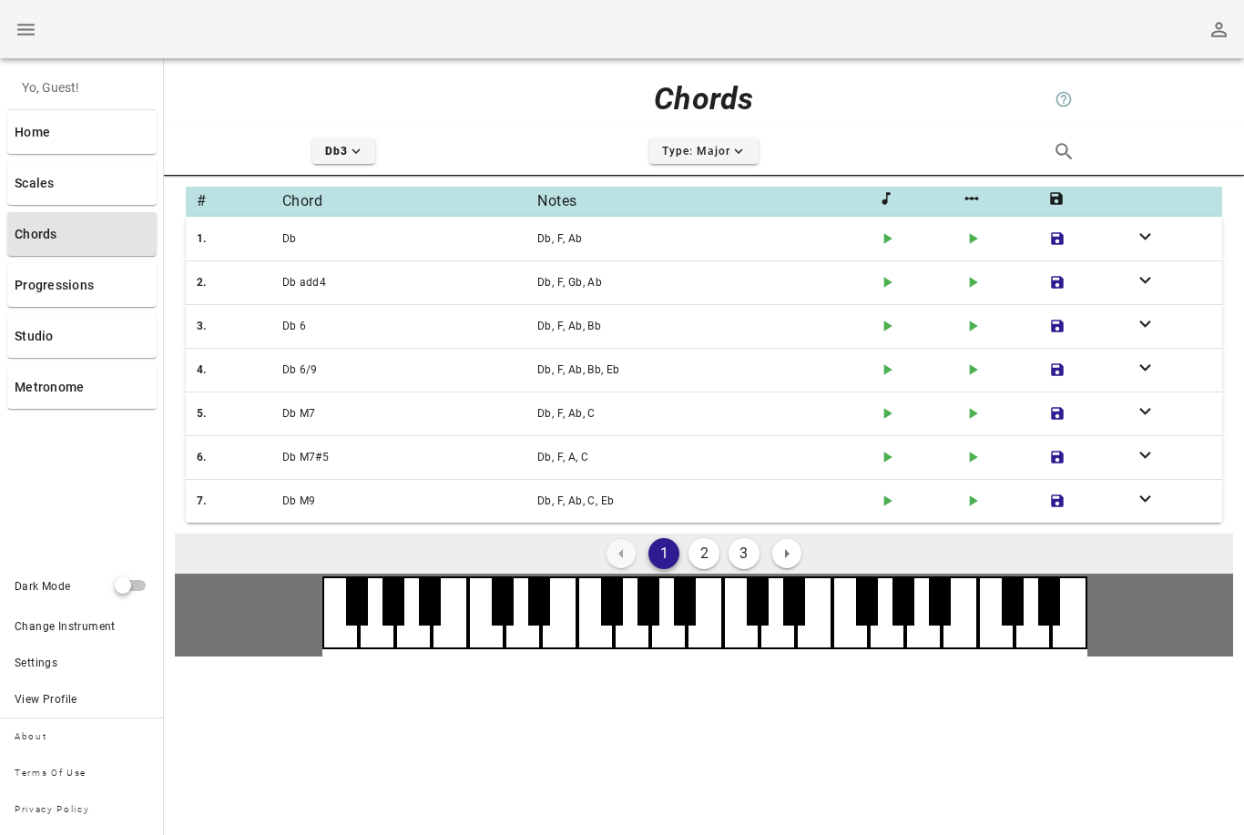
click at [890, 492] on icon "play-arrow icon" at bounding box center [887, 501] width 18 height 18
click at [884, 492] on icon "play-arrow icon" at bounding box center [887, 501] width 18 height 18
click at [44, 265] on link "Progressions" at bounding box center [81, 285] width 149 height 44
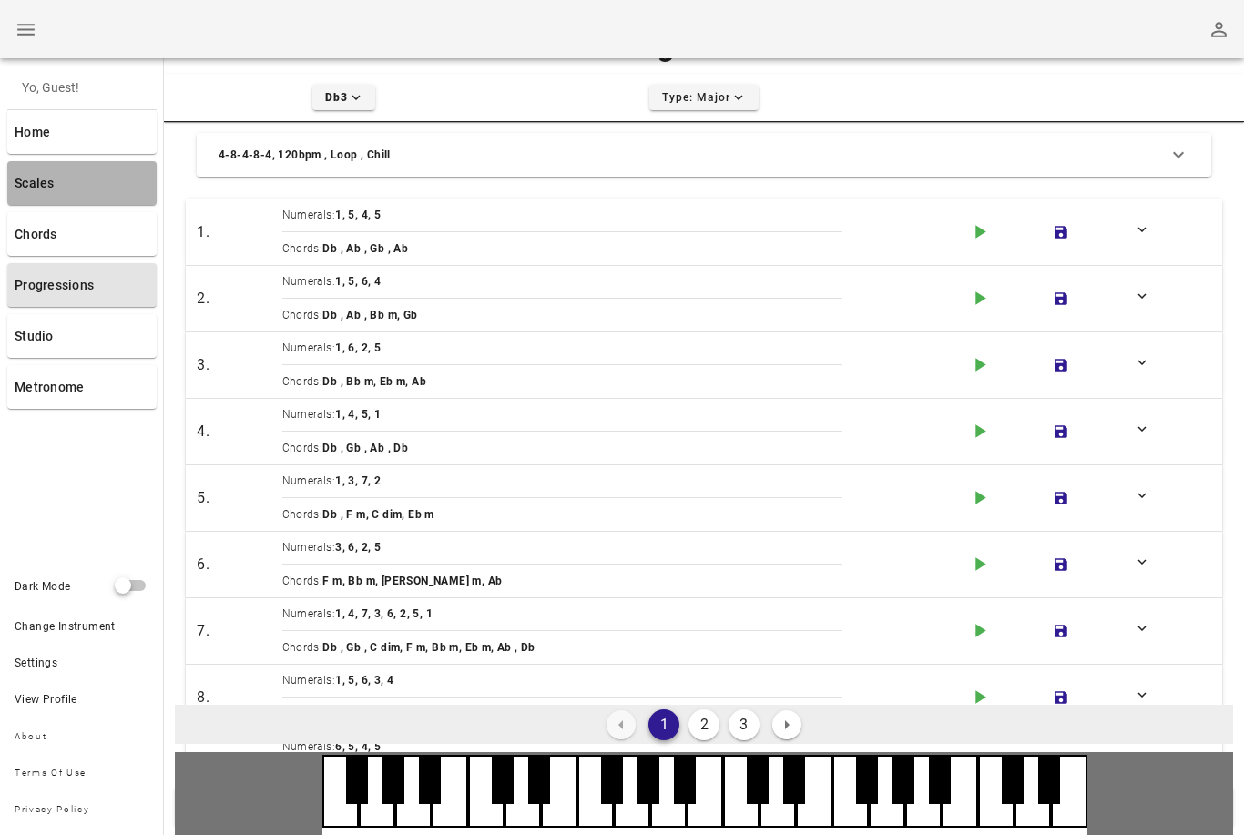
click at [36, 164] on link "Scales" at bounding box center [81, 183] width 149 height 44
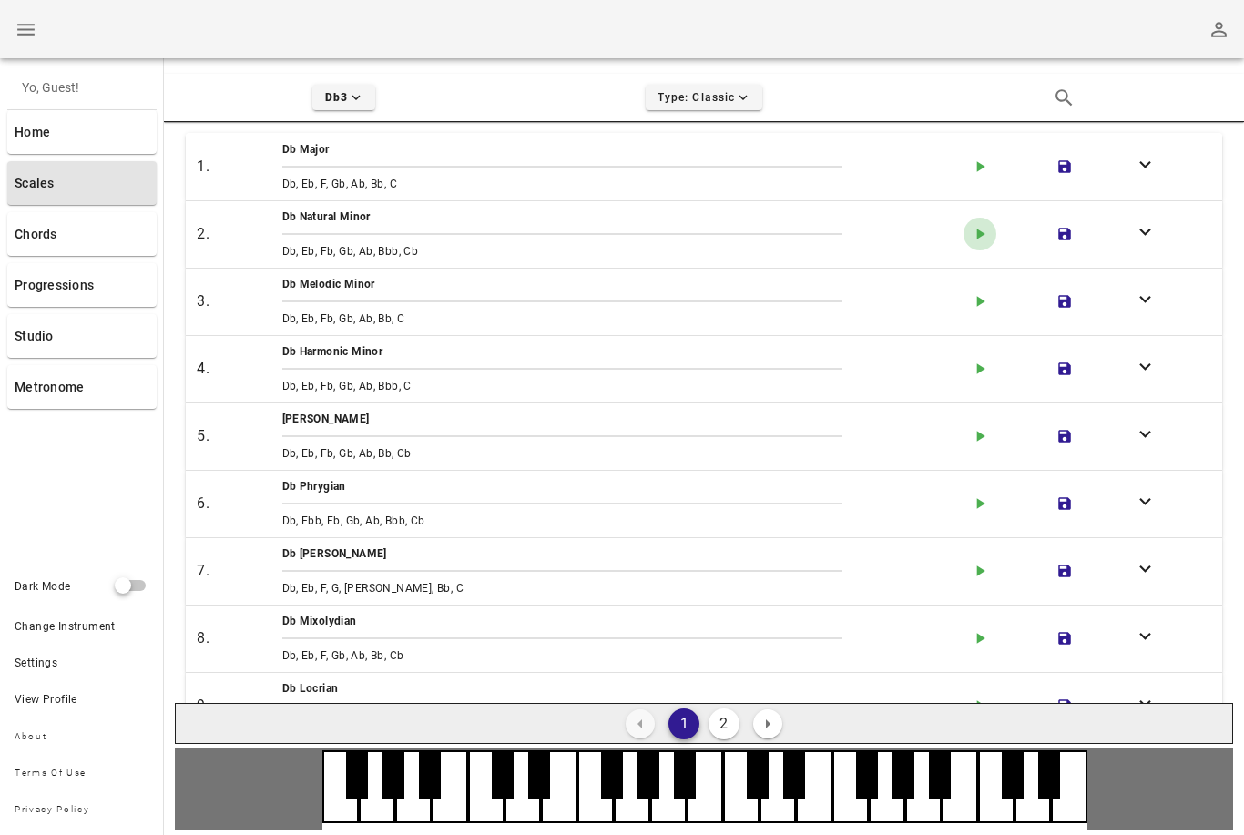
click at [977, 222] on button "play-arrow icon" at bounding box center [979, 234] width 33 height 33
